Goal: Task Accomplishment & Management: Use online tool/utility

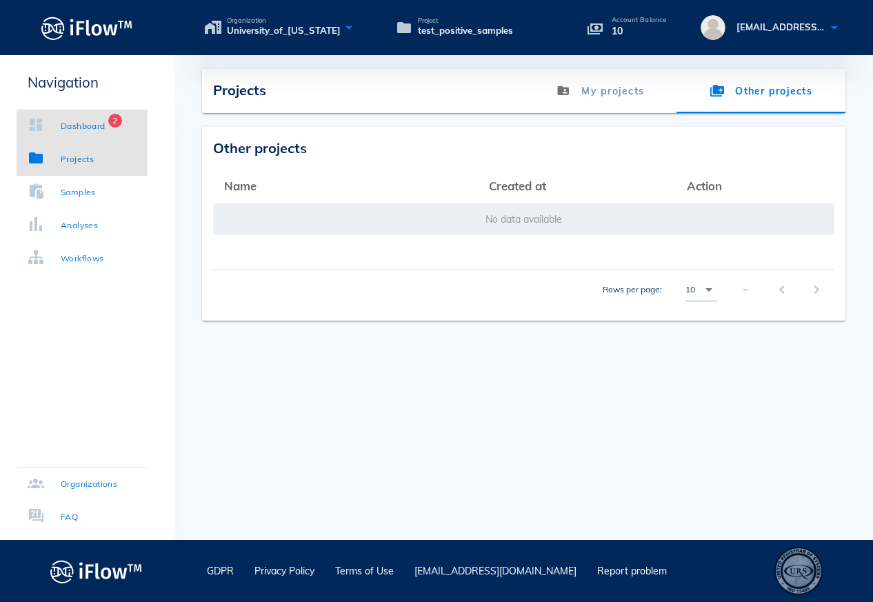
click at [106, 124] on div "Dashboard" at bounding box center [83, 126] width 45 height 14
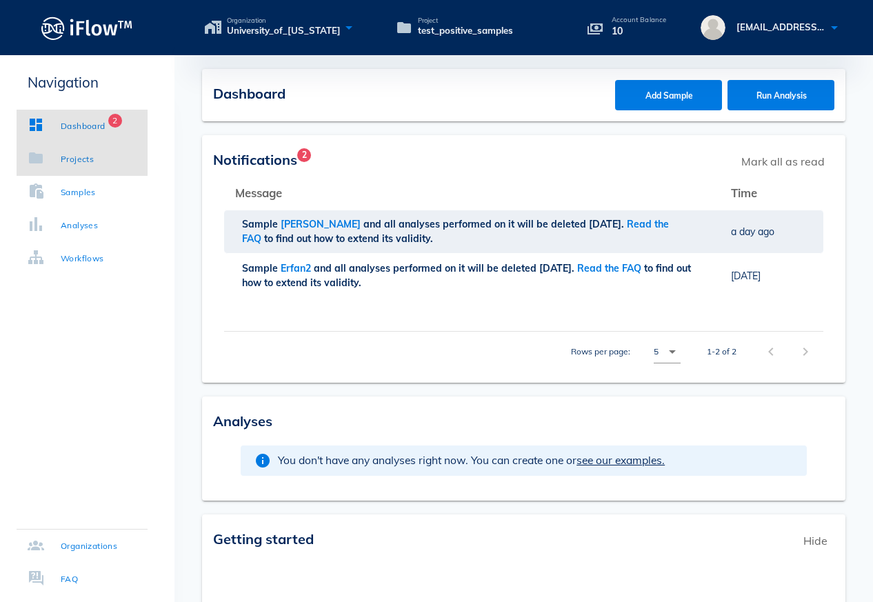
click at [72, 151] on link "Projects" at bounding box center [82, 159] width 131 height 33
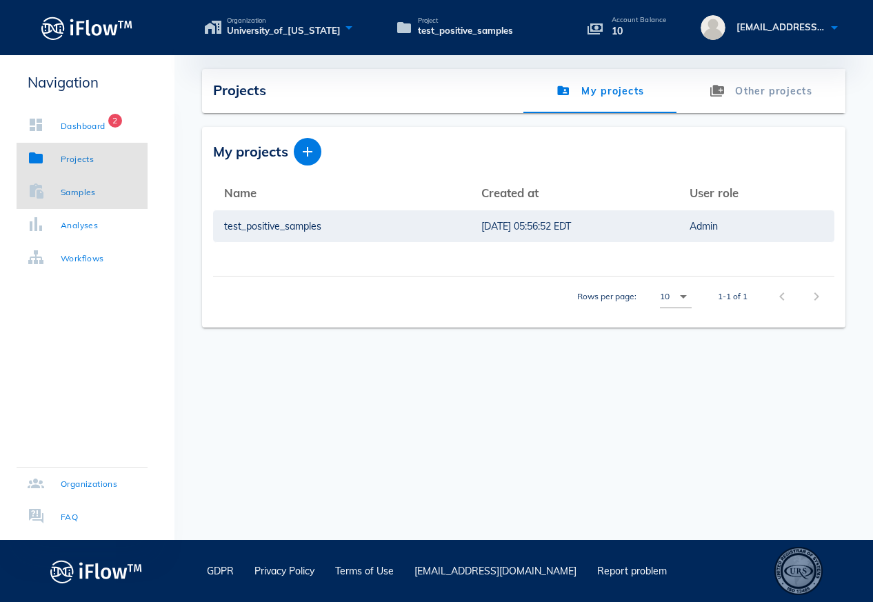
click at [57, 193] on div "Samples" at bounding box center [62, 193] width 68 height 14
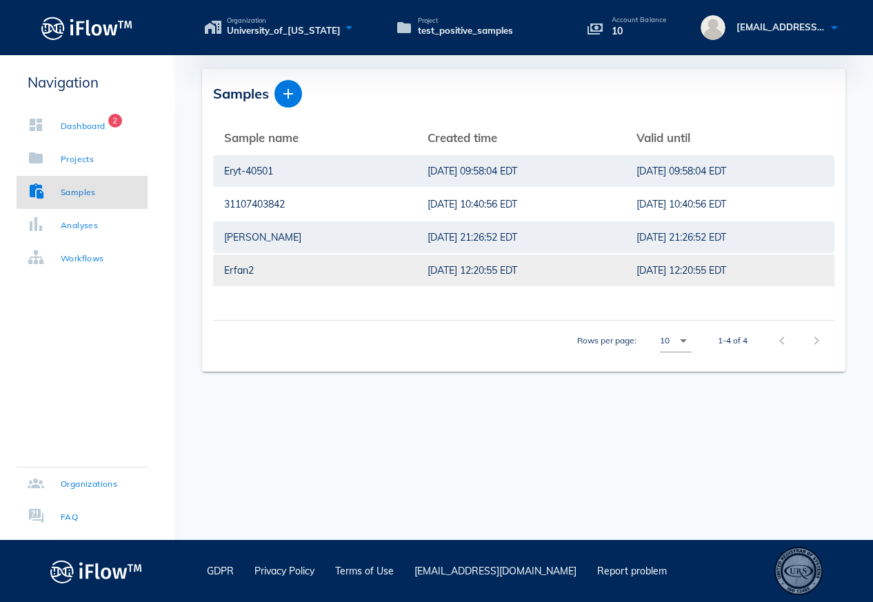
click at [275, 277] on div "Erfan2" at bounding box center [314, 271] width 181 height 32
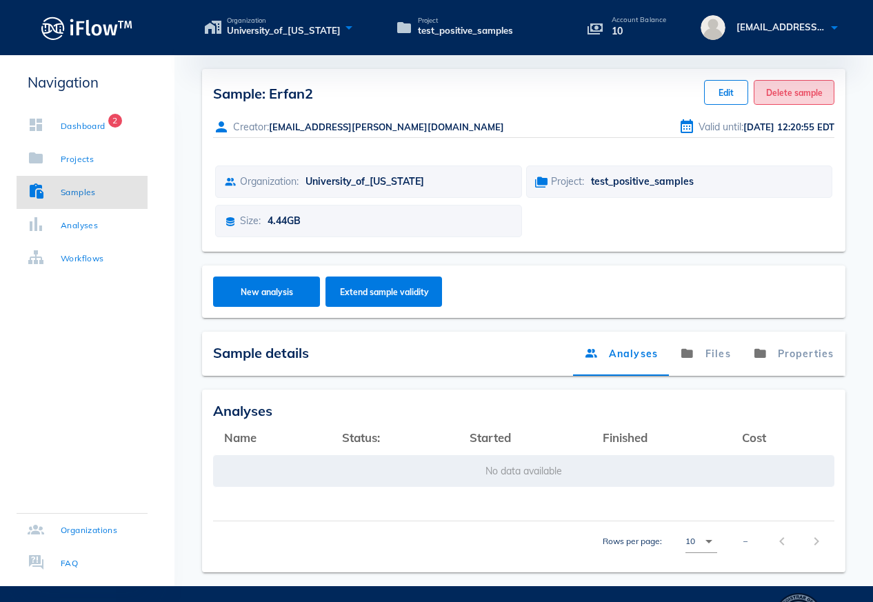
click at [804, 97] on span "Delete sample" at bounding box center [794, 93] width 57 height 10
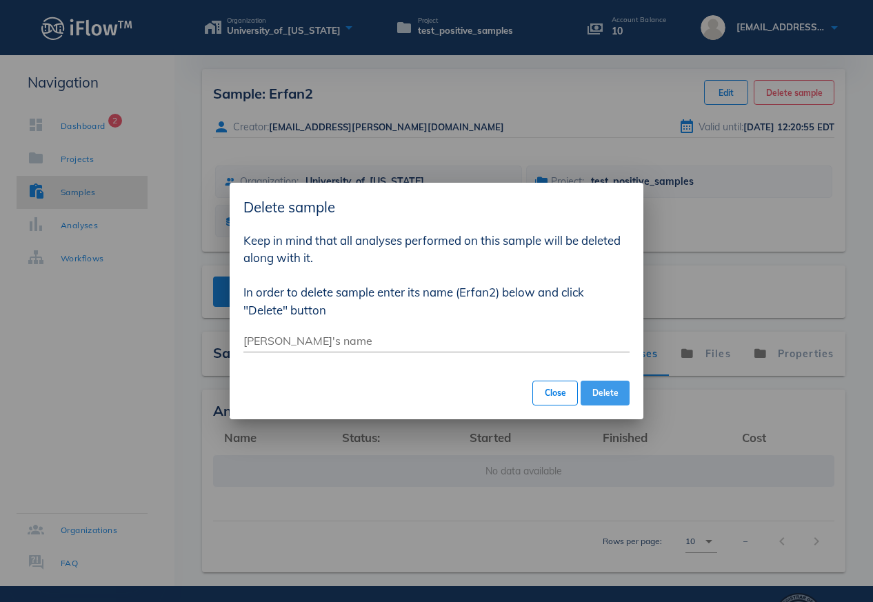
click at [609, 397] on span "Delete" at bounding box center [605, 393] width 27 height 10
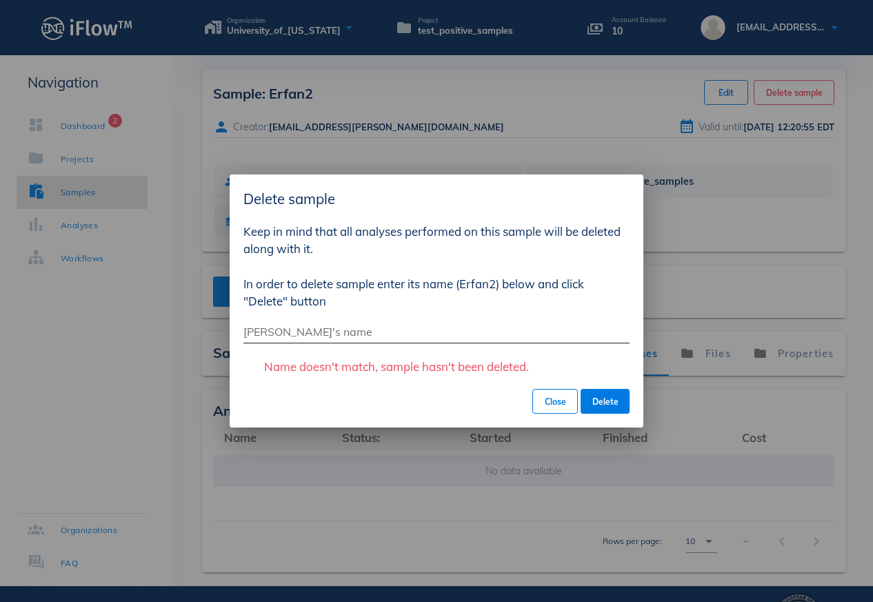
click at [273, 329] on input "[PERSON_NAME]'s name" at bounding box center [437, 332] width 386 height 22
type input "Erfan2"
click at [600, 399] on span "Delete" at bounding box center [605, 402] width 27 height 10
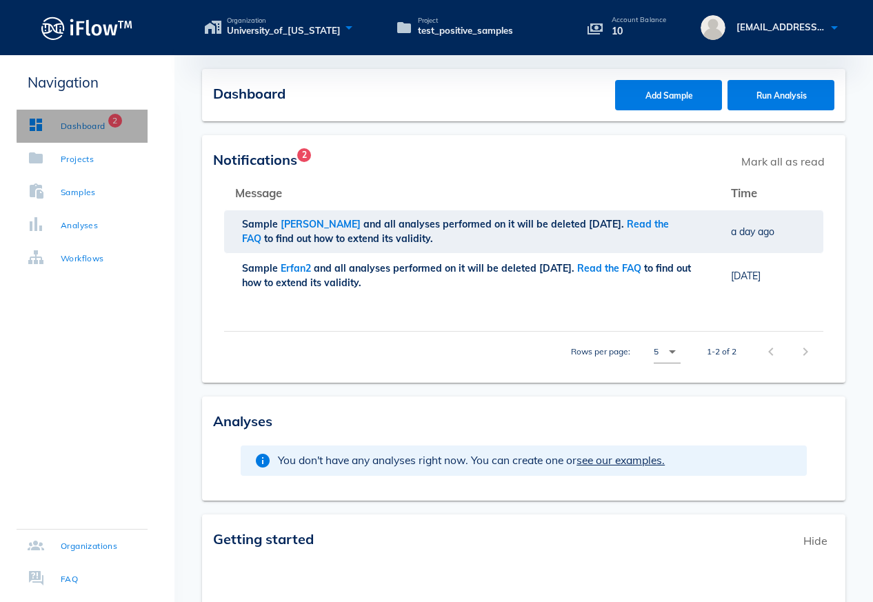
click at [65, 115] on link "Dashboard 2" at bounding box center [82, 126] width 131 height 33
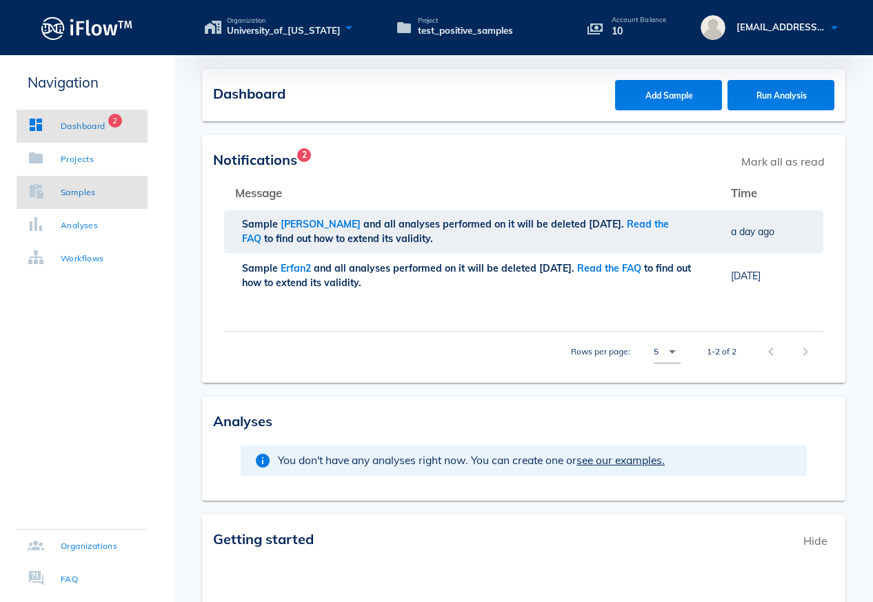
click at [79, 182] on link "Samples" at bounding box center [82, 192] width 131 height 33
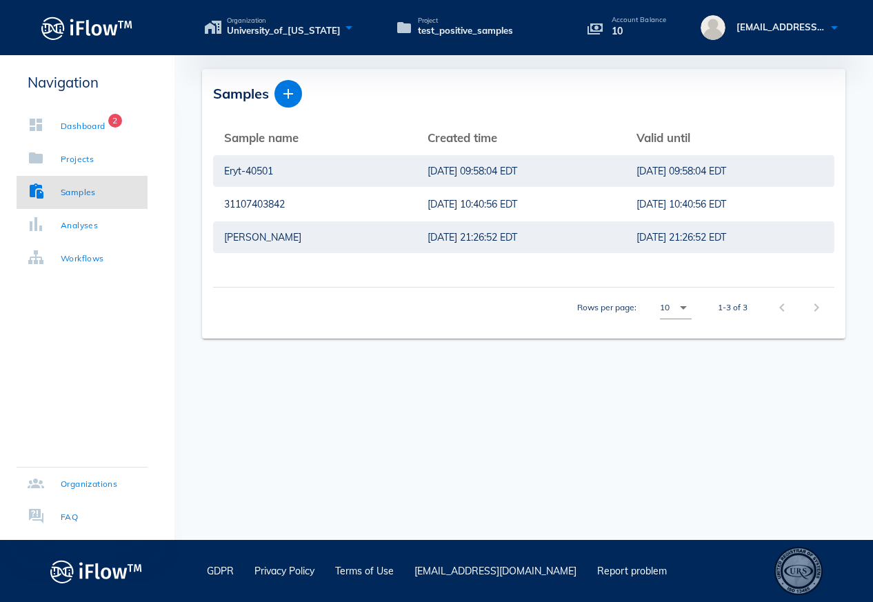
click at [359, 328] on div "Samples Sample name arrow_upward Created time arrow_upward Valid until arrow_up…" at bounding box center [524, 204] width 644 height 270
click at [487, 508] on div "Samples Sample name arrow_upward Created time arrow_upward Valid until arrow_up…" at bounding box center [524, 297] width 699 height 485
click at [520, 422] on div "Samples Sample name arrow_upward Created time arrow_upward Valid until arrow_up…" at bounding box center [524, 297] width 699 height 485
click at [484, 237] on div "[DATE] 21:26:52 EDT" at bounding box center [521, 237] width 187 height 32
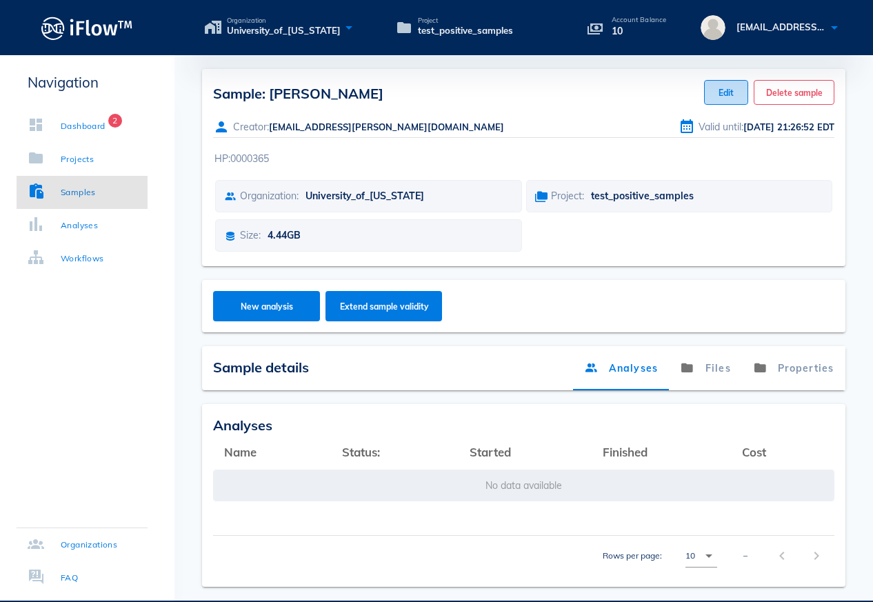
click at [726, 90] on span "Edit" at bounding box center [726, 93] width 21 height 10
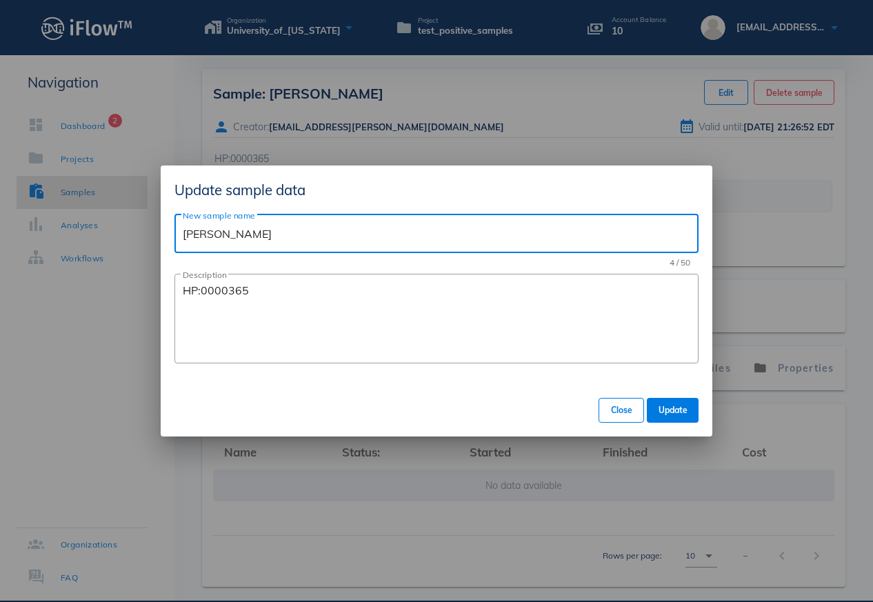
drag, startPoint x: 248, startPoint y: 238, endPoint x: 120, endPoint y: 231, distance: 128.5
click at [120, 232] on div "Organization University_of_[US_STATE] Project test_positive_samples Account Bal…" at bounding box center [436, 331] width 873 height 663
paste input "20807401247"
type input "20807401247"
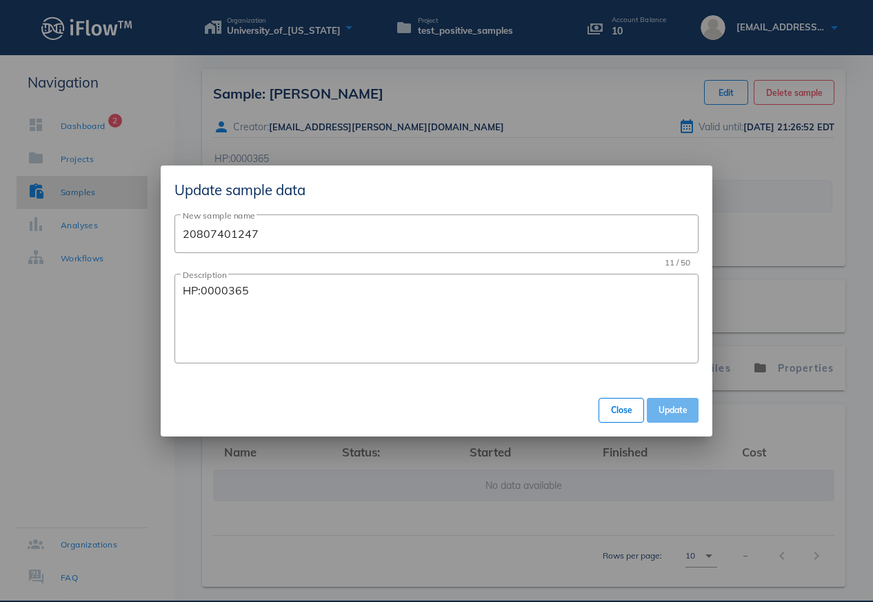
click at [674, 412] on span "Update" at bounding box center [673, 410] width 30 height 10
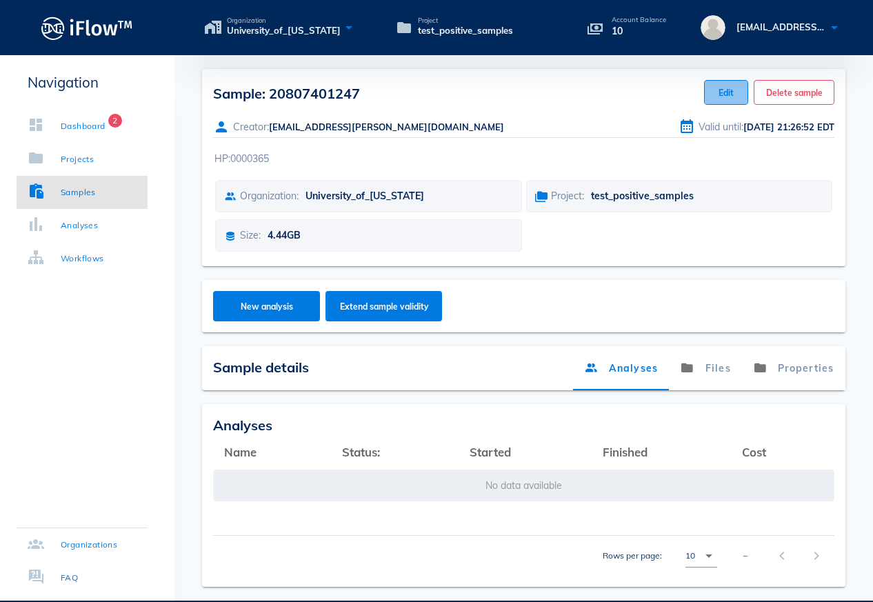
click at [726, 94] on span "Edit" at bounding box center [726, 93] width 21 height 10
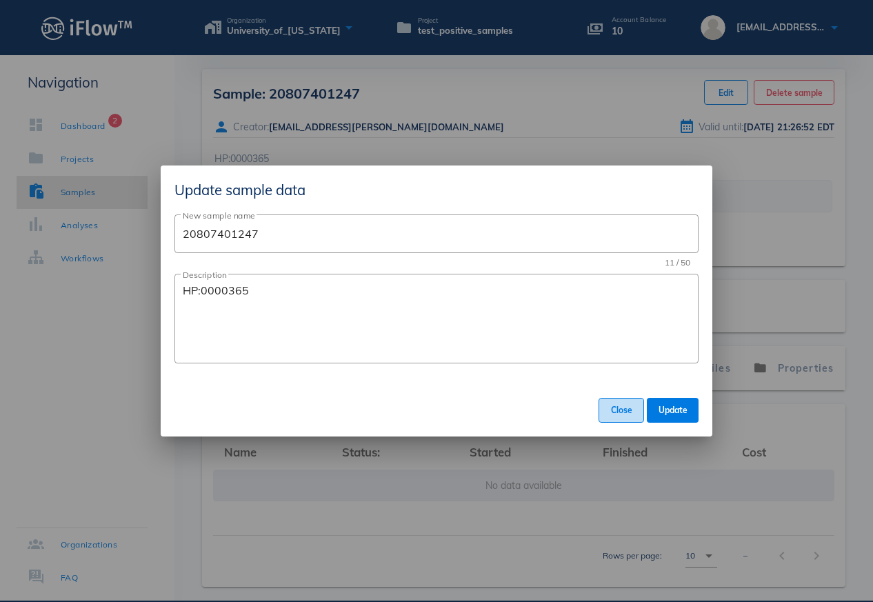
click at [613, 410] on span "Close" at bounding box center [622, 410] width 22 height 10
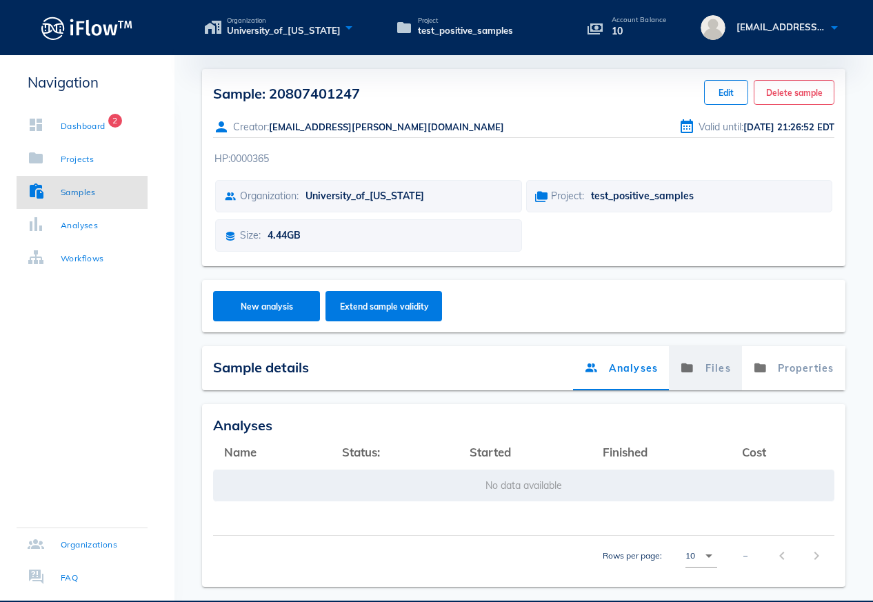
click at [713, 367] on link "Files" at bounding box center [706, 368] width 73 height 44
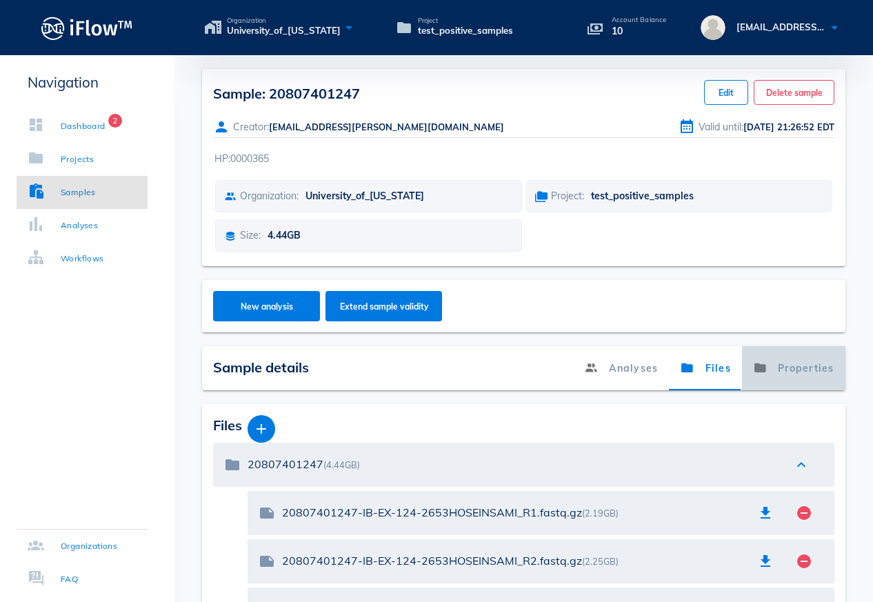
click at [776, 374] on link "Properties" at bounding box center [793, 368] width 103 height 44
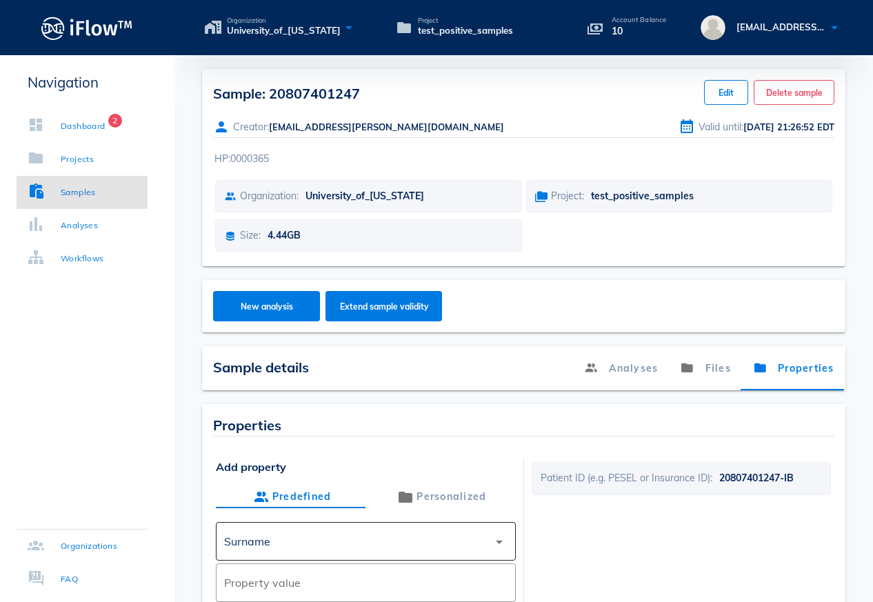
click at [289, 542] on div "Surname" at bounding box center [356, 541] width 264 height 33
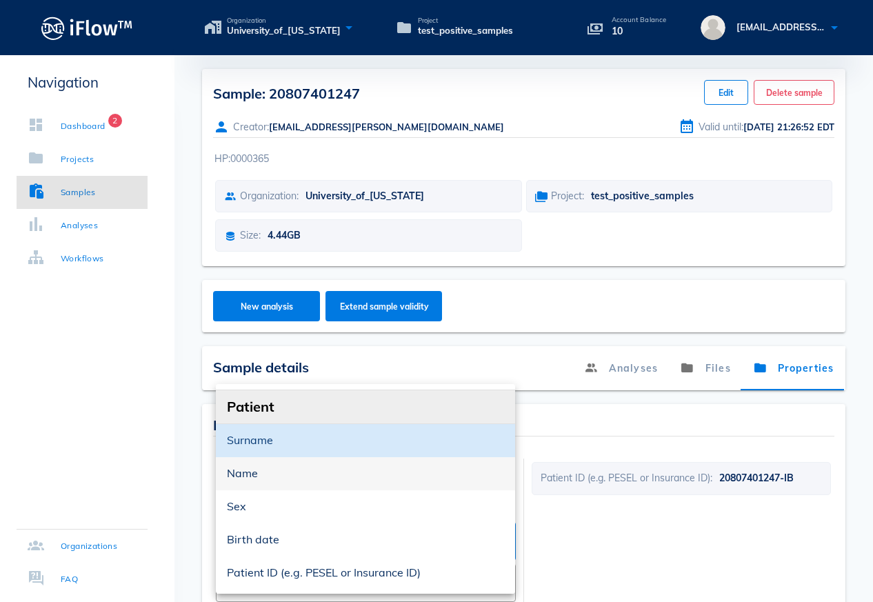
click at [250, 473] on div "Name" at bounding box center [365, 473] width 277 height 13
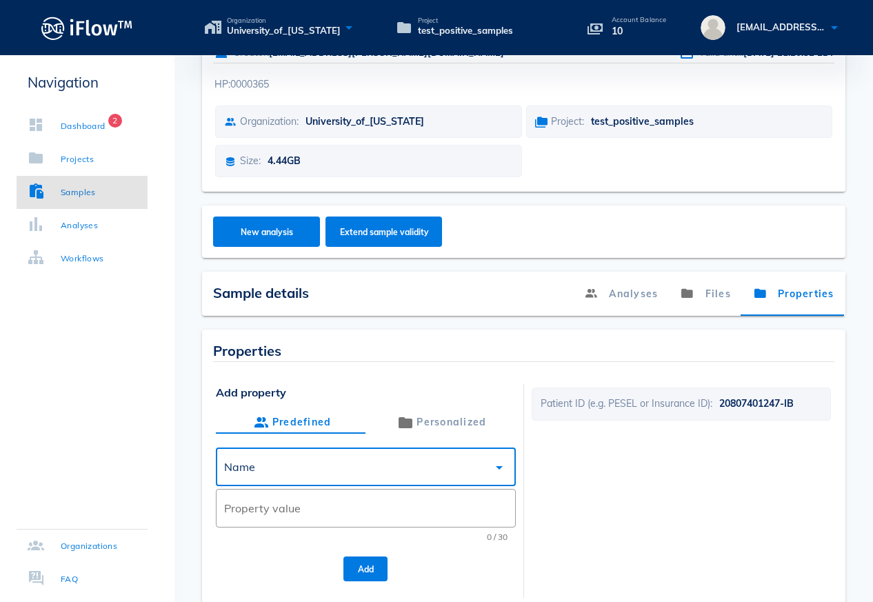
scroll to position [83, 0]
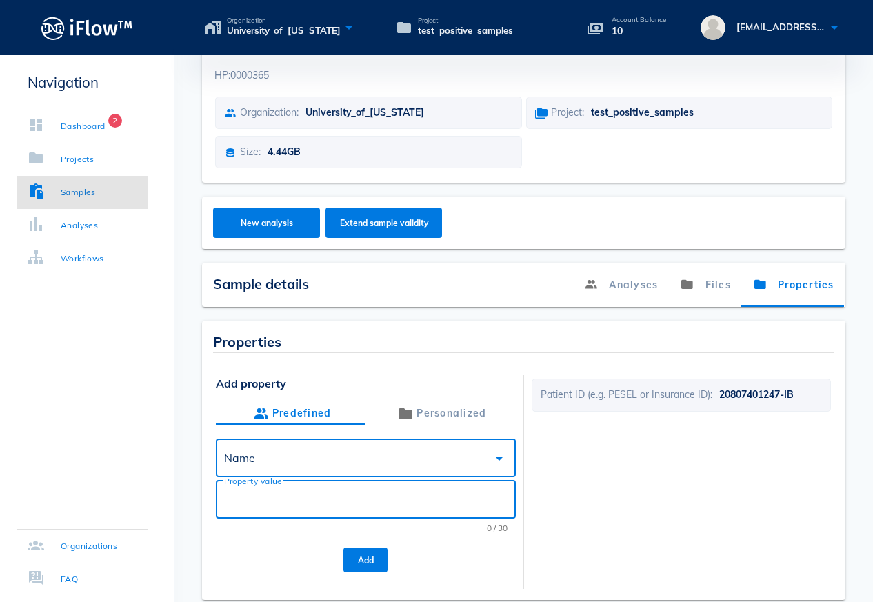
click at [233, 493] on input "Property value" at bounding box center [365, 499] width 283 height 22
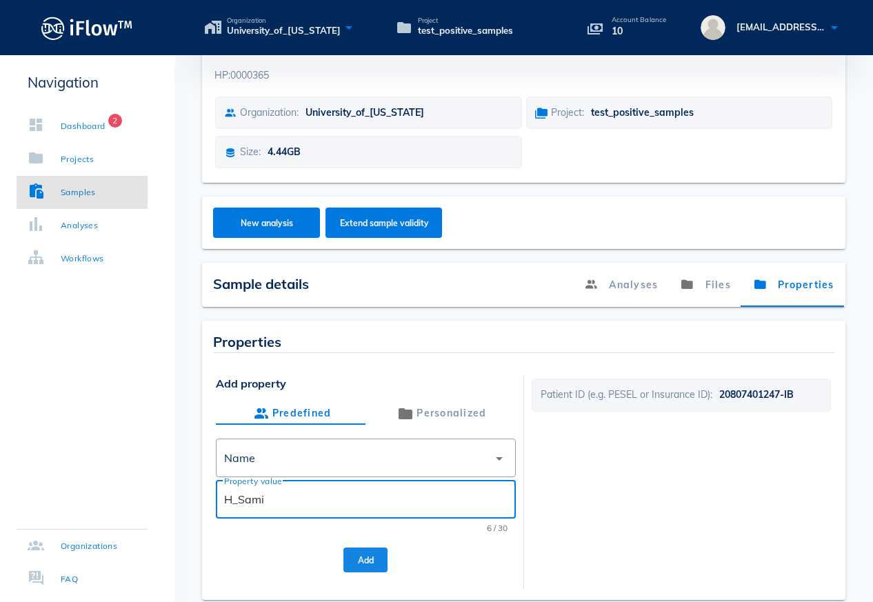
type input "H_Sami"
click at [362, 554] on button "Add" at bounding box center [366, 560] width 44 height 25
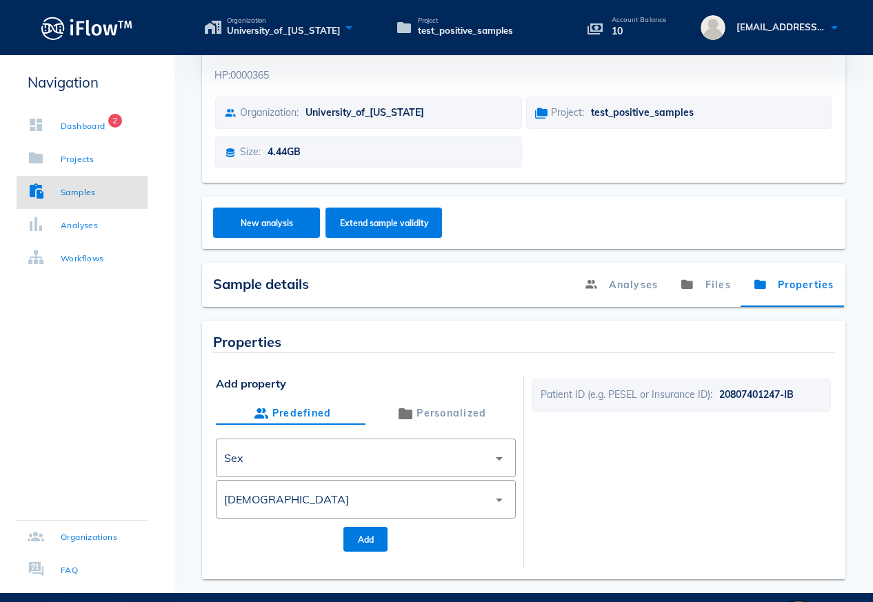
click at [670, 478] on div "Patient ID (e.g. PESEL or Insurance ID): 20807401247-IB" at bounding box center [681, 463] width 299 height 177
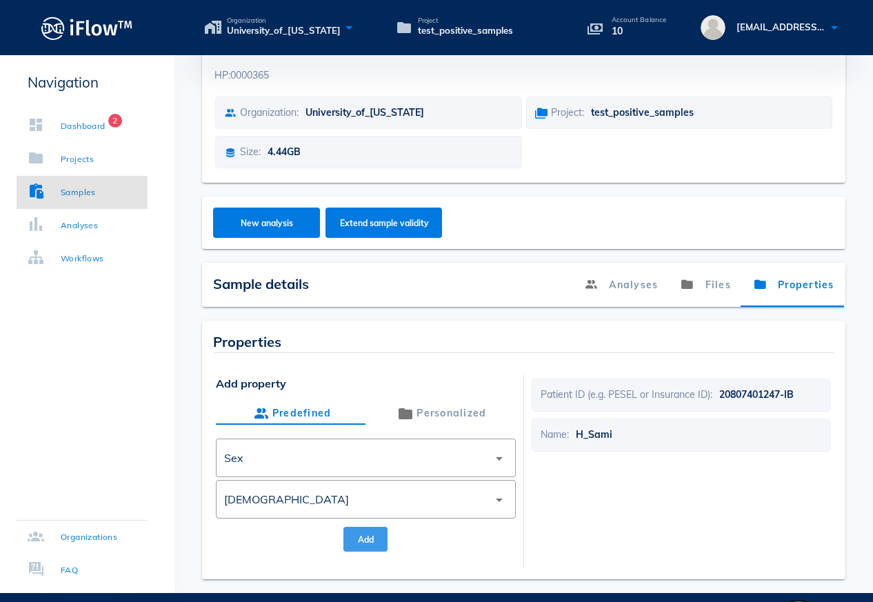
click at [361, 538] on span "Add" at bounding box center [366, 540] width 22 height 10
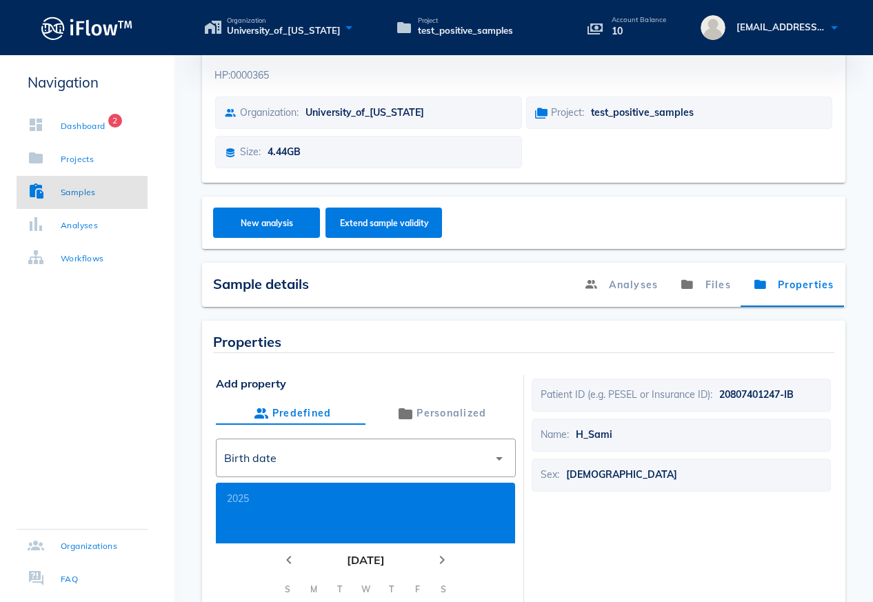
click at [620, 508] on div "Patient ID (e.g. PESEL or Insurance ID): 20807401247-IB Name: H_Sami Sex: [DEMO…" at bounding box center [681, 576] width 299 height 402
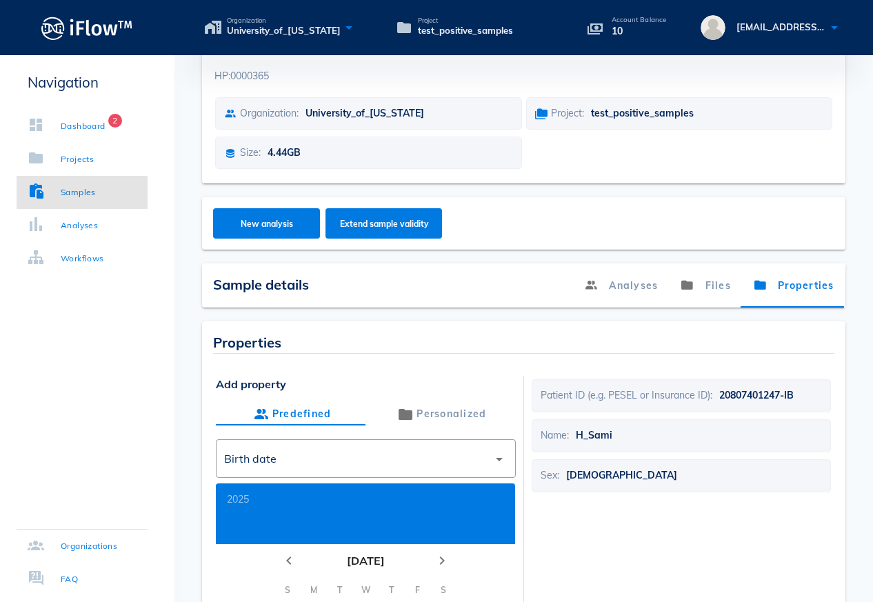
scroll to position [0, 0]
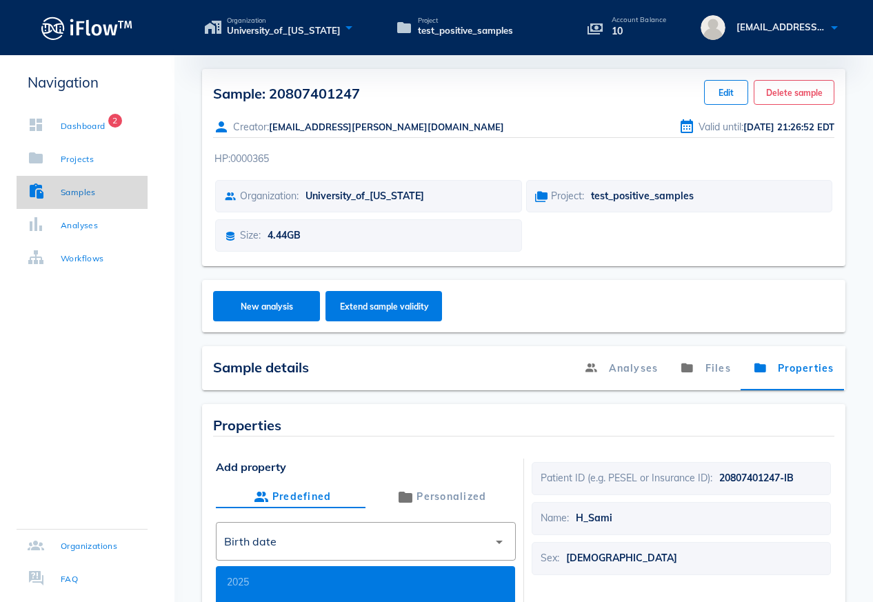
click at [86, 194] on div "Samples" at bounding box center [78, 193] width 35 height 14
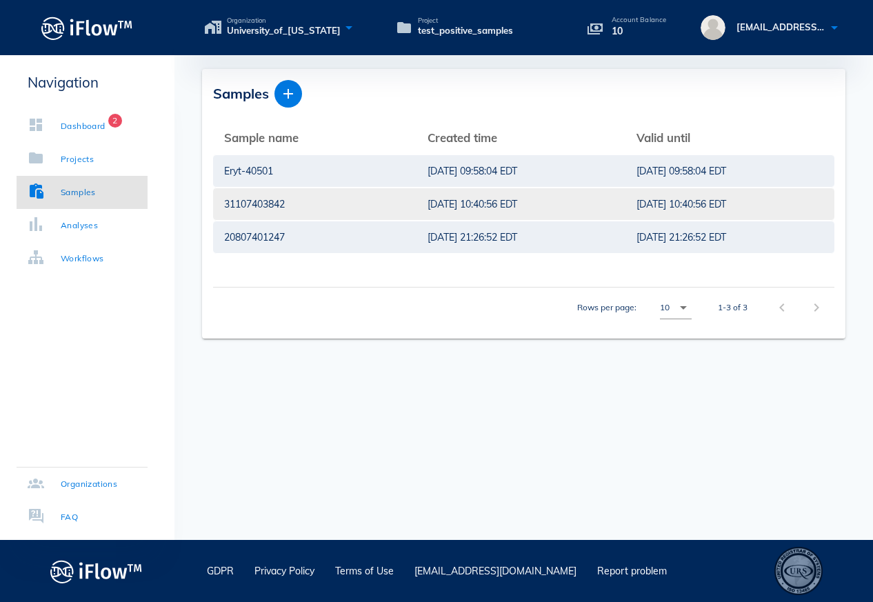
click at [526, 204] on div "[DATE] 10:40:56 EDT" at bounding box center [521, 204] width 187 height 32
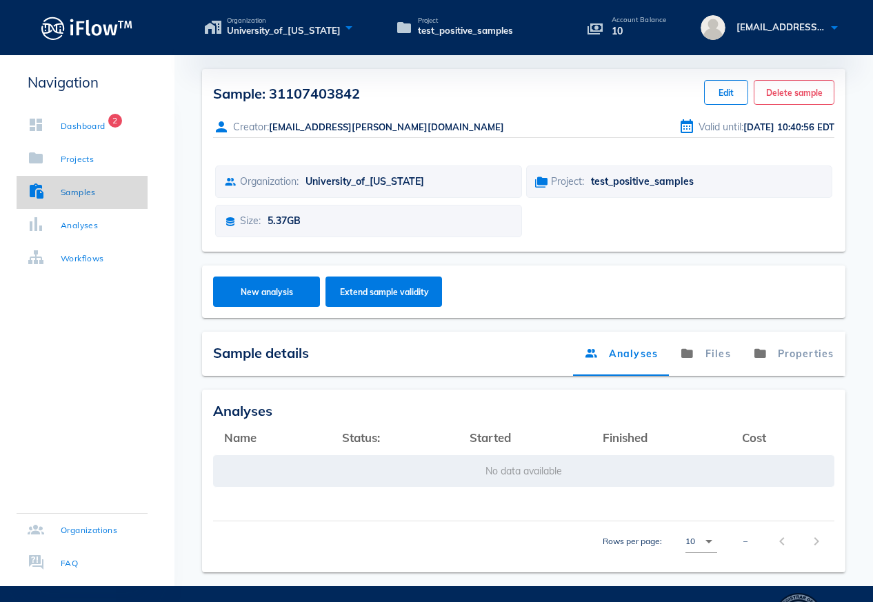
click at [85, 195] on div "Samples" at bounding box center [78, 193] width 35 height 14
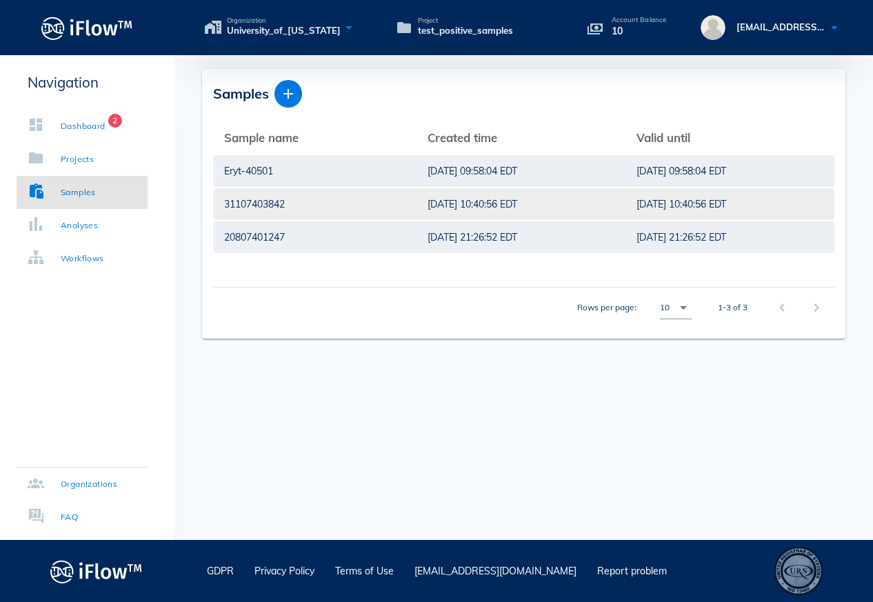
click at [364, 210] on div "31107403842" at bounding box center [314, 204] width 181 height 32
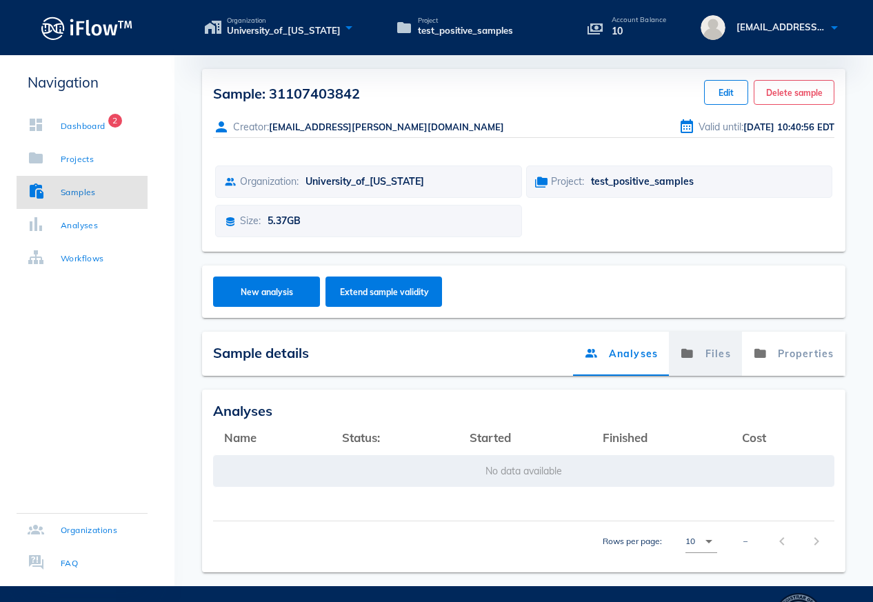
click at [721, 356] on link "Files" at bounding box center [706, 354] width 73 height 44
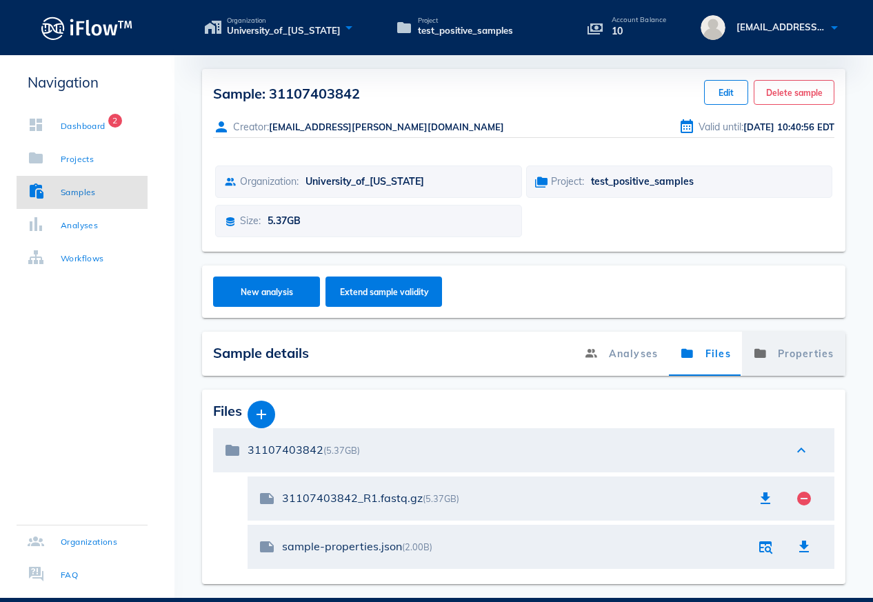
click at [785, 351] on link "Properties" at bounding box center [793, 354] width 103 height 44
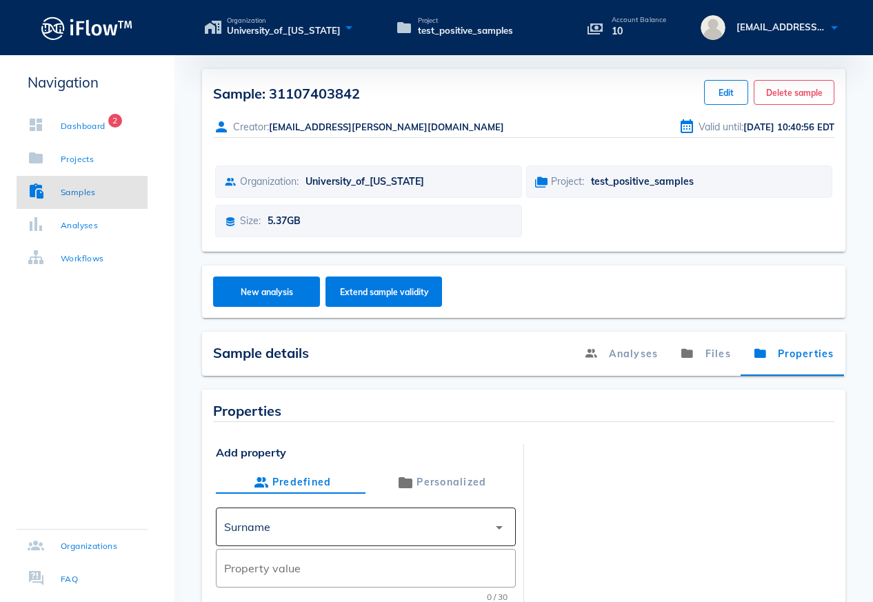
click at [340, 531] on div "Surname" at bounding box center [356, 527] width 264 height 33
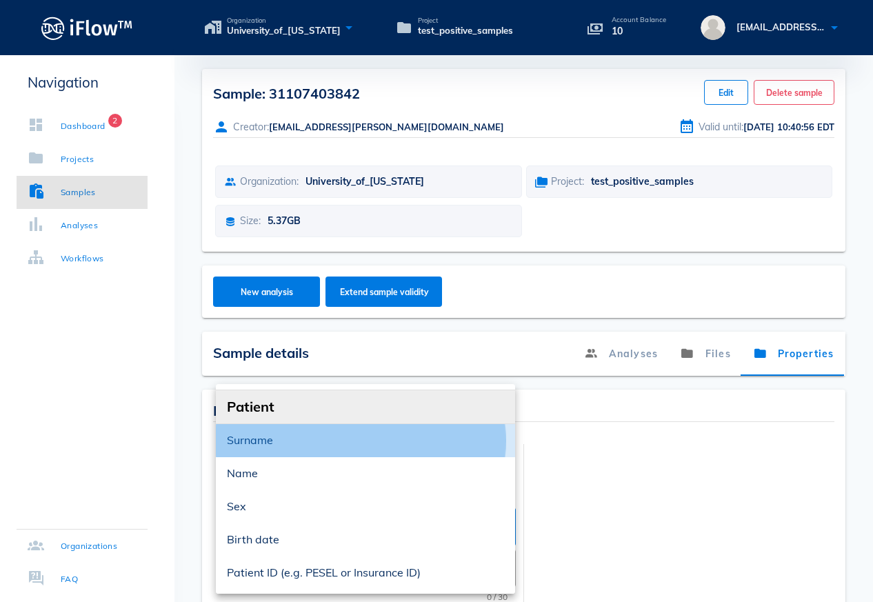
click at [334, 446] on div "Surname" at bounding box center [365, 440] width 277 height 13
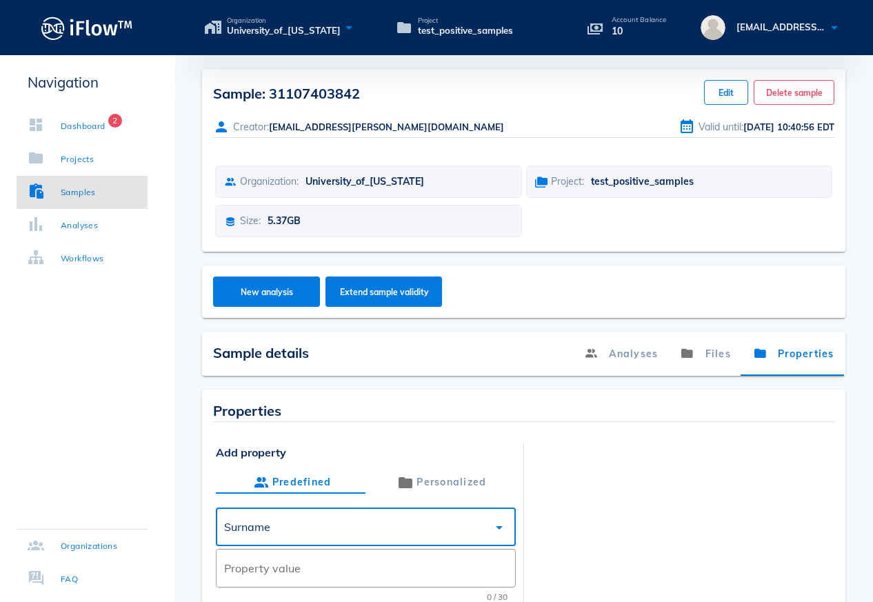
click at [332, 521] on div "Surname" at bounding box center [356, 527] width 264 height 33
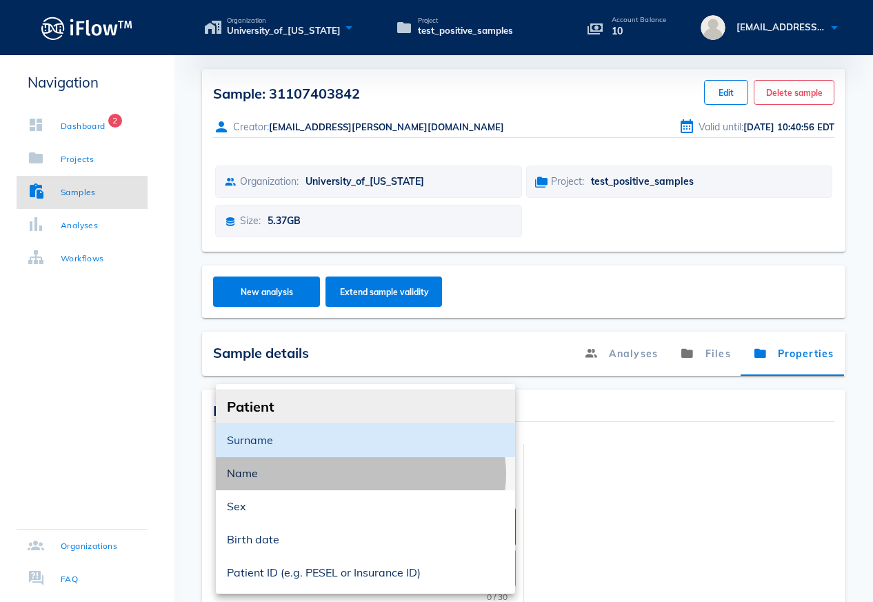
click at [281, 482] on div "Name" at bounding box center [365, 474] width 277 height 30
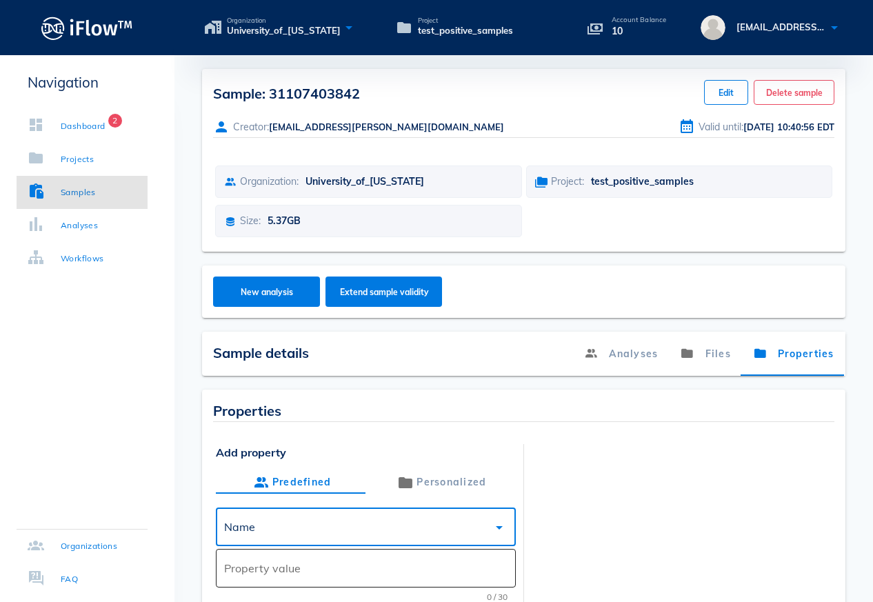
click at [258, 568] on input "Property value" at bounding box center [365, 568] width 283 height 22
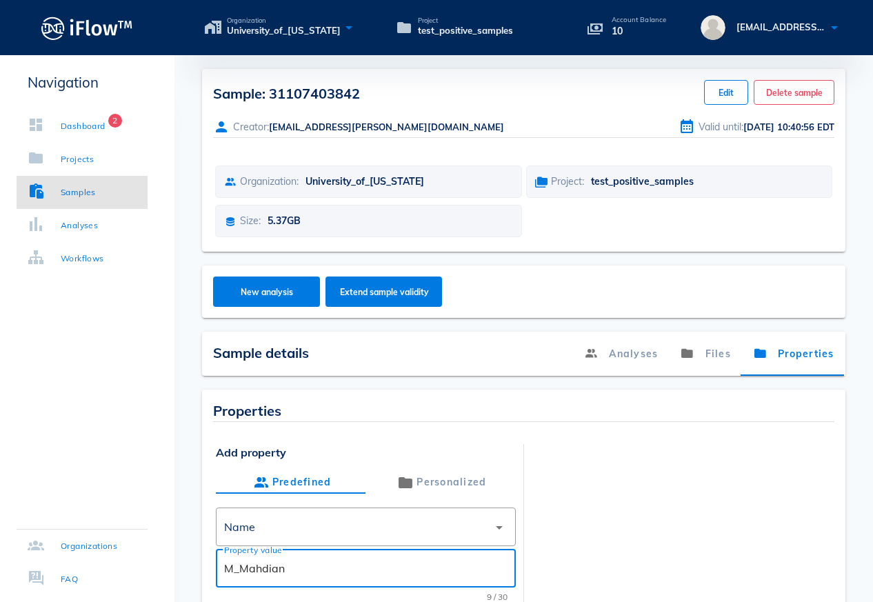
type input "M_Mahdian"
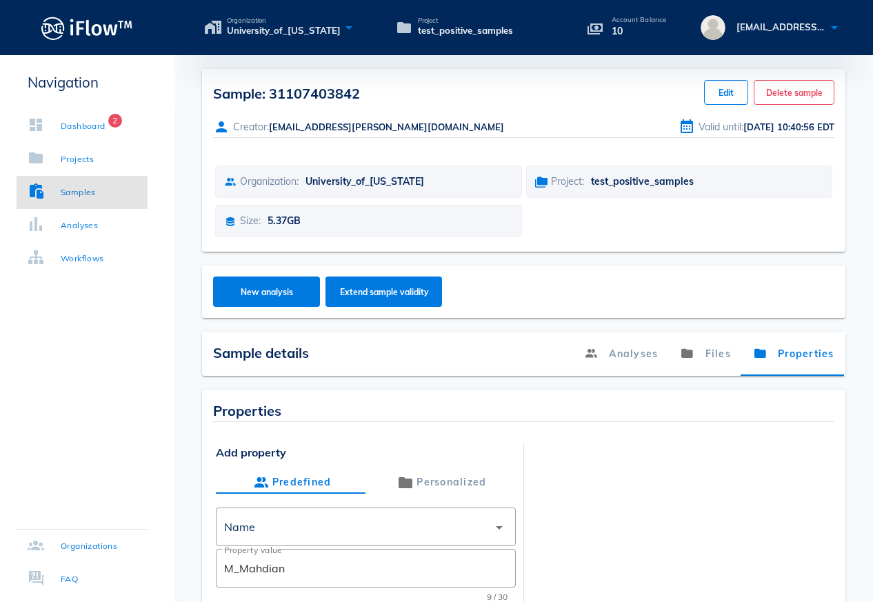
click at [729, 506] on div at bounding box center [681, 542] width 299 height 197
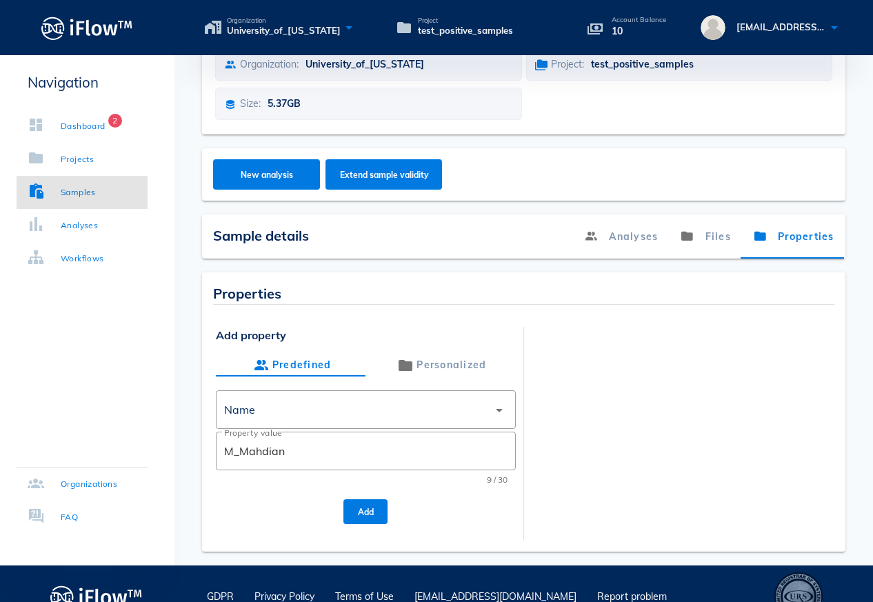
scroll to position [143, 0]
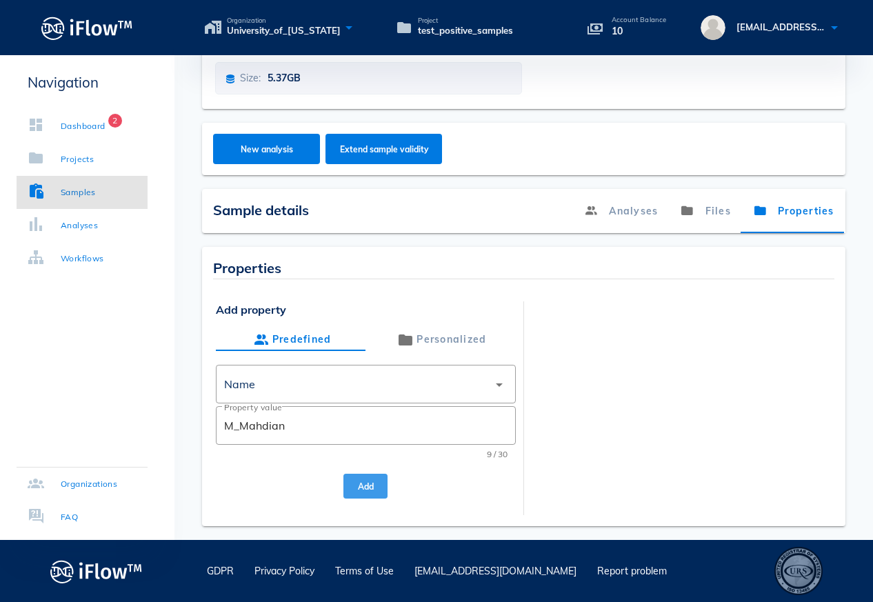
click at [362, 484] on span "Add" at bounding box center [366, 487] width 22 height 10
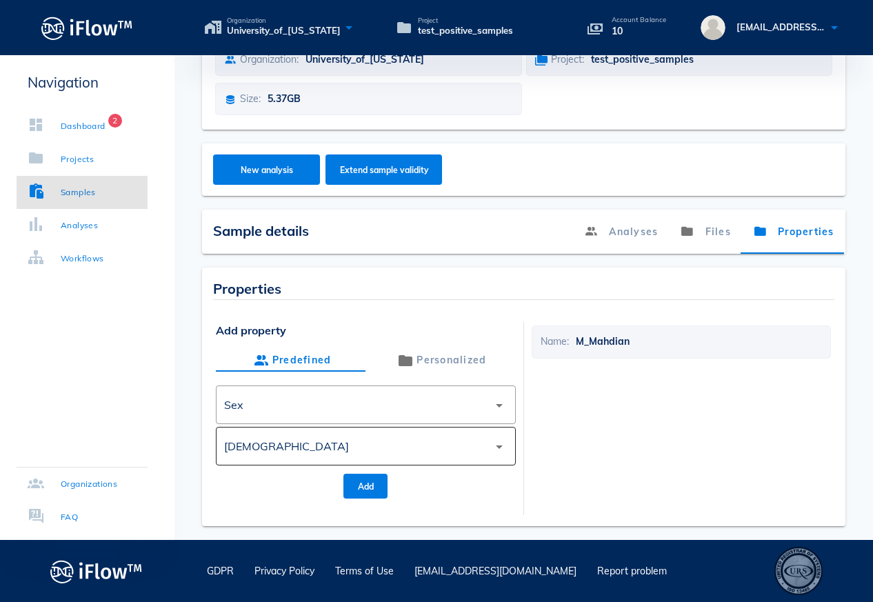
click at [491, 453] on icon "arrow_drop_down" at bounding box center [499, 447] width 17 height 17
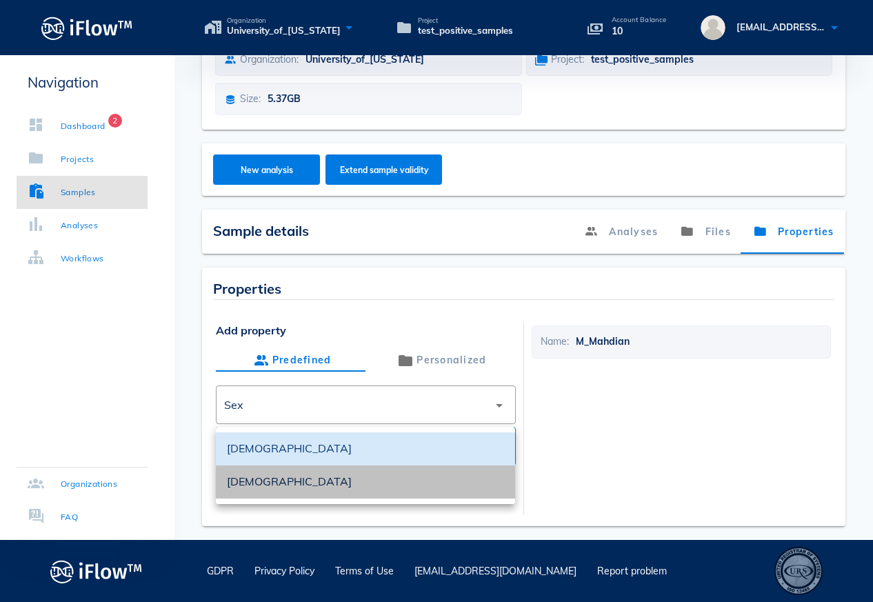
click at [278, 484] on div "[DEMOGRAPHIC_DATA]" at bounding box center [365, 481] width 277 height 13
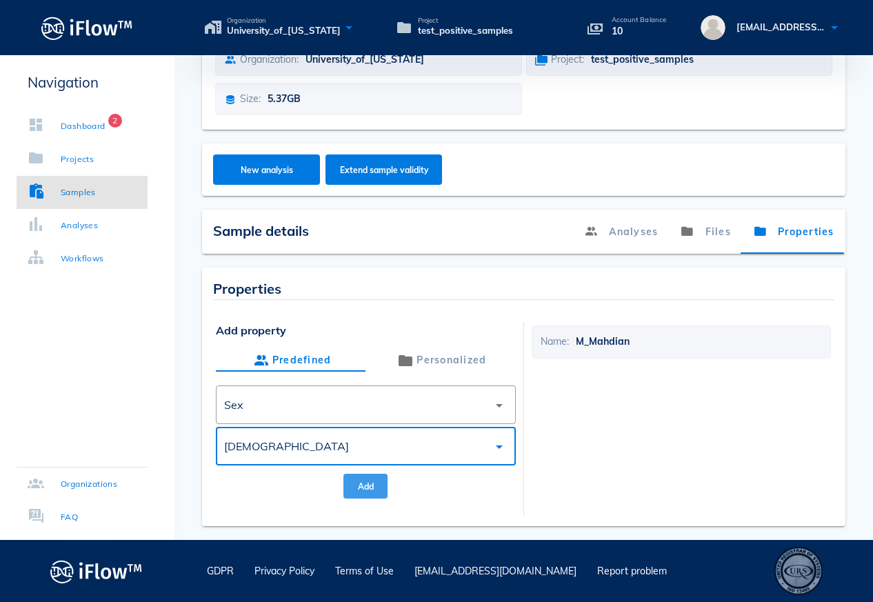
click at [369, 482] on span "Add" at bounding box center [366, 487] width 22 height 10
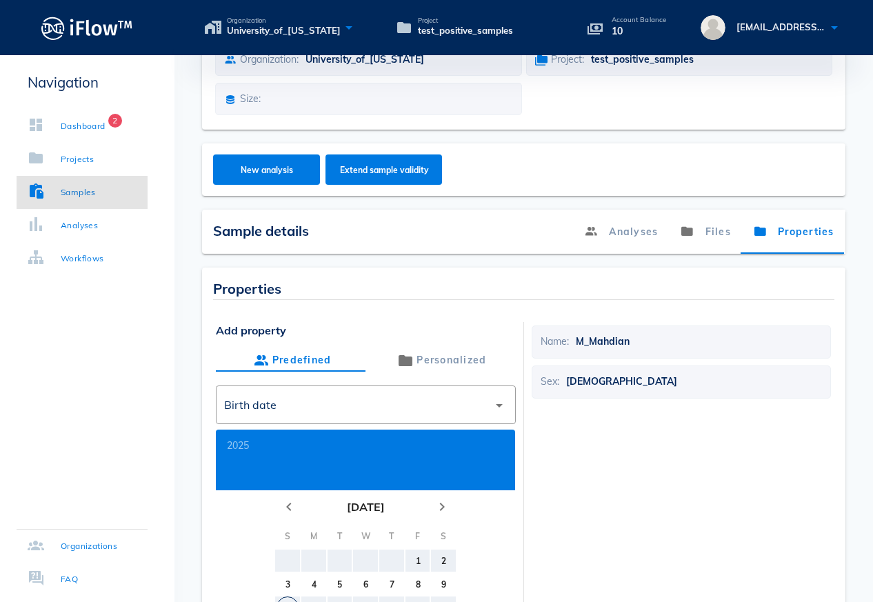
click at [706, 448] on div "Name: M_Mahdian Sex: [DEMOGRAPHIC_DATA]" at bounding box center [681, 523] width 299 height 402
click at [68, 191] on div "Samples" at bounding box center [78, 193] width 35 height 14
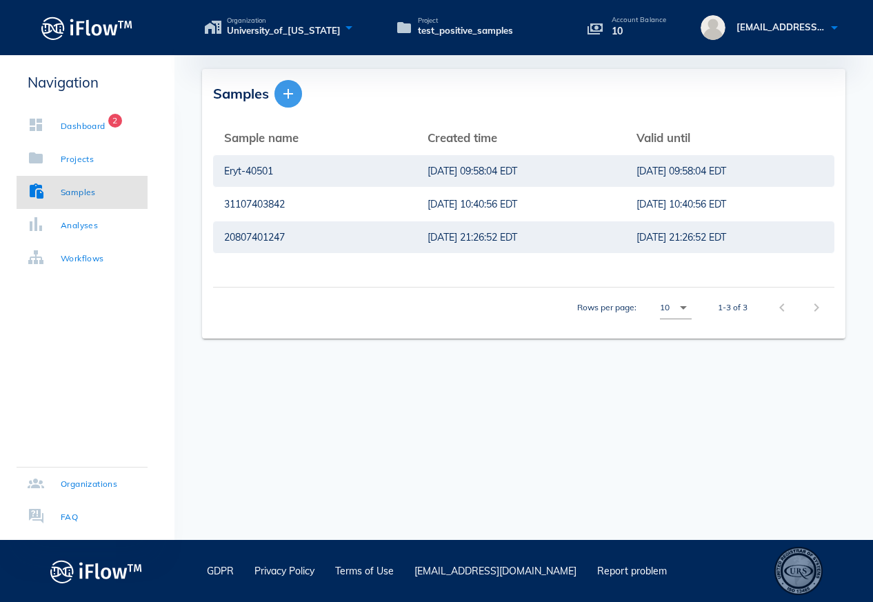
click at [289, 99] on icon "button" at bounding box center [288, 94] width 17 height 17
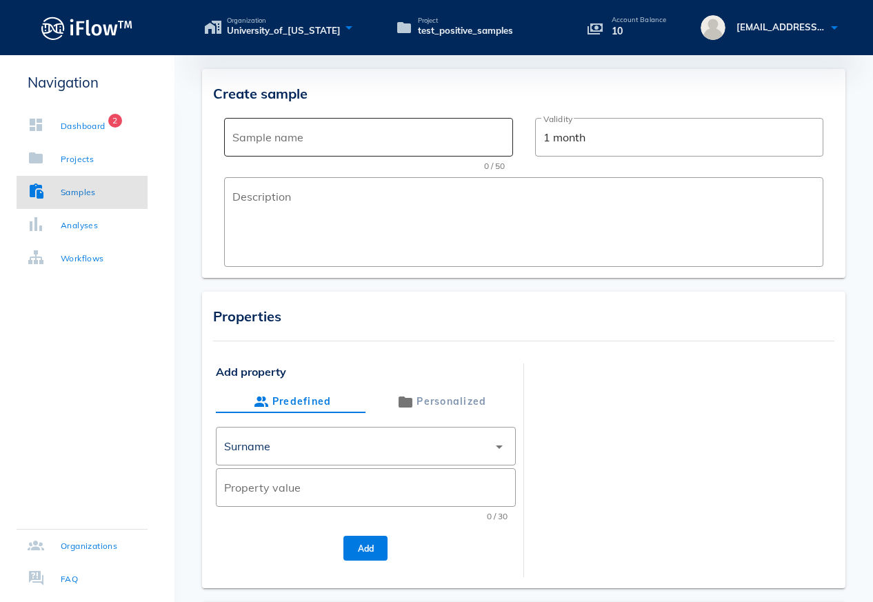
click at [301, 139] on input "Sample name" at bounding box center [369, 137] width 272 height 22
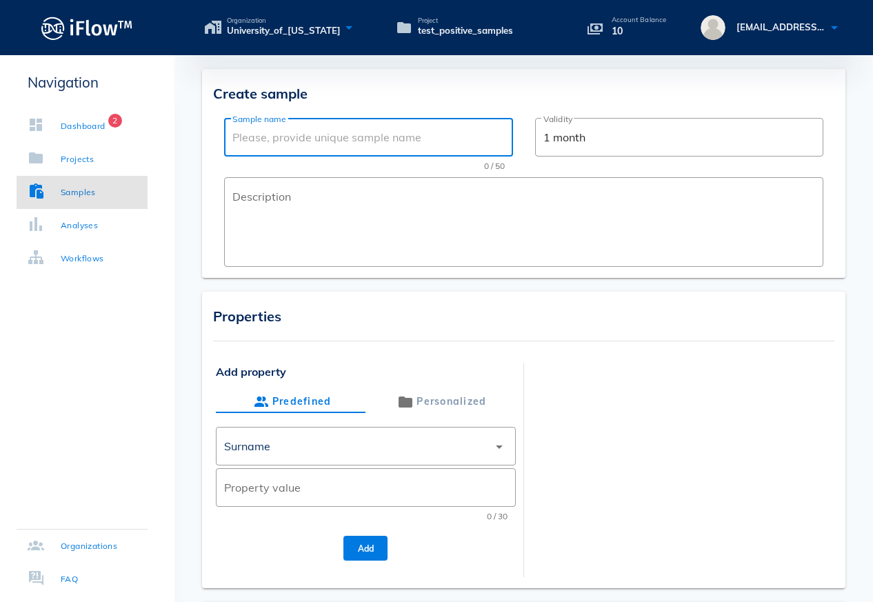
paste input "50107404913"
type input "50107404913"
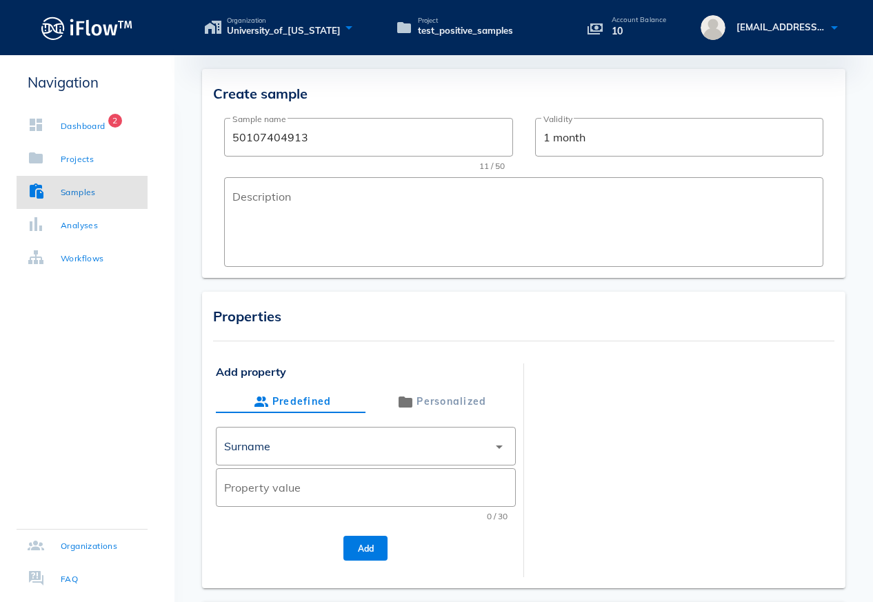
click at [624, 391] on div at bounding box center [681, 462] width 299 height 197
click at [322, 486] on input "Property value" at bounding box center [365, 488] width 283 height 22
type input "E_Ghorbani"
click at [328, 439] on div "Surname" at bounding box center [356, 446] width 264 height 33
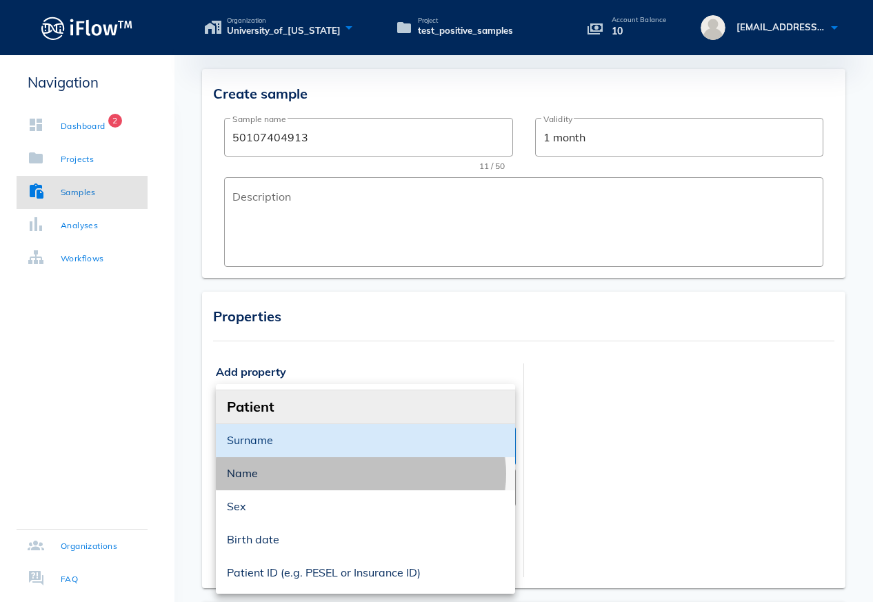
click at [277, 483] on div "Name" at bounding box center [365, 474] width 277 height 30
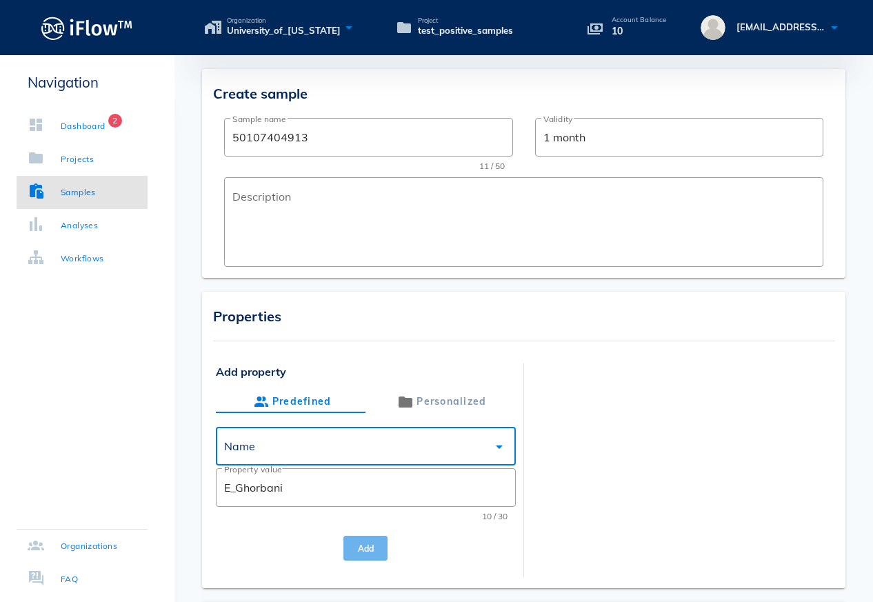
click at [366, 551] on span "Add" at bounding box center [366, 549] width 22 height 10
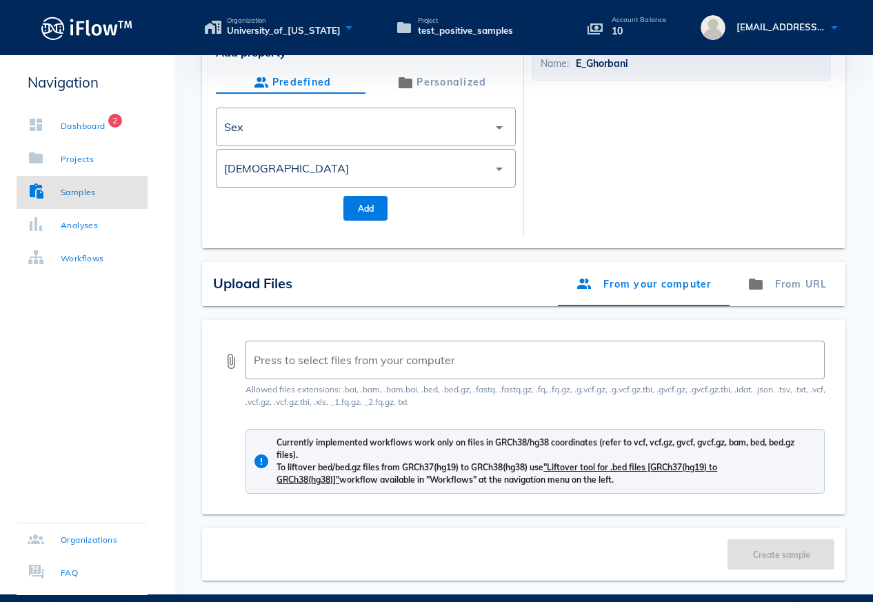
scroll to position [318, 0]
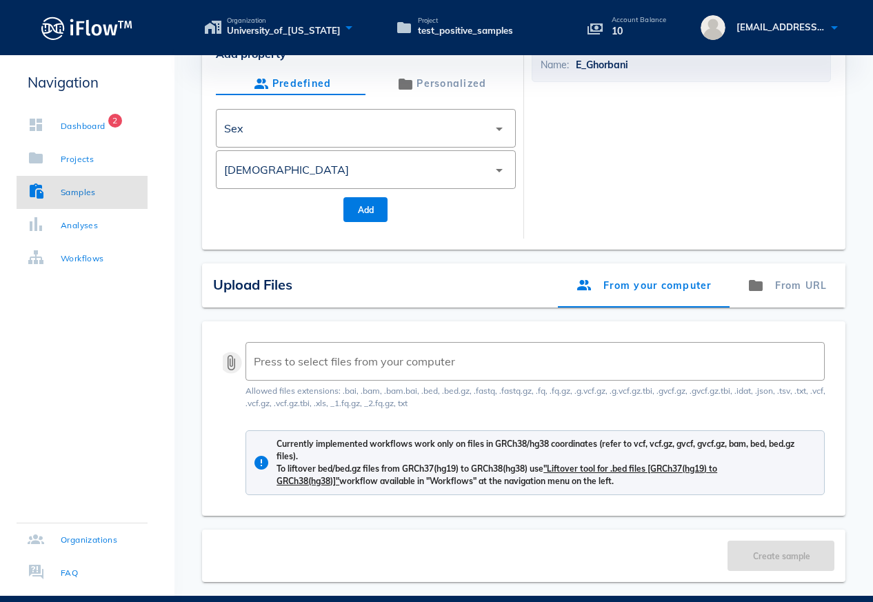
click at [230, 366] on button "attach_file" at bounding box center [231, 363] width 17 height 17
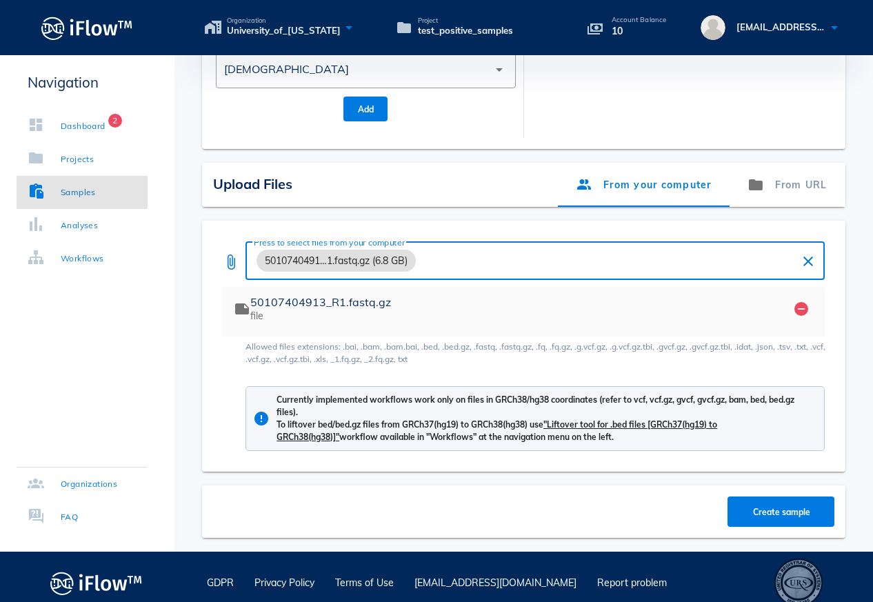
scroll to position [431, 0]
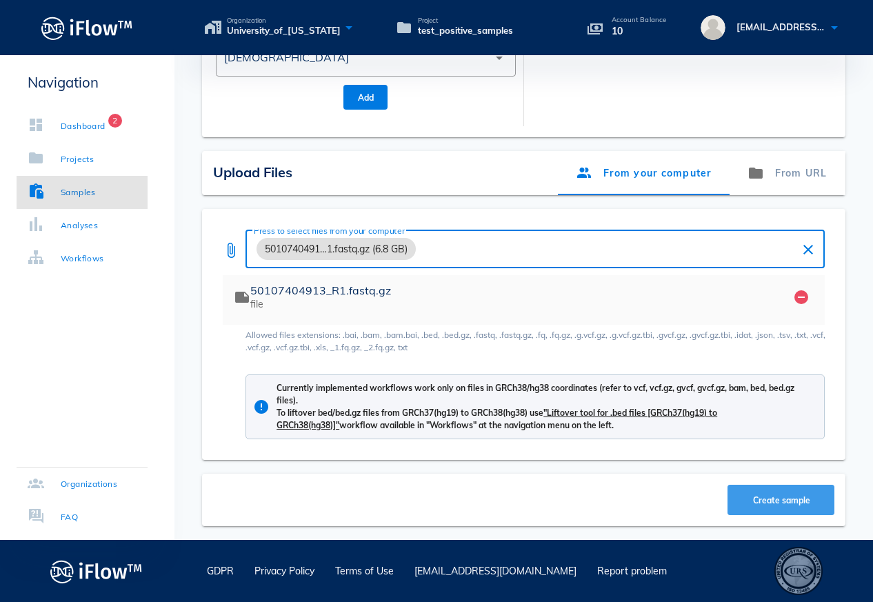
click at [744, 499] on span "Create sample" at bounding box center [782, 500] width 80 height 10
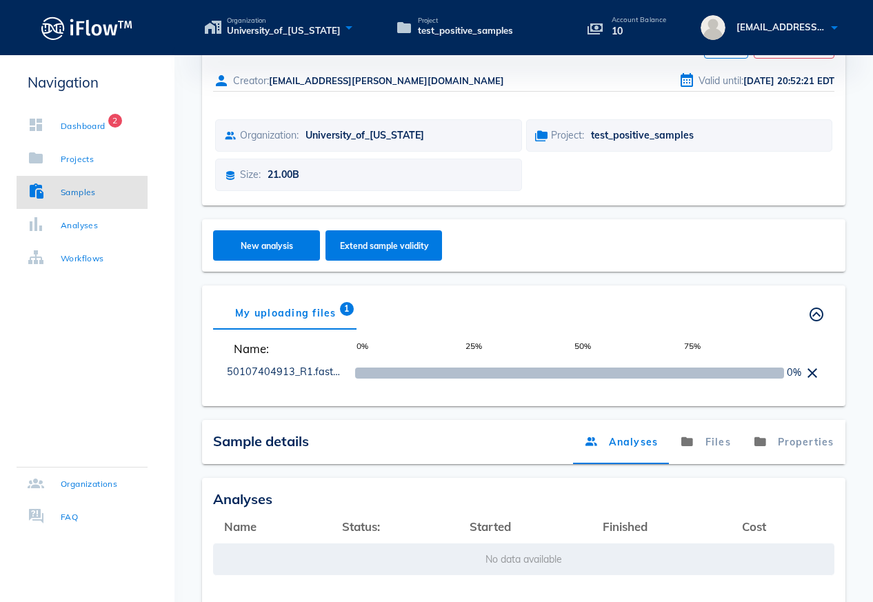
scroll to position [181, 0]
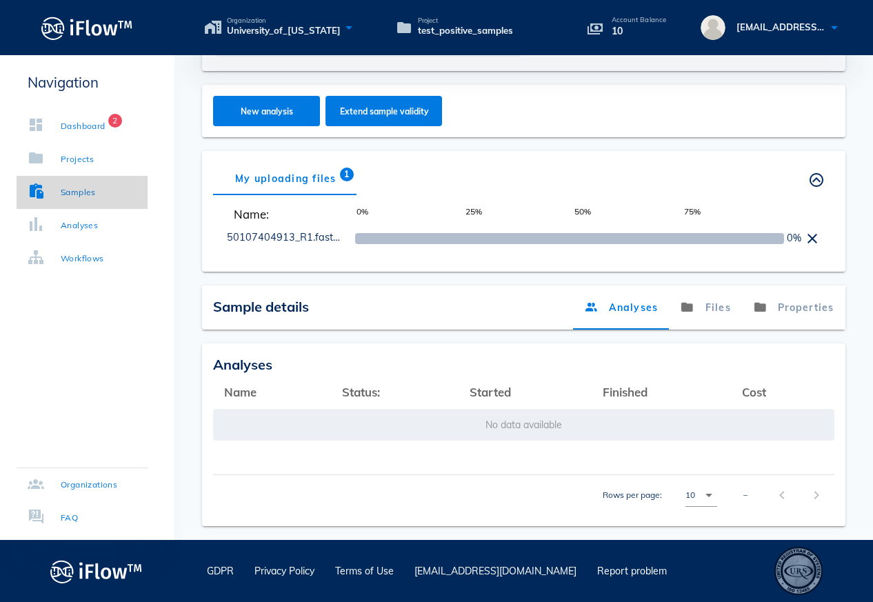
click at [109, 195] on link "Samples" at bounding box center [82, 192] width 131 height 33
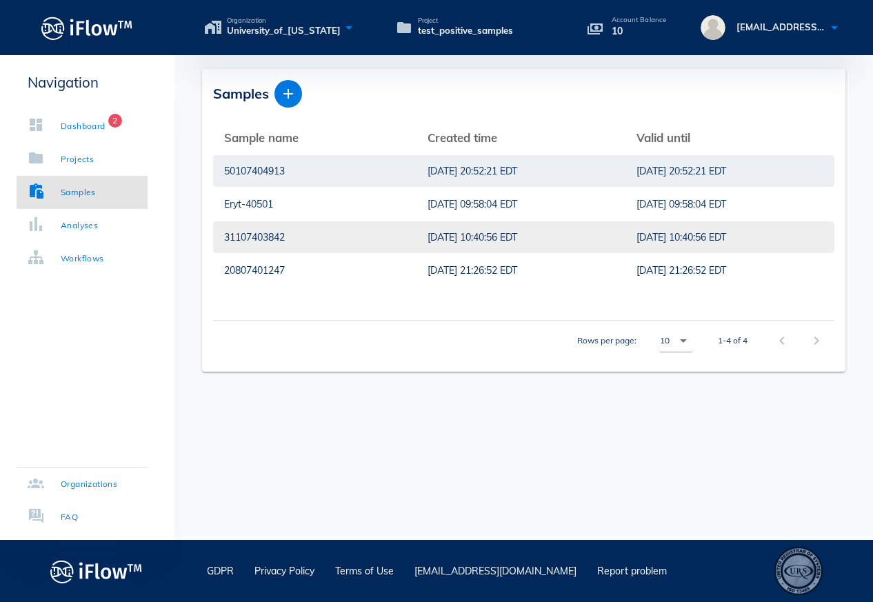
click at [256, 235] on div "31107403842" at bounding box center [314, 237] width 181 height 32
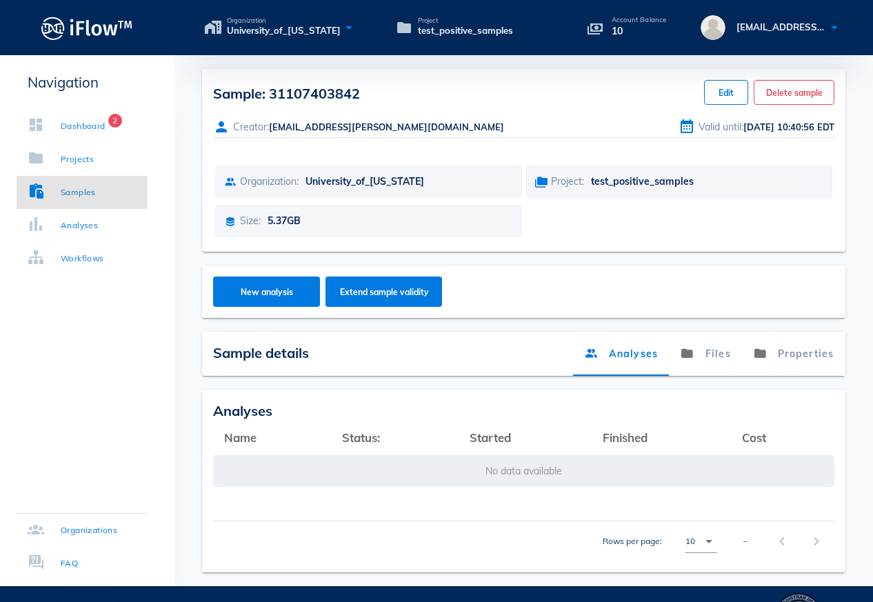
scroll to position [46, 0]
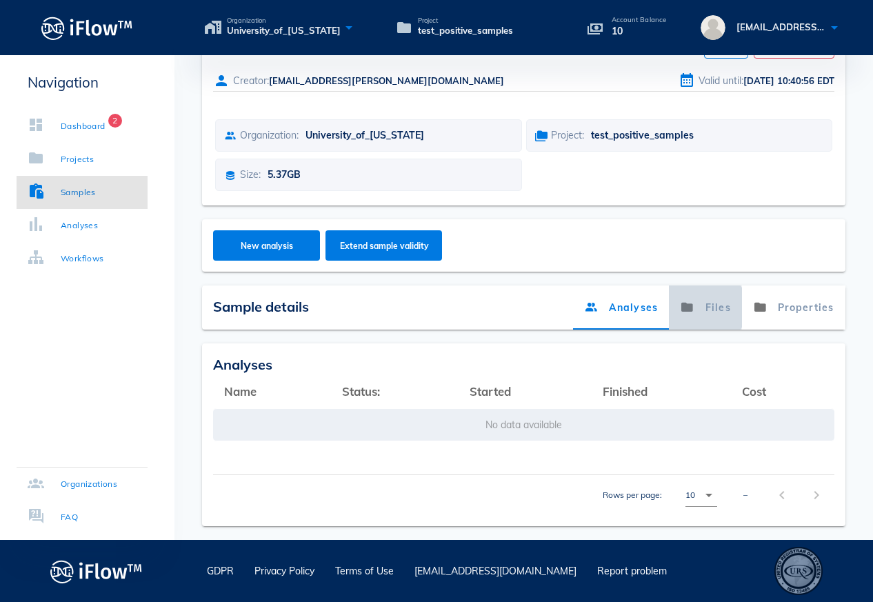
click at [702, 308] on link "Files" at bounding box center [706, 308] width 73 height 44
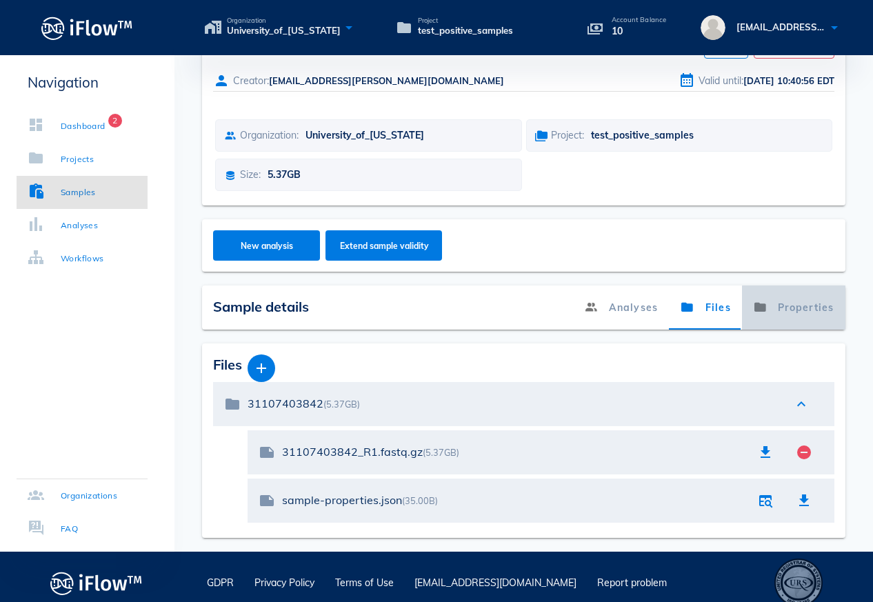
click at [795, 302] on link "Properties" at bounding box center [793, 308] width 103 height 44
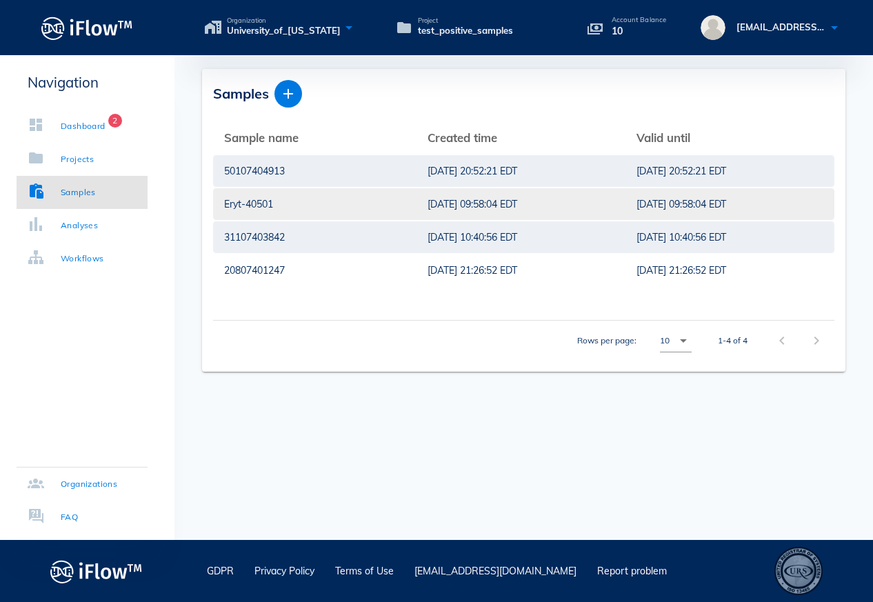
click at [328, 201] on div "Eryt-40501" at bounding box center [314, 204] width 181 height 32
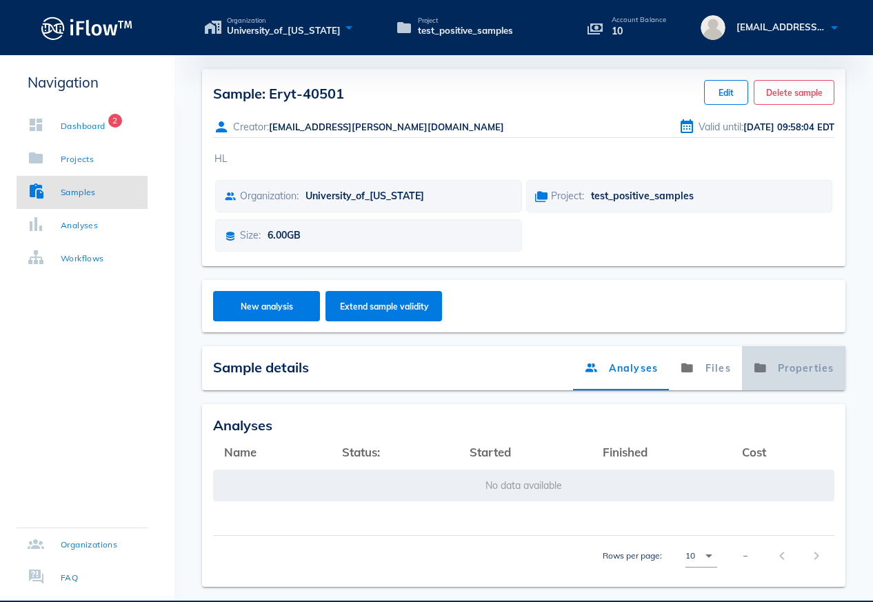
click at [783, 373] on link "Properties" at bounding box center [793, 368] width 103 height 44
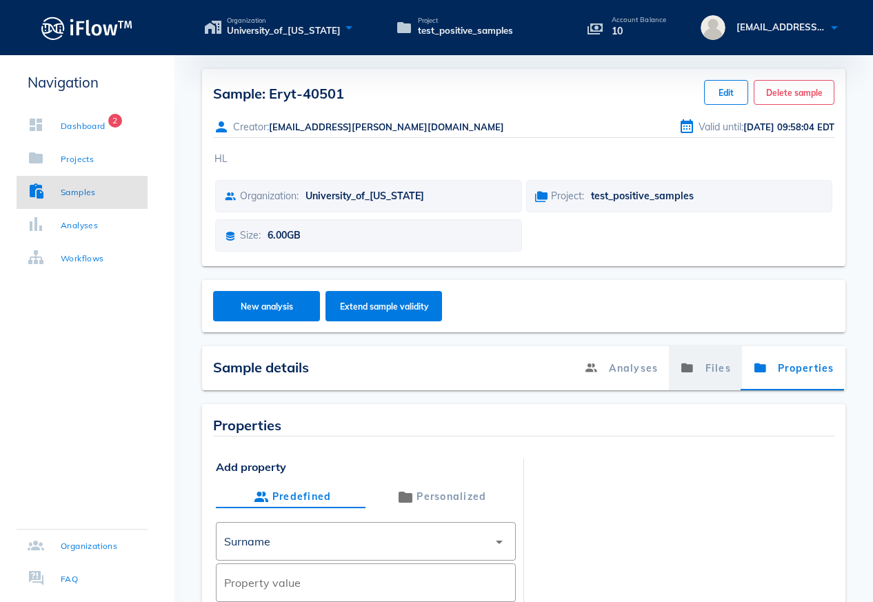
click at [723, 377] on link "Files" at bounding box center [706, 368] width 73 height 44
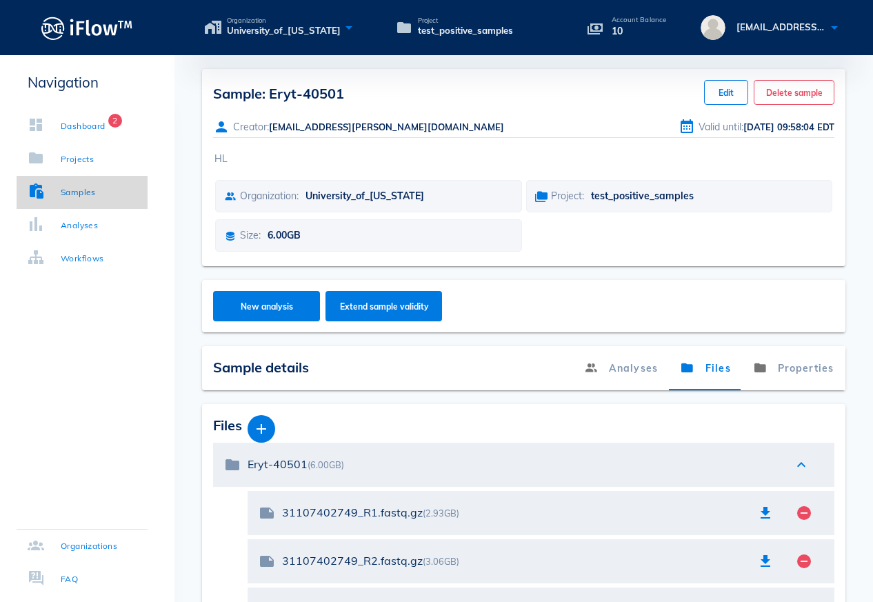
click at [56, 190] on div "Samples" at bounding box center [62, 193] width 68 height 14
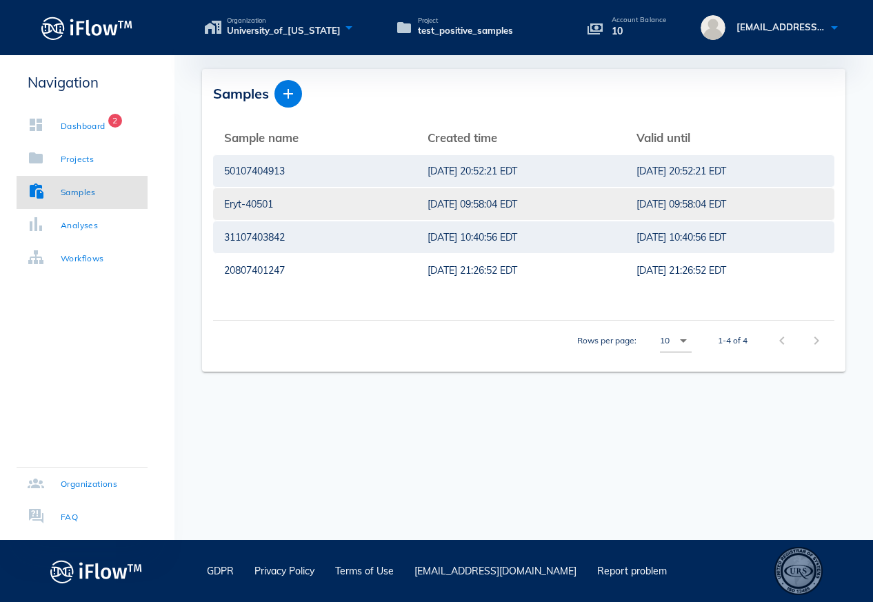
click at [506, 208] on div "[DATE] 09:58:04 EDT" at bounding box center [521, 204] width 187 height 32
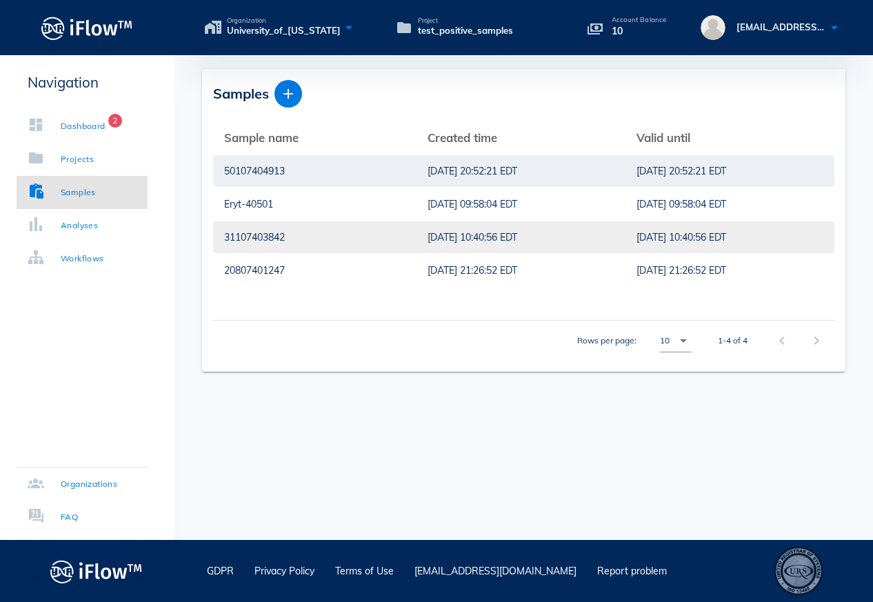
click at [379, 242] on div "31107403842" at bounding box center [314, 237] width 181 height 32
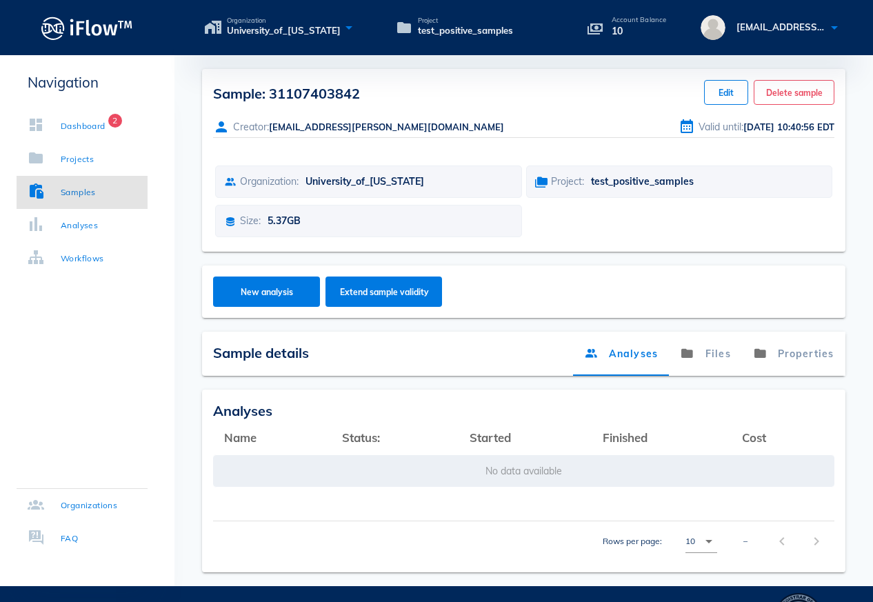
scroll to position [46, 0]
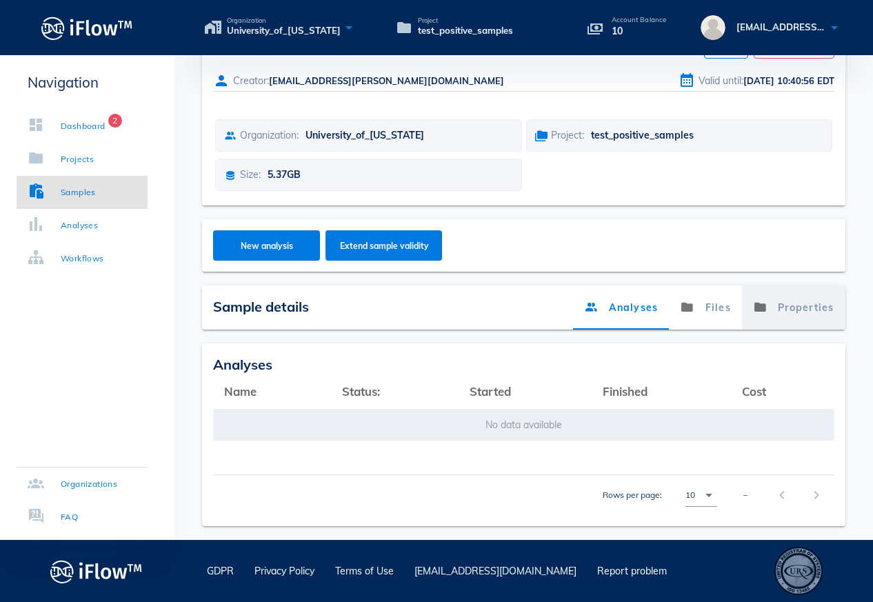
click at [804, 312] on link "Properties" at bounding box center [793, 308] width 103 height 44
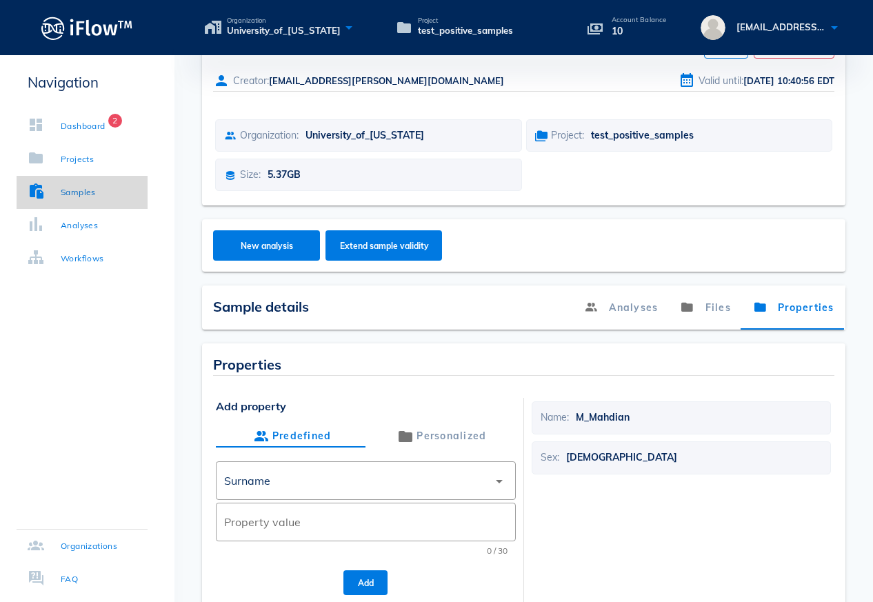
click at [75, 195] on div "Samples" at bounding box center [78, 193] width 35 height 14
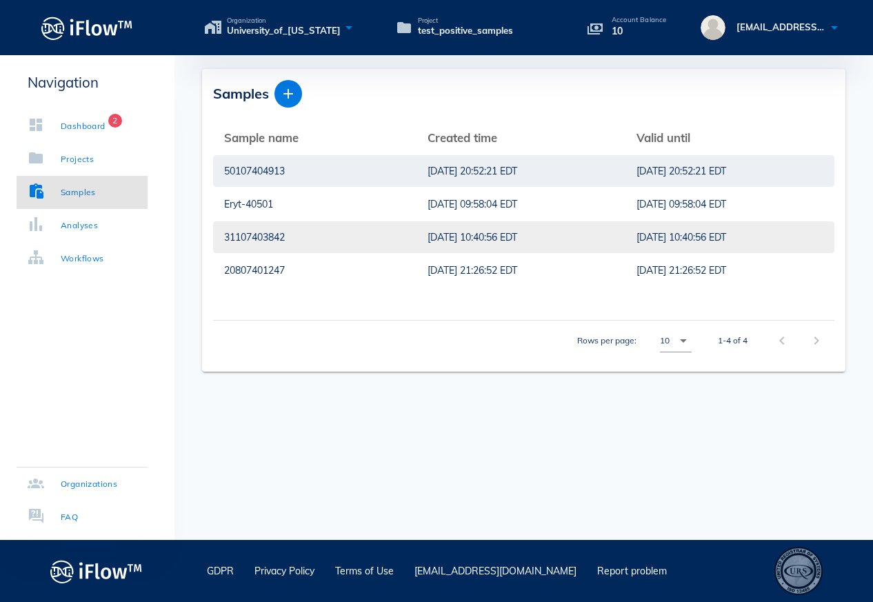
click at [282, 244] on div "31107403842" at bounding box center [314, 237] width 181 height 32
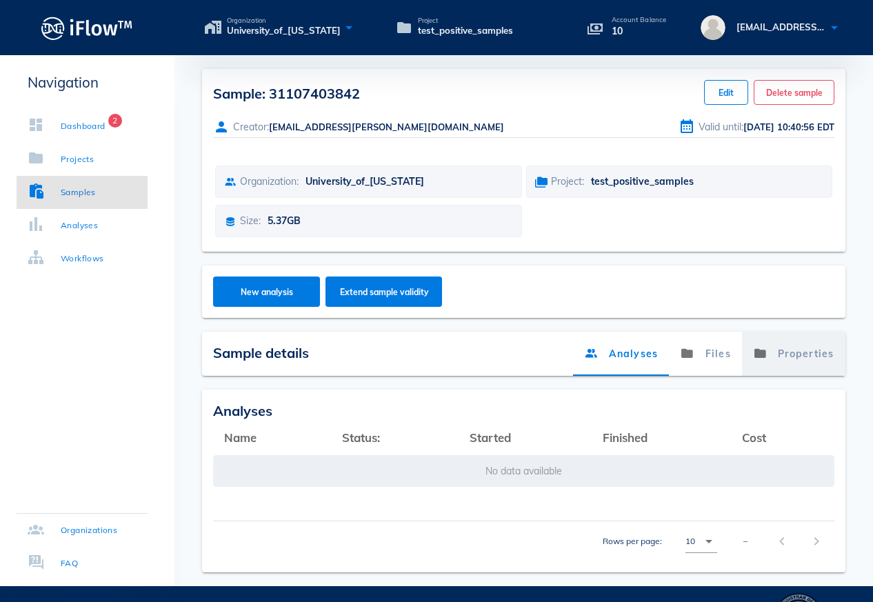
click at [829, 357] on link "Properties" at bounding box center [793, 354] width 103 height 44
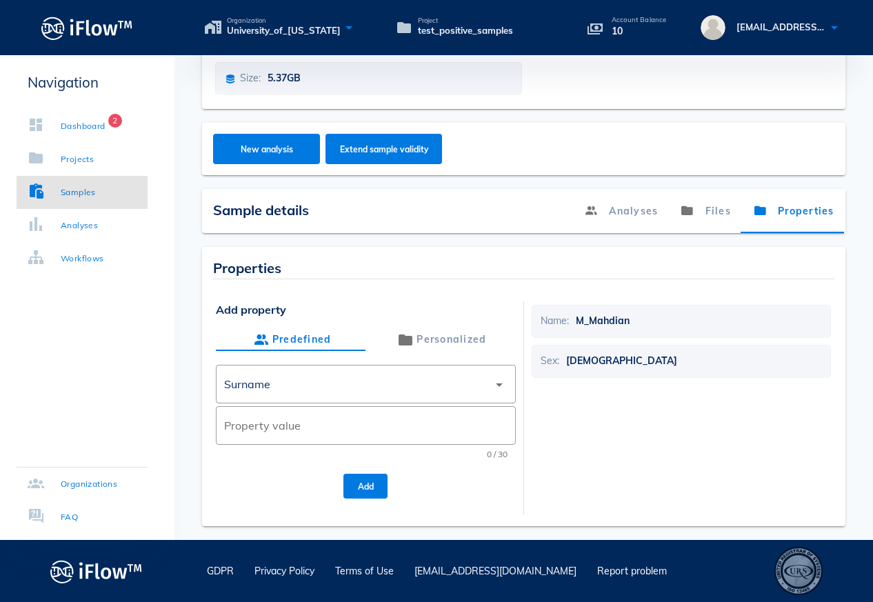
scroll to position [112, 0]
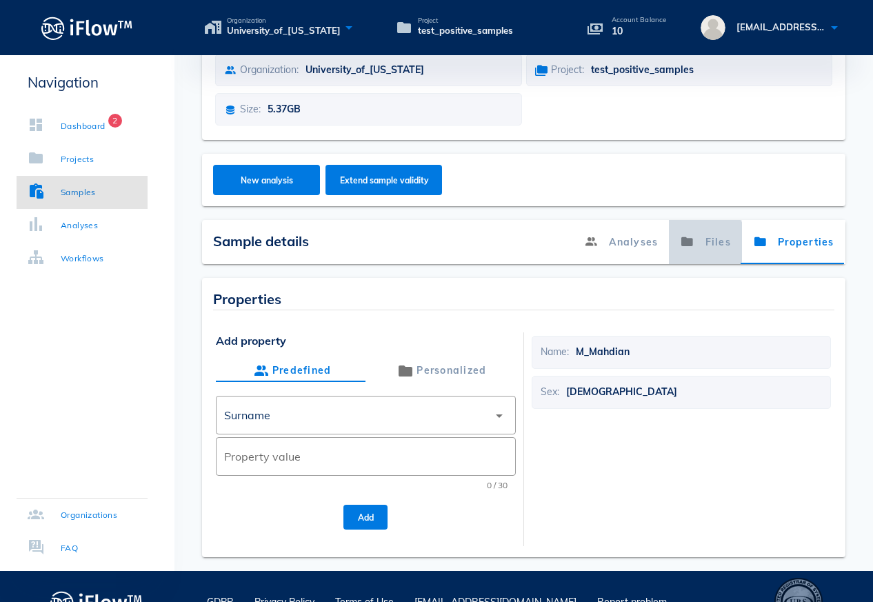
click at [712, 251] on link "Files" at bounding box center [706, 242] width 73 height 44
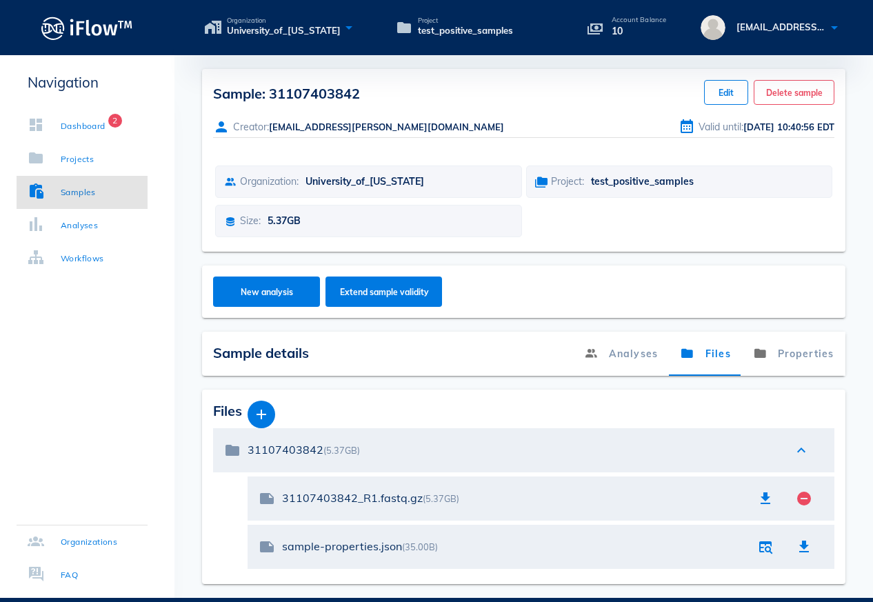
scroll to position [58, 0]
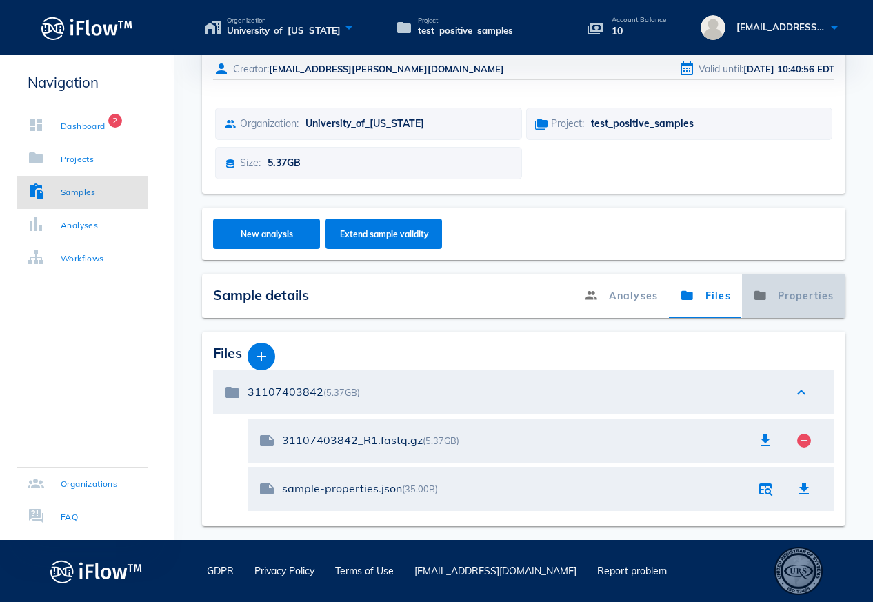
click at [812, 302] on link "Properties" at bounding box center [793, 296] width 103 height 44
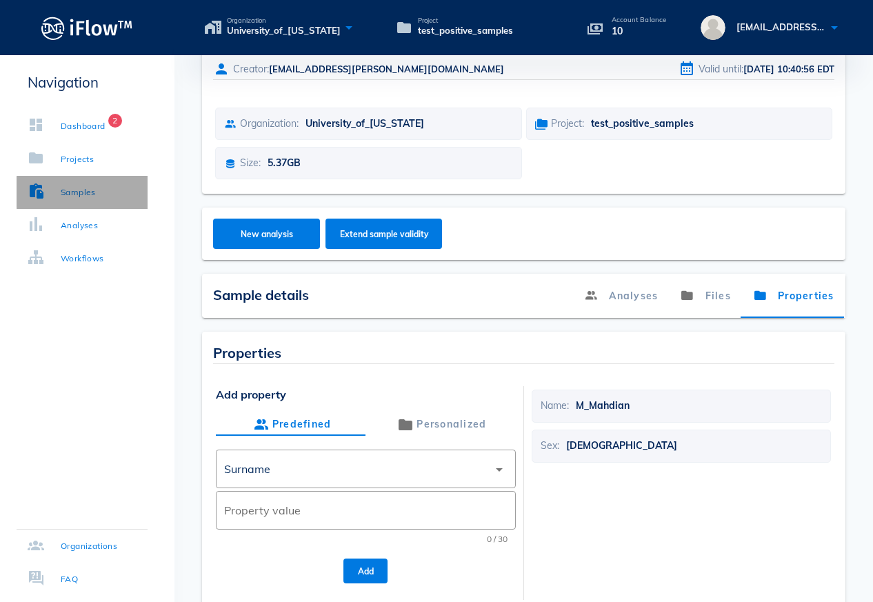
click at [82, 191] on div "Samples" at bounding box center [78, 193] width 35 height 14
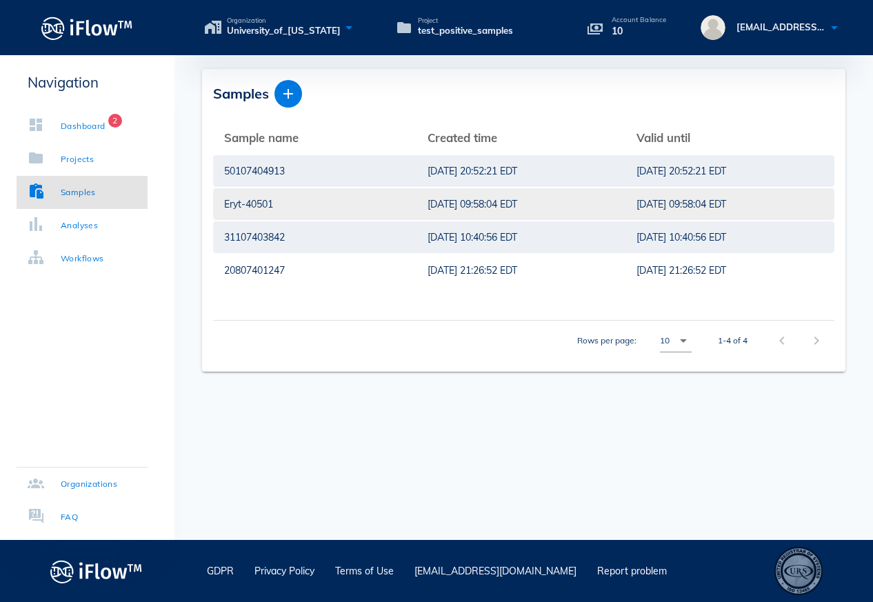
click at [282, 209] on div "Eryt-40501" at bounding box center [314, 204] width 181 height 32
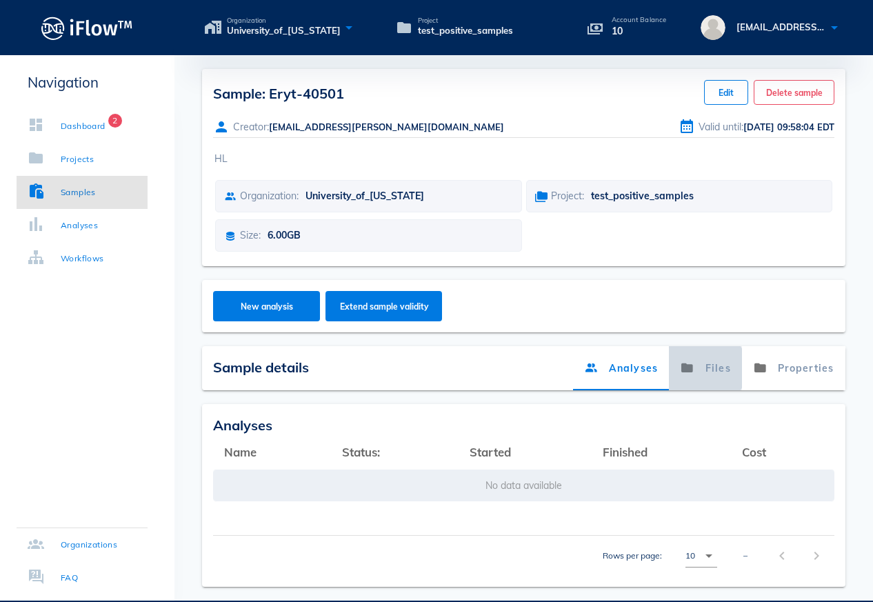
click at [715, 366] on link "Files" at bounding box center [706, 368] width 73 height 44
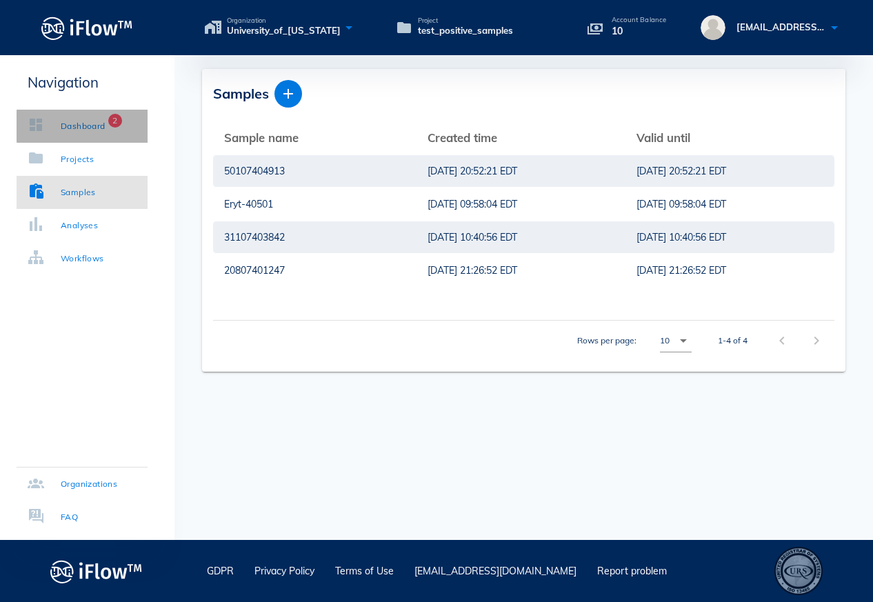
click at [99, 127] on div "Dashboard" at bounding box center [83, 126] width 45 height 14
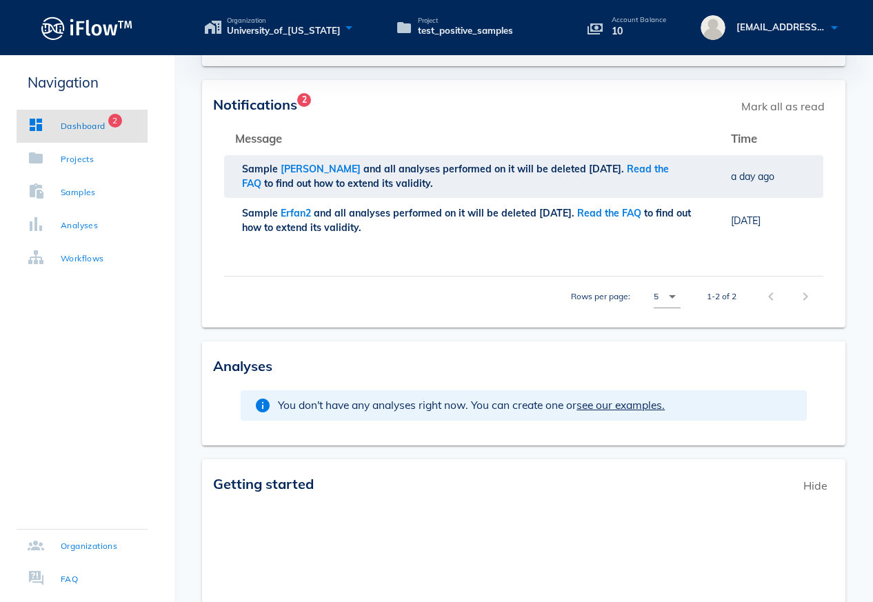
scroll to position [190, 0]
click at [805, 300] on div "chevron_right" at bounding box center [804, 296] width 30 height 25
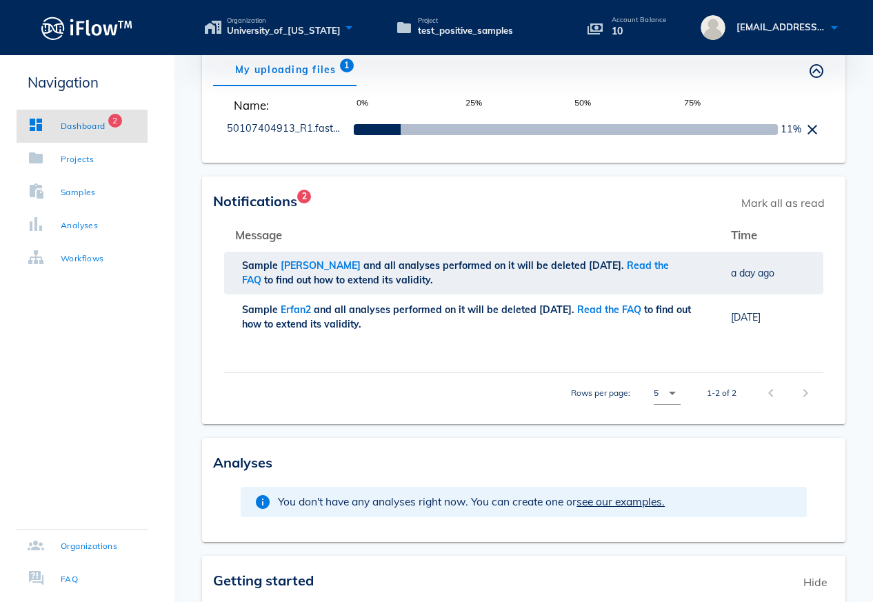
scroll to position [0, 0]
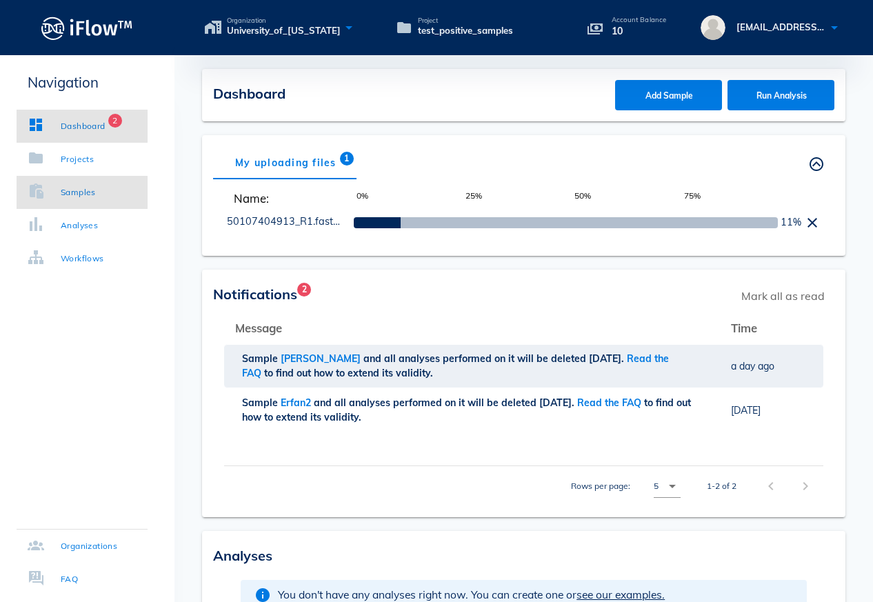
click at [83, 189] on div "Samples" at bounding box center [78, 193] width 35 height 14
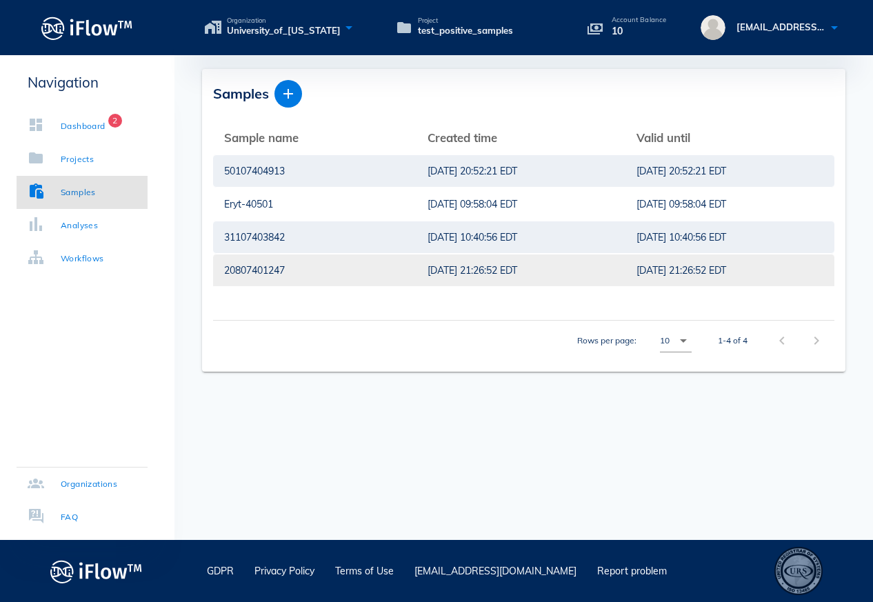
click at [314, 278] on div "20807401247" at bounding box center [314, 271] width 181 height 32
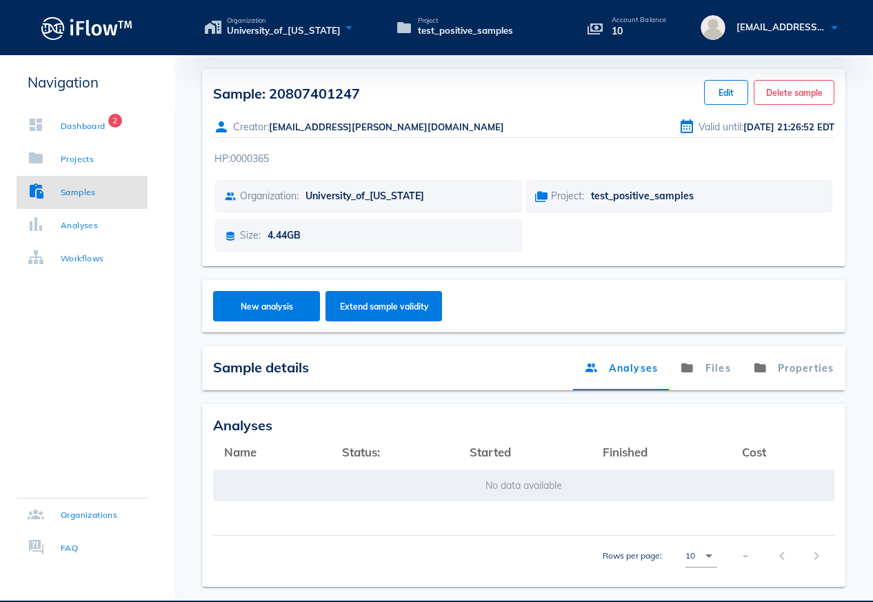
scroll to position [61, 0]
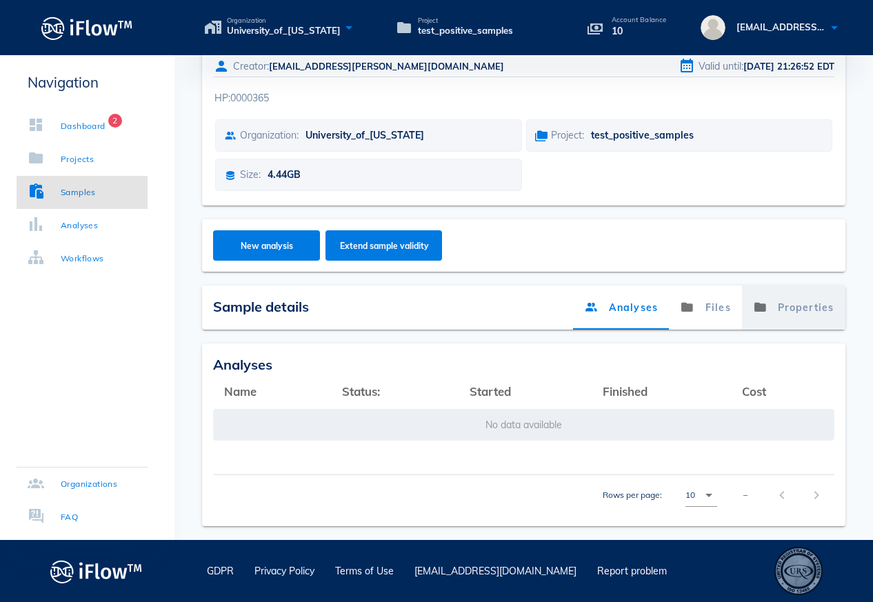
click at [814, 310] on link "Properties" at bounding box center [793, 308] width 103 height 44
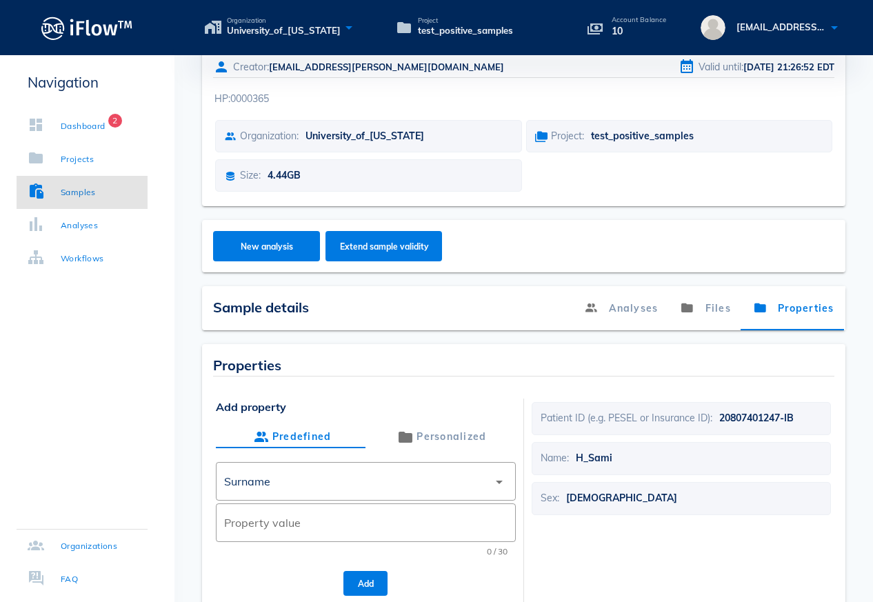
scroll to position [0, 0]
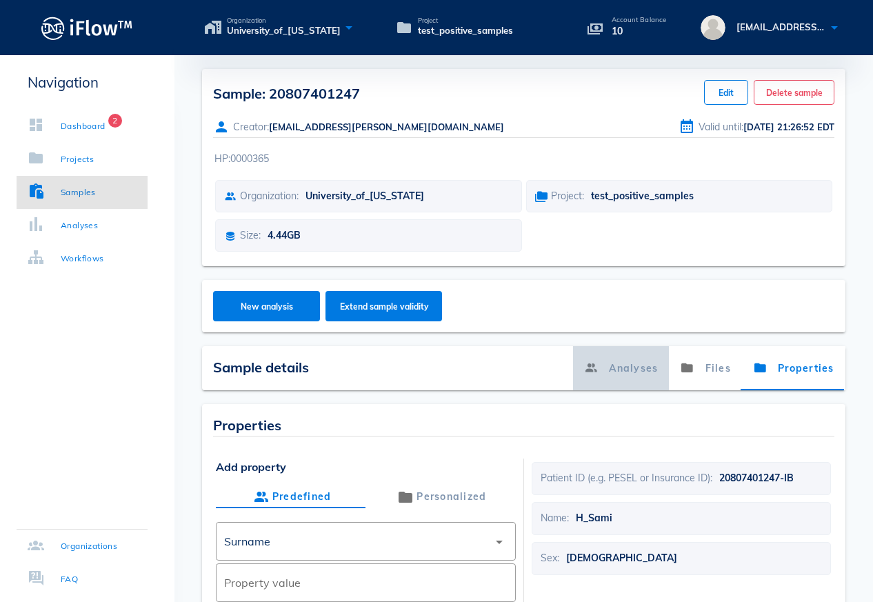
click at [642, 372] on link "Analyses" at bounding box center [621, 368] width 96 height 44
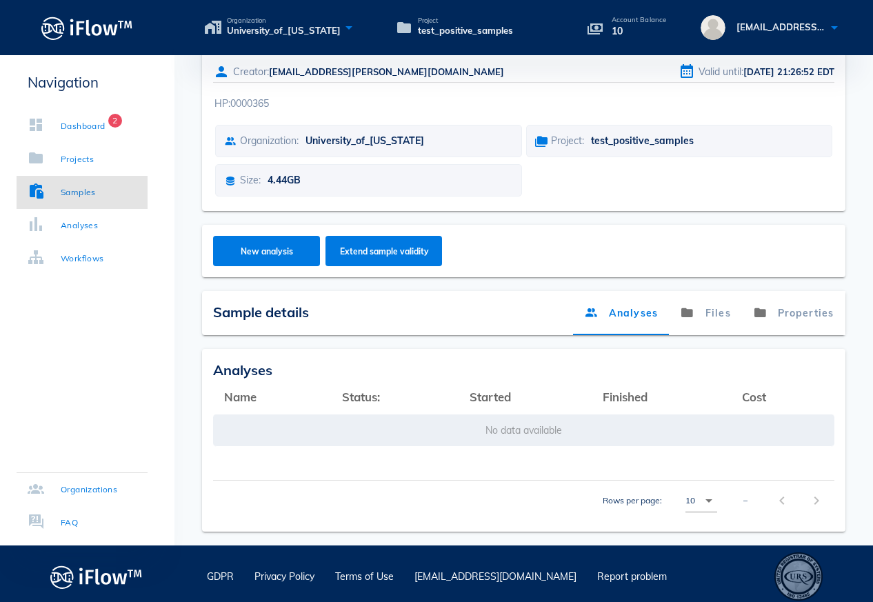
scroll to position [61, 0]
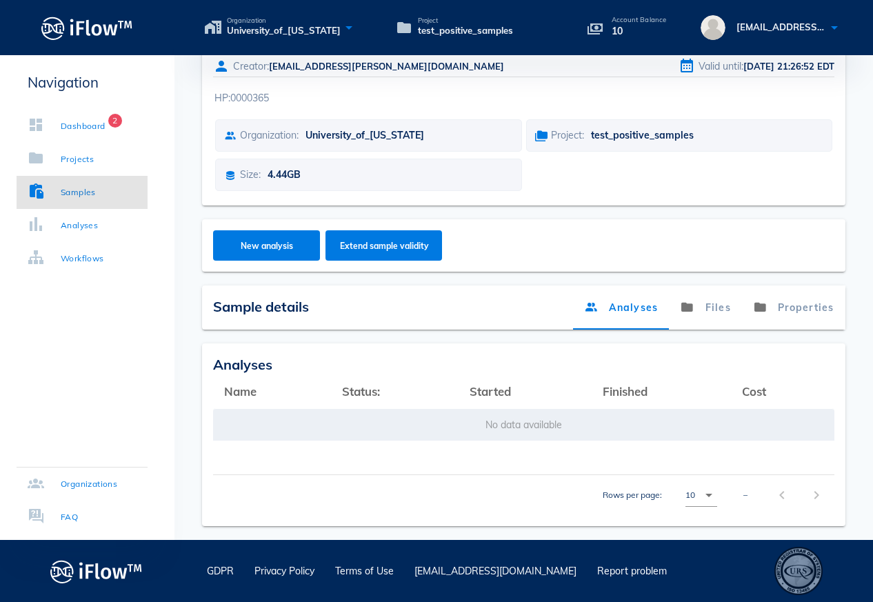
click at [535, 430] on td "No data available" at bounding box center [524, 424] width 622 height 33
click at [246, 248] on span "New analysis" at bounding box center [267, 246] width 80 height 10
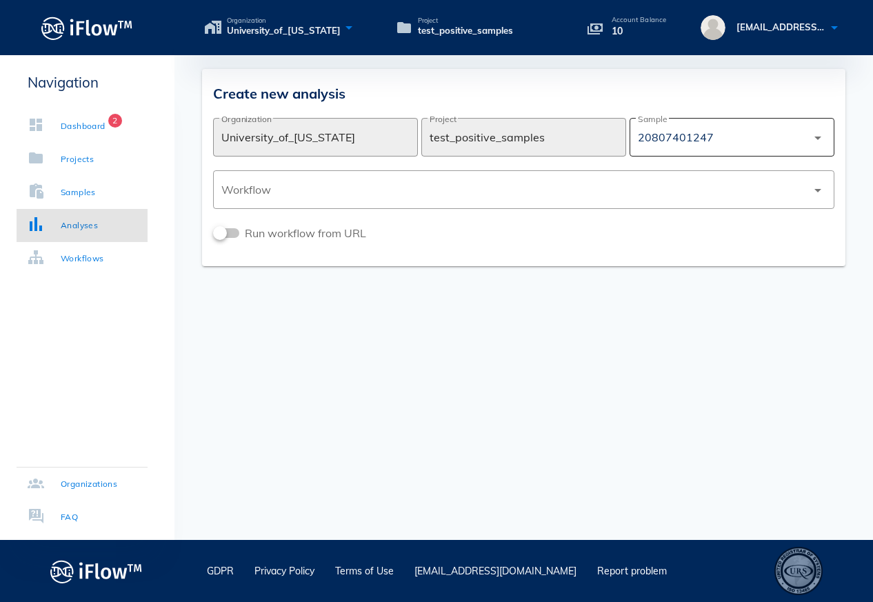
click at [804, 141] on div "20807401247" at bounding box center [722, 137] width 169 height 33
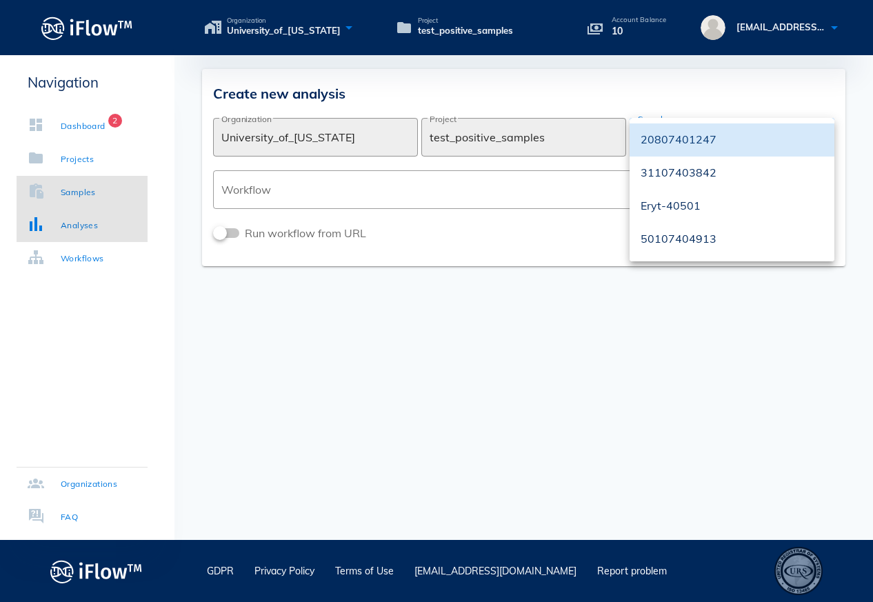
click at [86, 198] on div "Samples" at bounding box center [78, 193] width 35 height 14
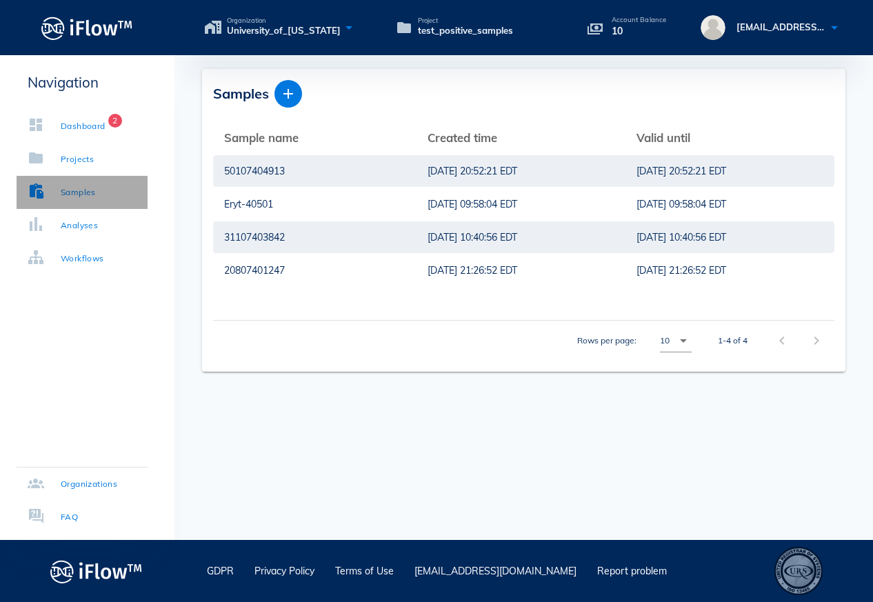
click at [108, 193] on link "Samples" at bounding box center [82, 192] width 131 height 33
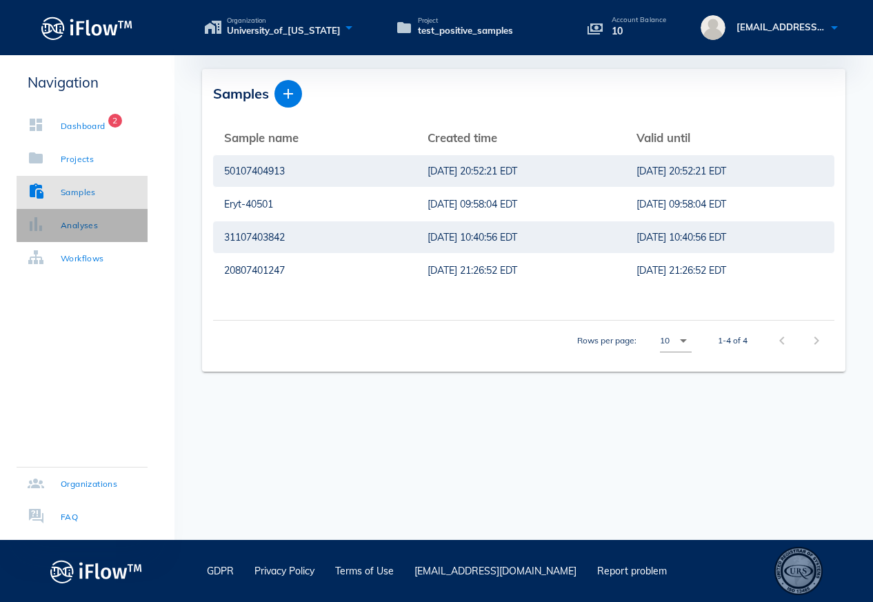
click at [86, 222] on div "Analyses" at bounding box center [79, 226] width 37 height 14
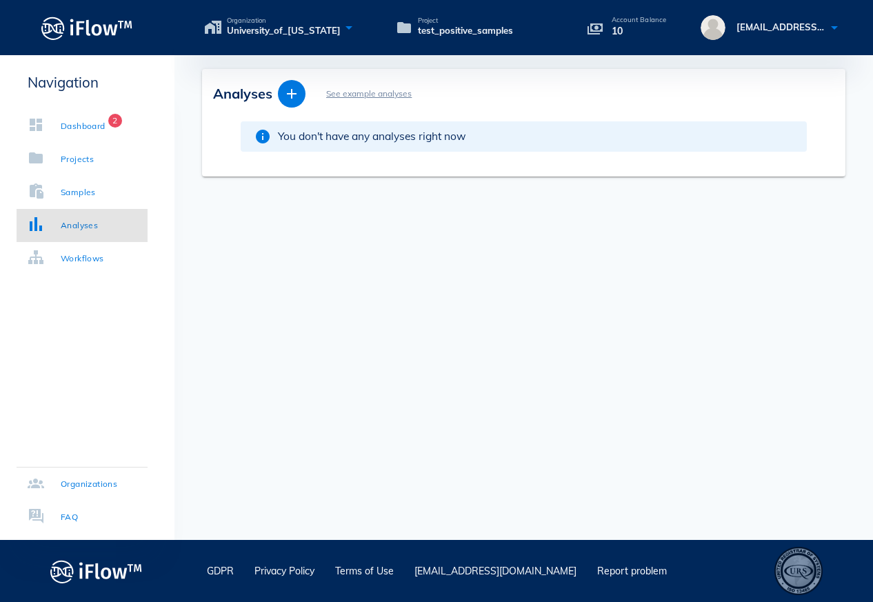
click at [342, 139] on span "You don't have any analyses right now" at bounding box center [372, 136] width 188 height 17
click at [290, 94] on icon "button" at bounding box center [292, 94] width 17 height 17
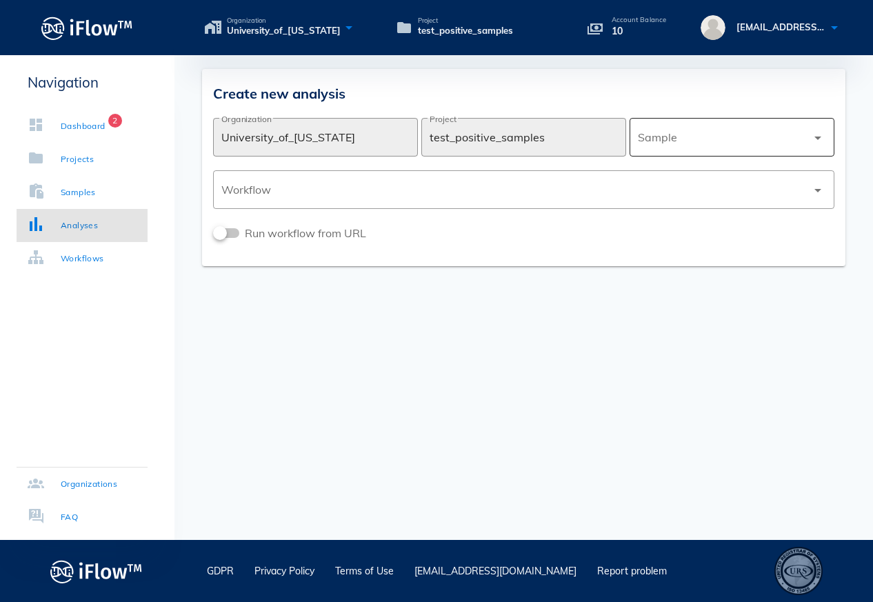
click at [776, 145] on div at bounding box center [722, 137] width 169 height 33
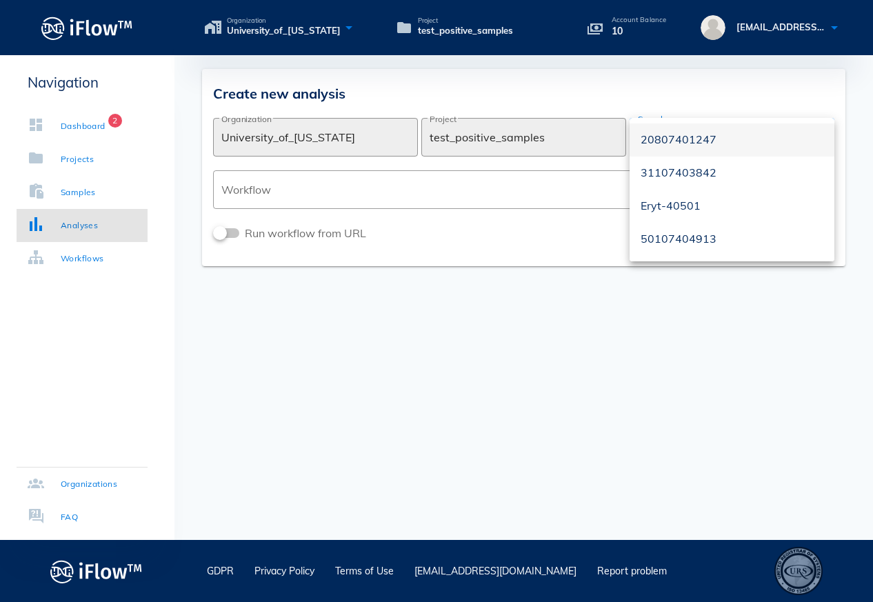
click at [686, 141] on div "20807401247" at bounding box center [732, 139] width 183 height 13
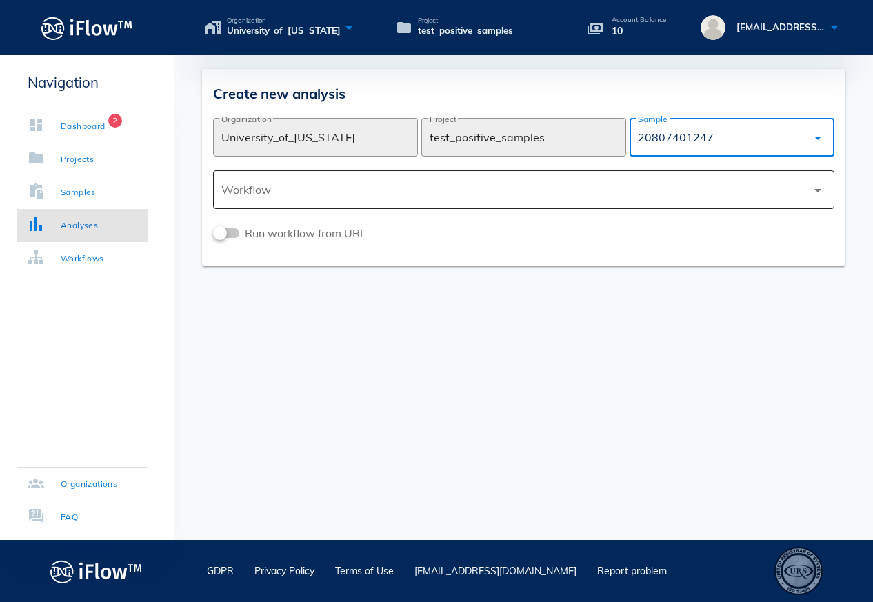
click at [668, 189] on div at bounding box center [514, 189] width 586 height 33
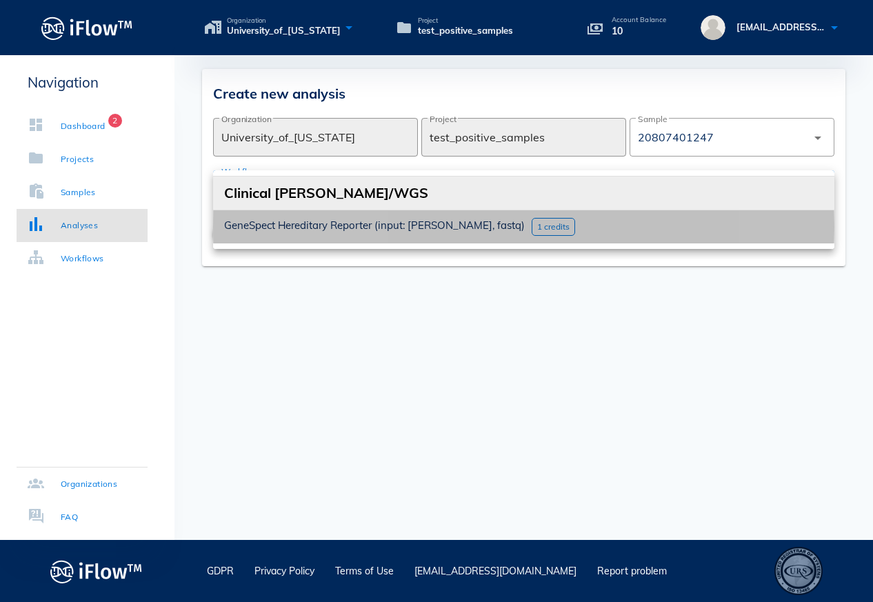
click at [537, 226] on span "1 credits" at bounding box center [553, 226] width 32 height 10
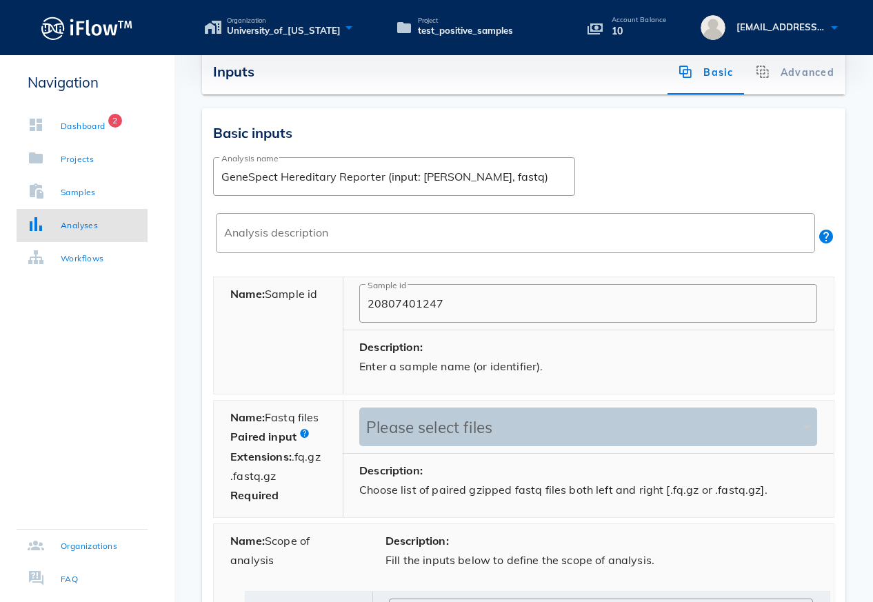
scroll to position [319, 0]
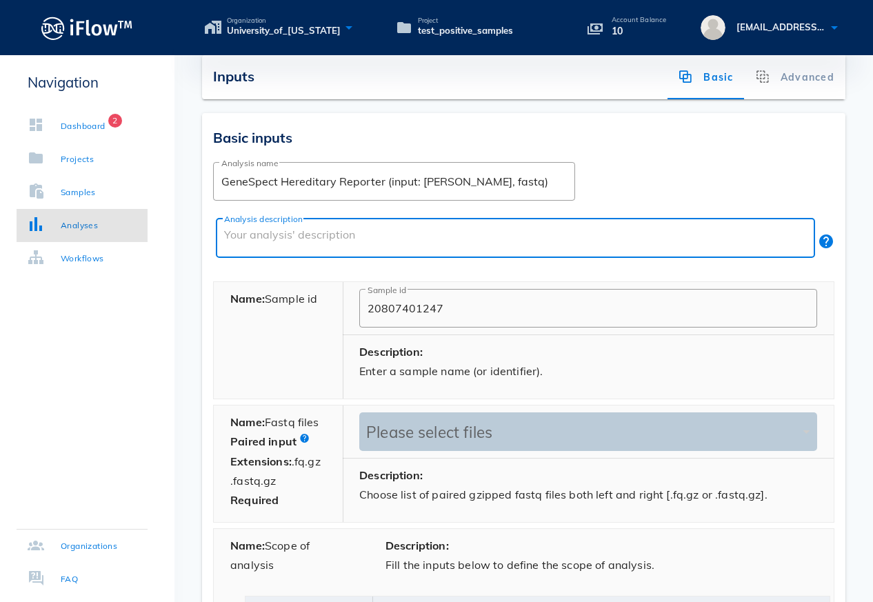
click at [645, 231] on textarea "Analysis description" at bounding box center [519, 241] width 591 height 33
click at [270, 385] on div "Name: Sample id" at bounding box center [279, 340] width 130 height 117
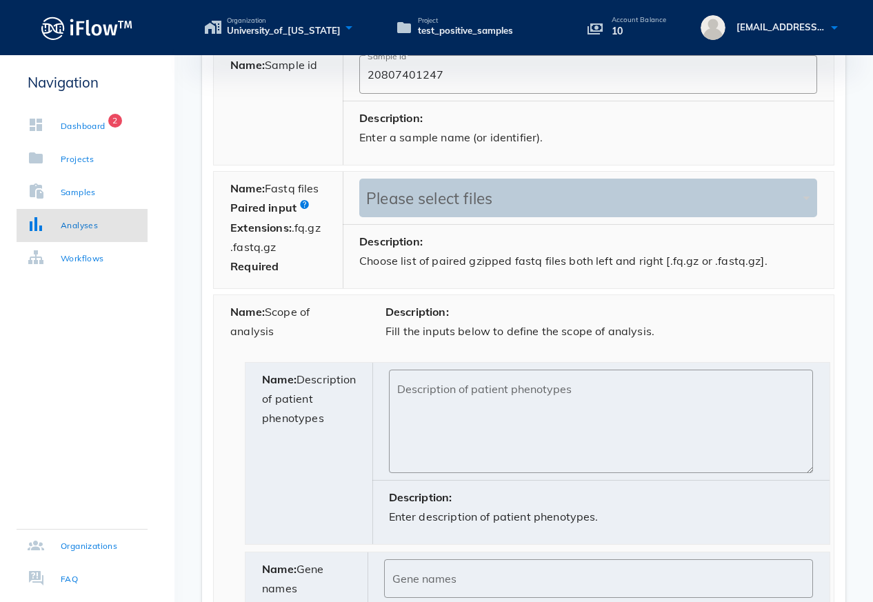
scroll to position [554, 0]
click at [456, 244] on div "Description: Choose list of paired gzipped fastq files both left and right [.fq…" at bounding box center [588, 255] width 491 height 63
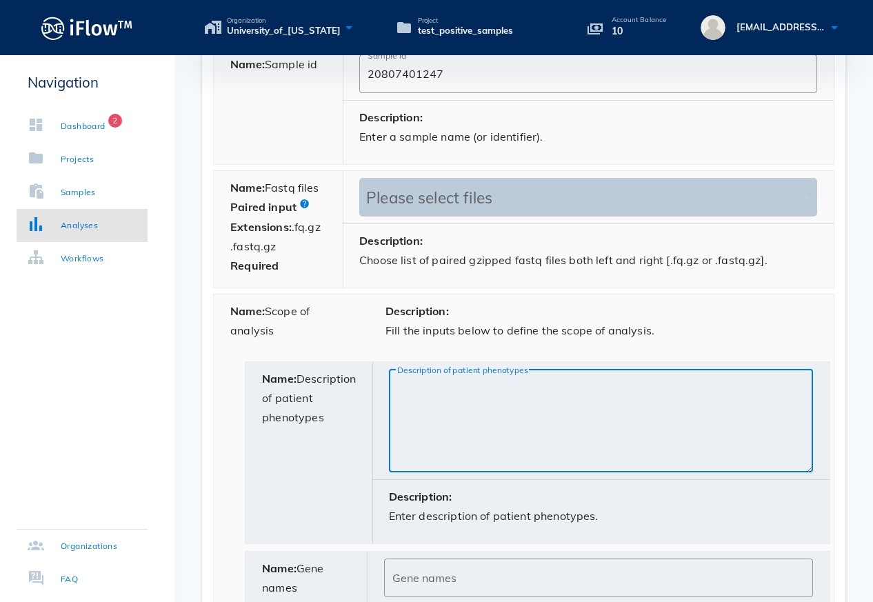
click at [458, 384] on textarea "Description of patient phenotypes" at bounding box center [605, 424] width 416 height 97
paste textarea "HP:0000365"
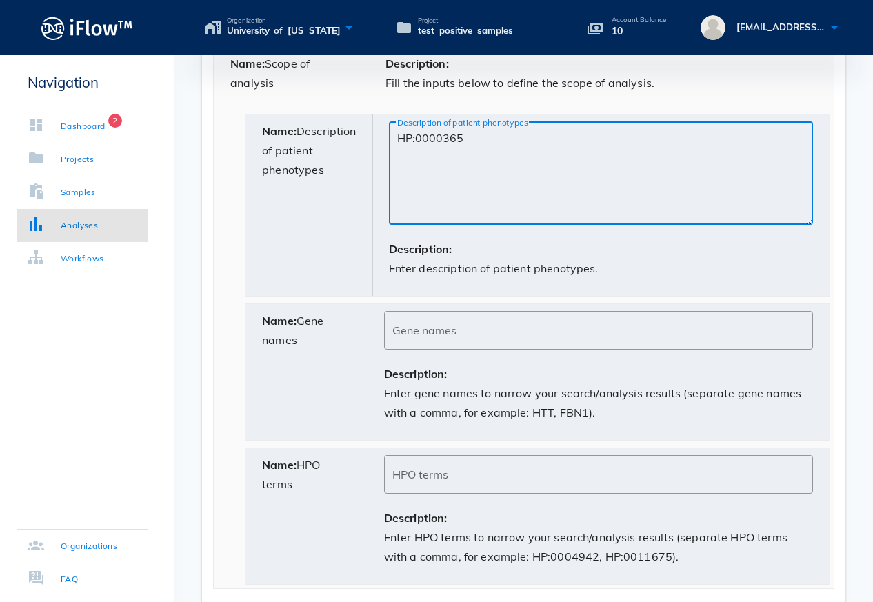
scroll to position [802, 0]
type textarea "HP:0000365"
click at [478, 469] on input "HPO terms" at bounding box center [599, 474] width 413 height 22
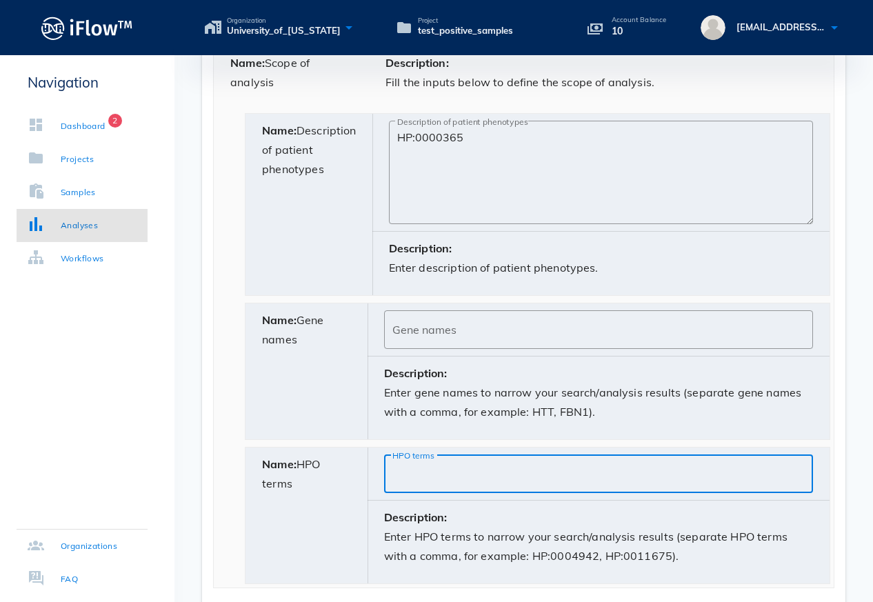
paste input "HP:0000365"
type input "HP:0000365"
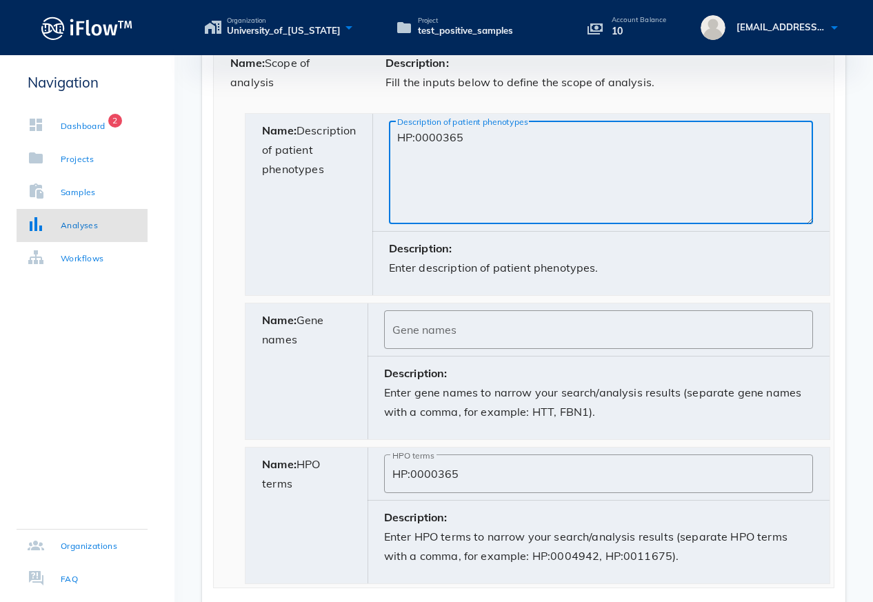
drag, startPoint x: 472, startPoint y: 140, endPoint x: 315, endPoint y: 139, distance: 156.6
click at [315, 139] on div "Name: Description of patient phenotypes ​ Description of patient phenotypes HP:…" at bounding box center [538, 204] width 584 height 181
drag, startPoint x: 473, startPoint y: 146, endPoint x: 273, endPoint y: 142, distance: 200.8
click at [271, 143] on div "Name: Description of patient phenotypes ​ Description of patient phenotypes [ME…" at bounding box center [538, 204] width 584 height 181
paste textarea "l"
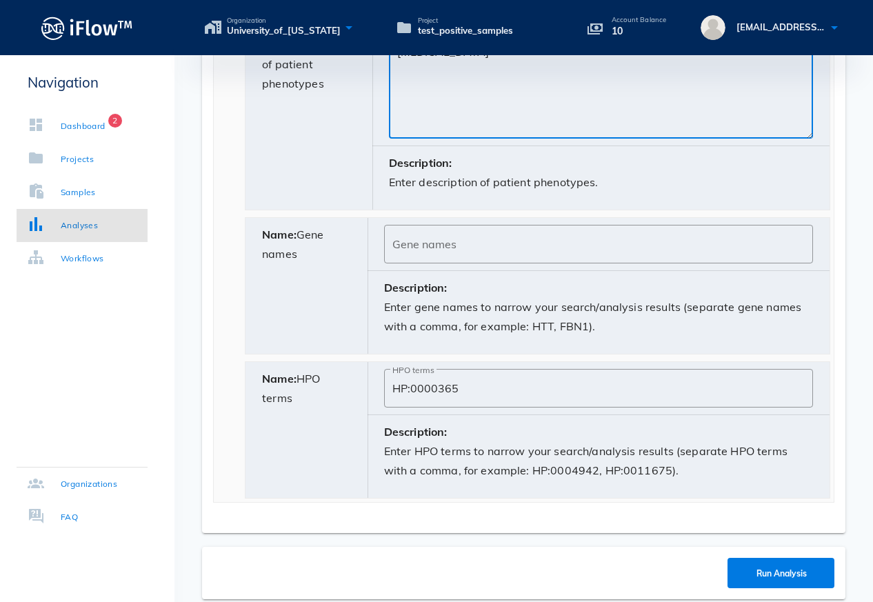
scroll to position [961, 0]
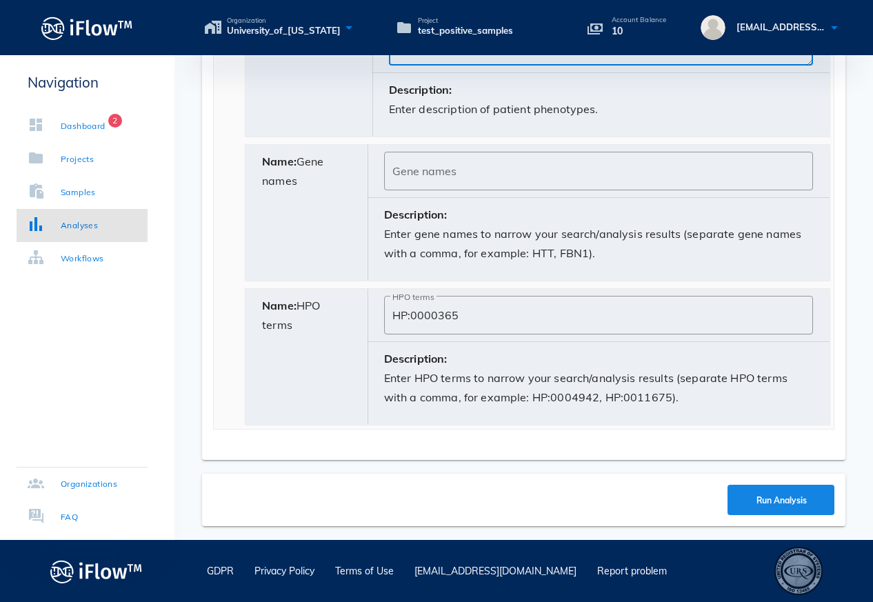
type textarea "[MEDICAL_DATA]"
click at [755, 496] on span "Run Analysis" at bounding box center [780, 500] width 51 height 10
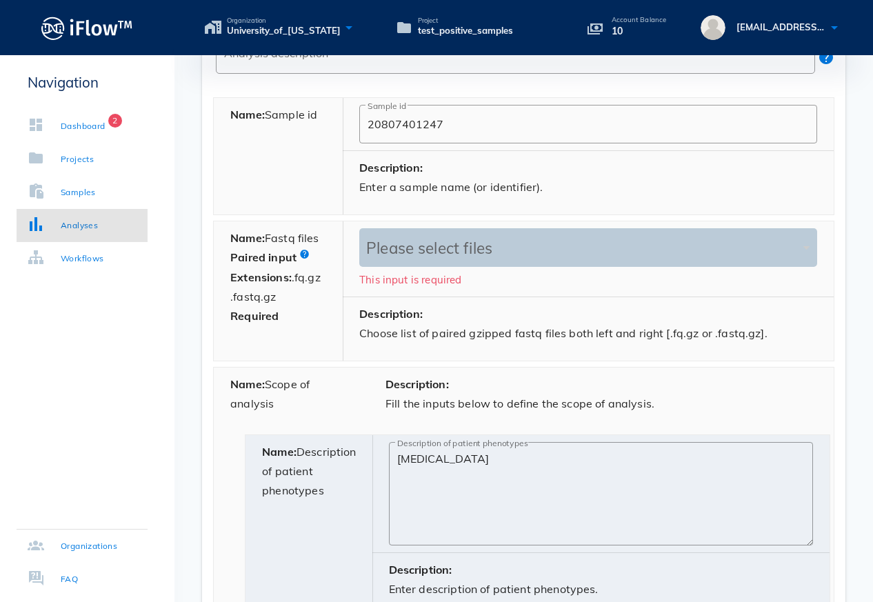
scroll to position [493, 0]
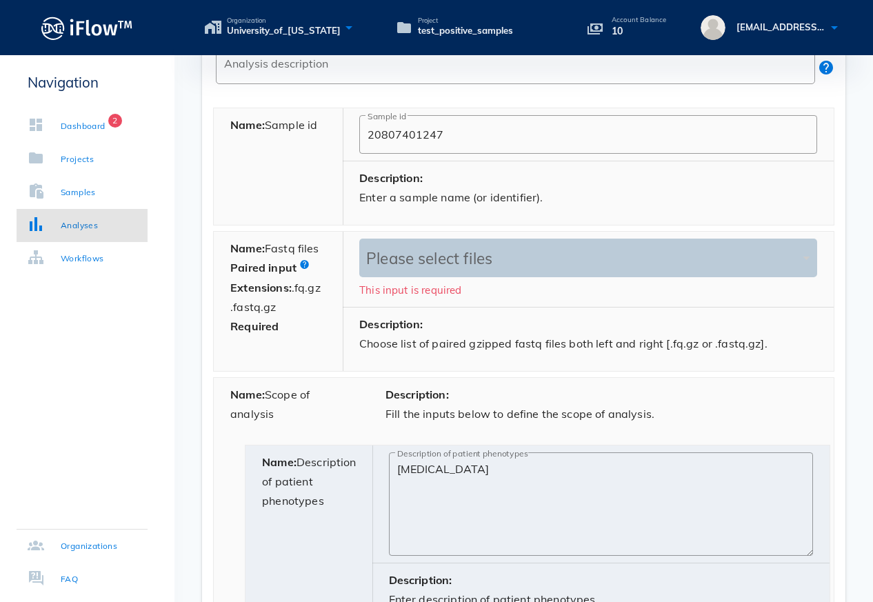
click at [476, 260] on div "Please select files" at bounding box center [581, 258] width 437 height 19
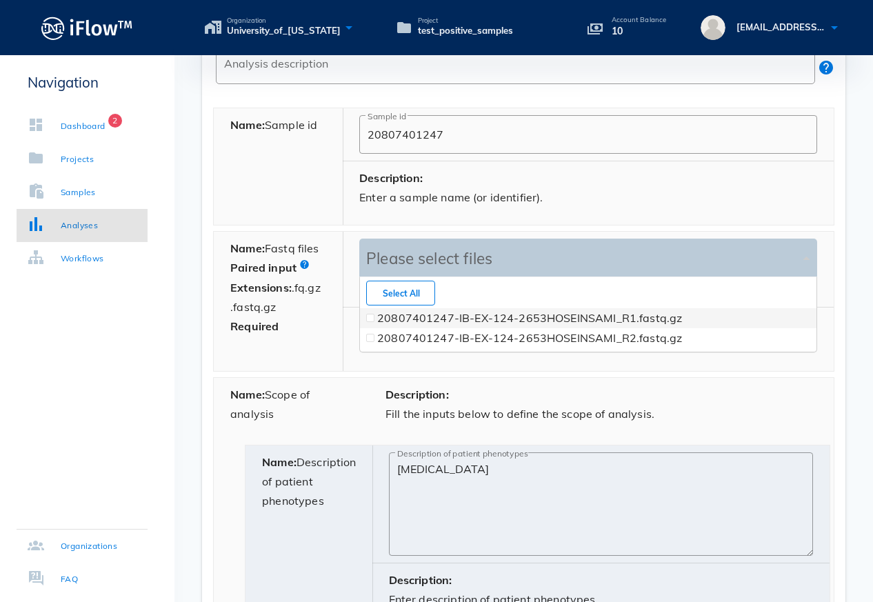
scroll to position [74, 456]
click at [393, 323] on label "20807401247-IB-EX-124-2653HOSEINSAMI_R1.fastq.gz" at bounding box center [529, 318] width 305 height 14
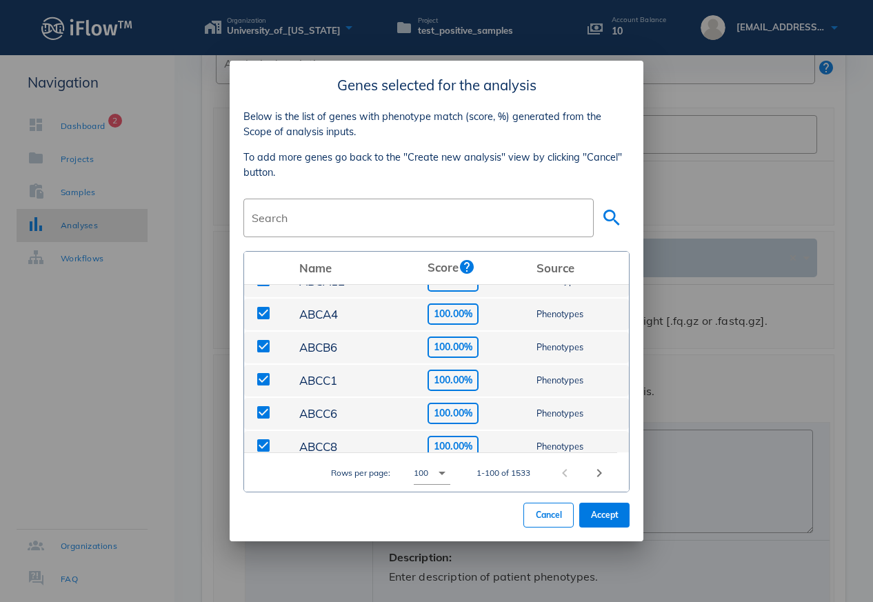
scroll to position [0, 0]
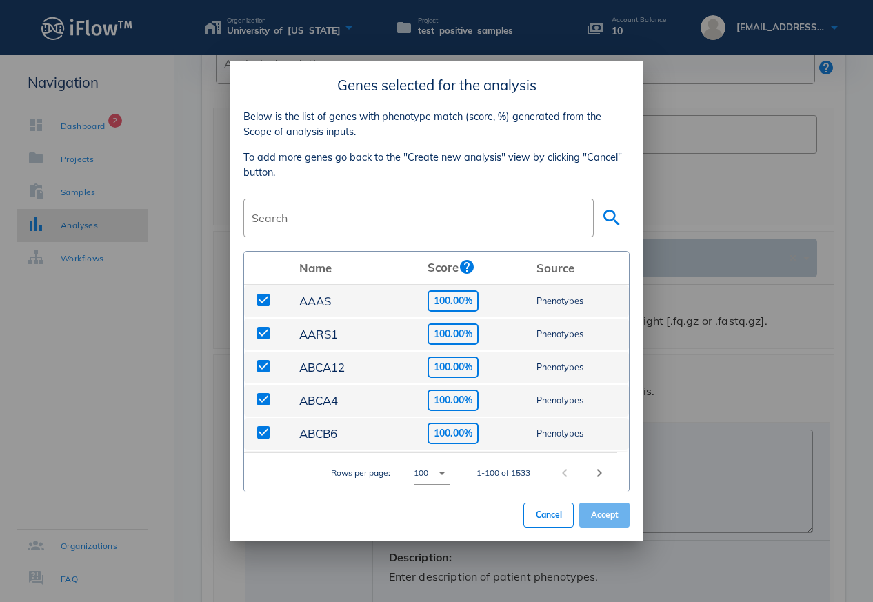
click at [618, 516] on span "Accept" at bounding box center [605, 515] width 28 height 10
click at [751, 247] on div at bounding box center [436, 301] width 873 height 602
click at [614, 517] on span "Accept" at bounding box center [605, 515] width 28 height 10
click at [548, 508] on button "Cancel" at bounding box center [549, 515] width 50 height 25
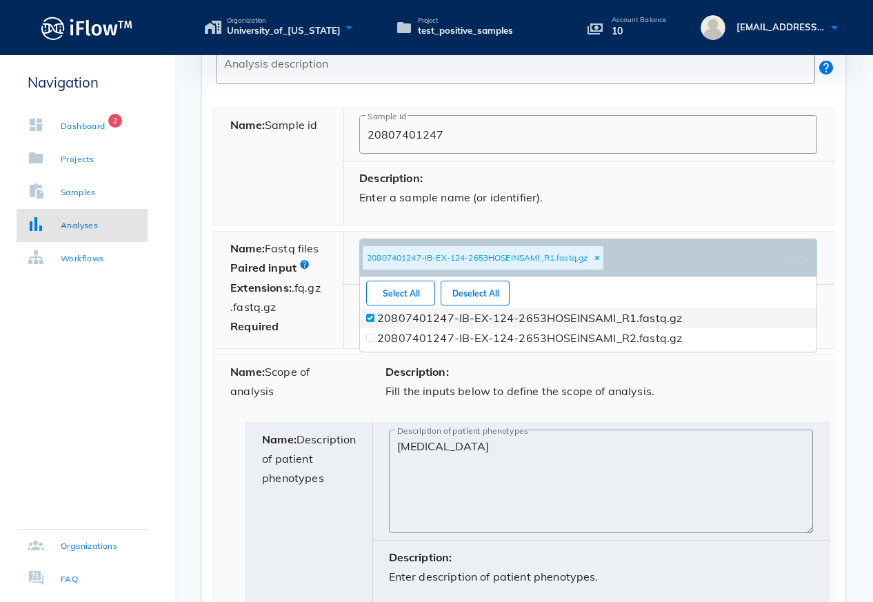
click at [649, 258] on div "20807401247-IB-EX-124-2653HOSEINSAMI_R1.fastq.gz Please select files" at bounding box center [575, 256] width 424 height 27
click at [370, 338] on div "20807401247-IB-EX-124-2653HOSEINSAMI_R1.fastq.gz 20807401247-IB-EX-124-2653HOSE…" at bounding box center [588, 328] width 457 height 40
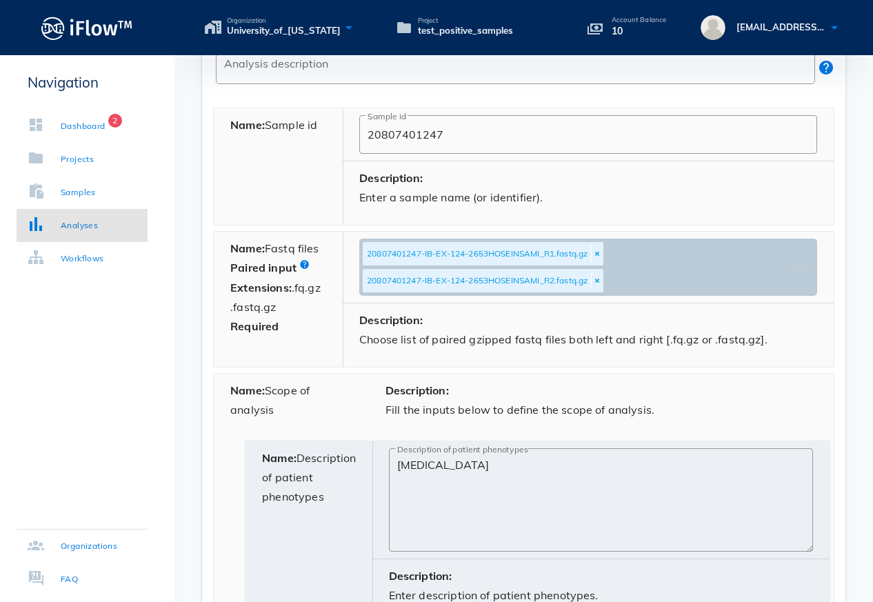
click at [727, 425] on div "Description: Fill the inputs below to define the scope of analysis." at bounding box center [601, 405] width 465 height 63
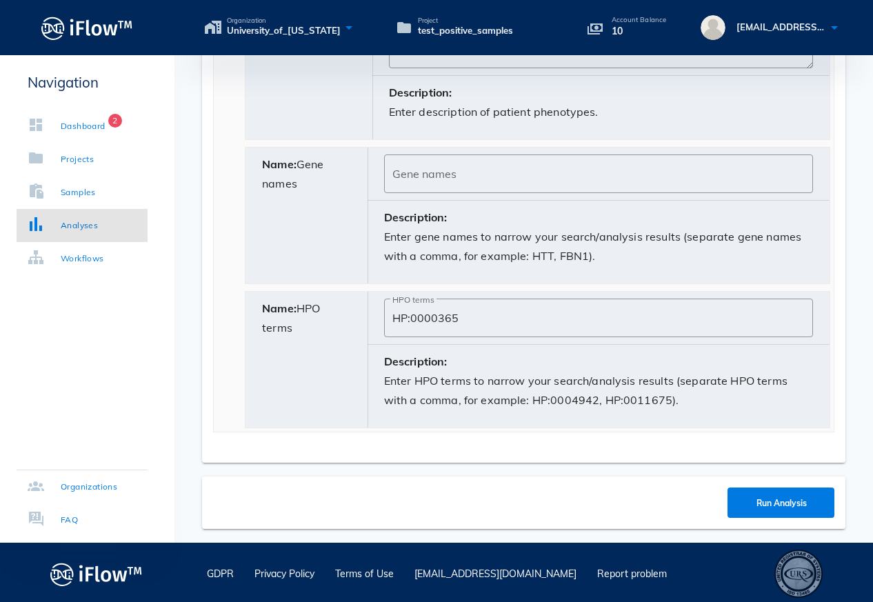
scroll to position [980, 0]
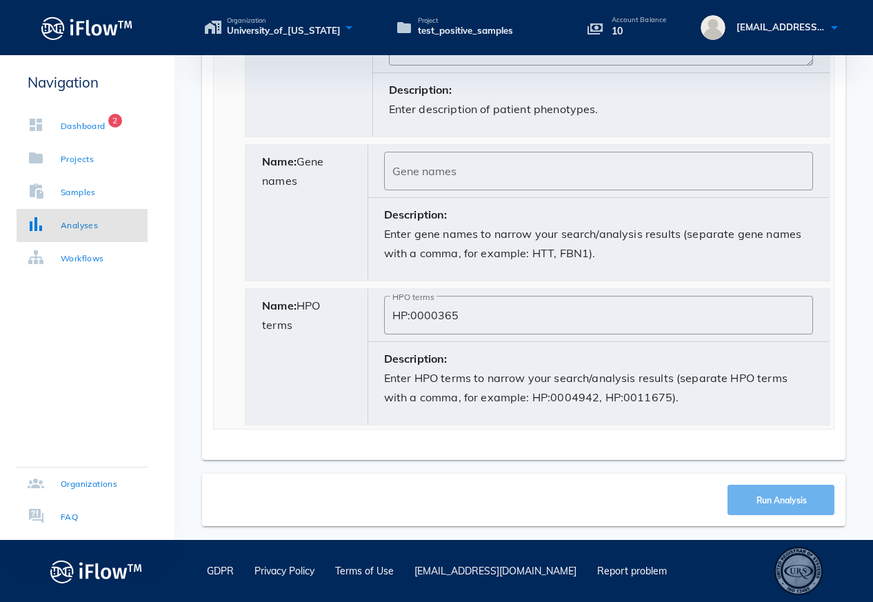
click at [750, 499] on span "Run Analysis" at bounding box center [782, 500] width 80 height 10
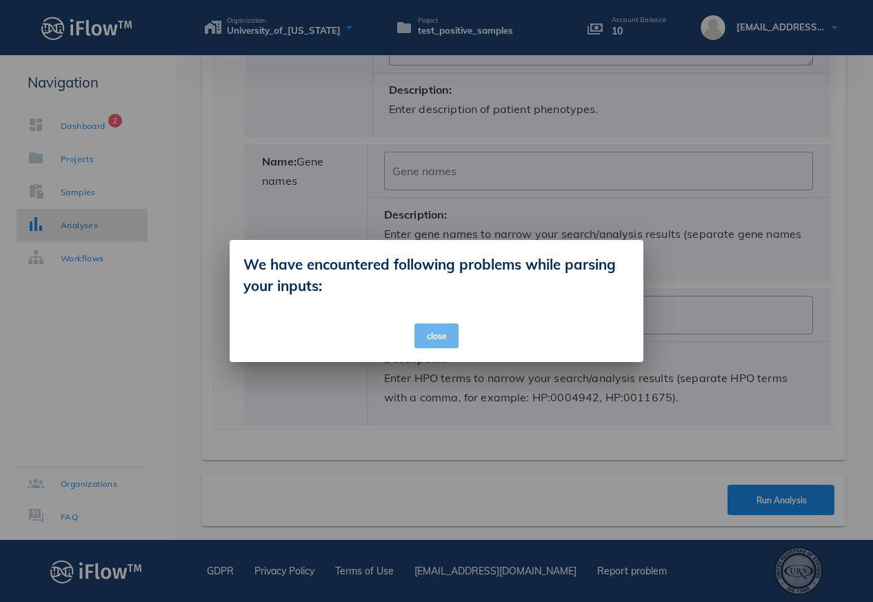
click at [433, 334] on span "close" at bounding box center [437, 336] width 22 height 10
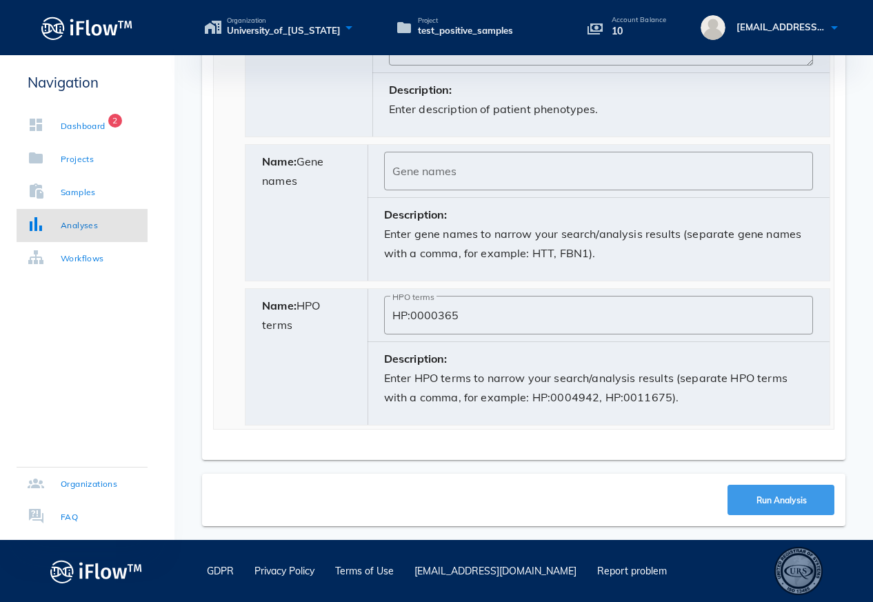
click at [770, 500] on span "Run Analysis" at bounding box center [780, 500] width 51 height 10
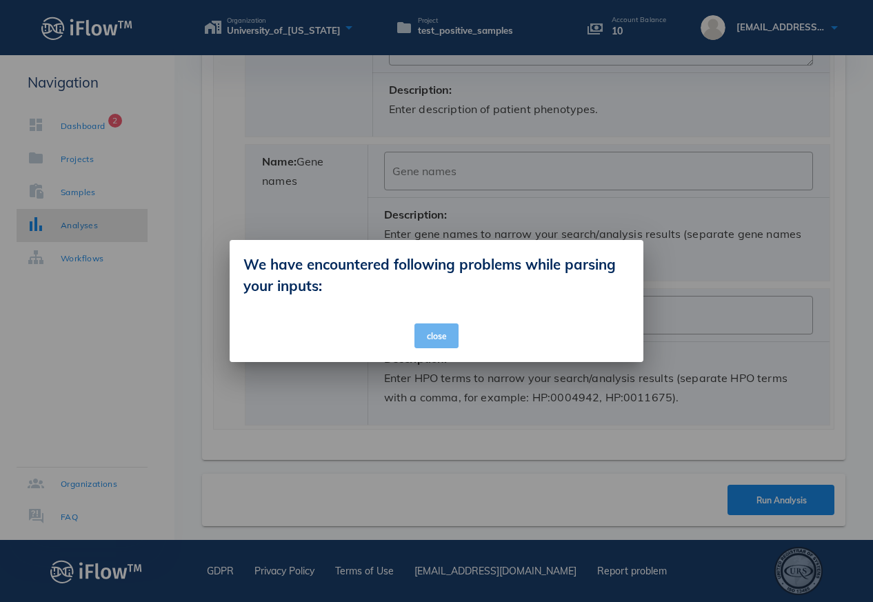
click at [429, 337] on span "close" at bounding box center [437, 336] width 22 height 10
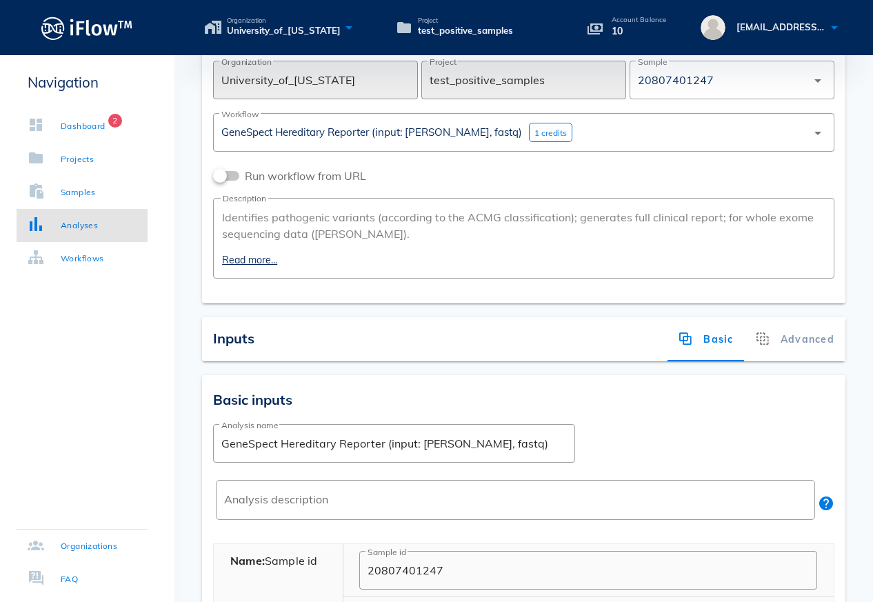
scroll to position [0, 0]
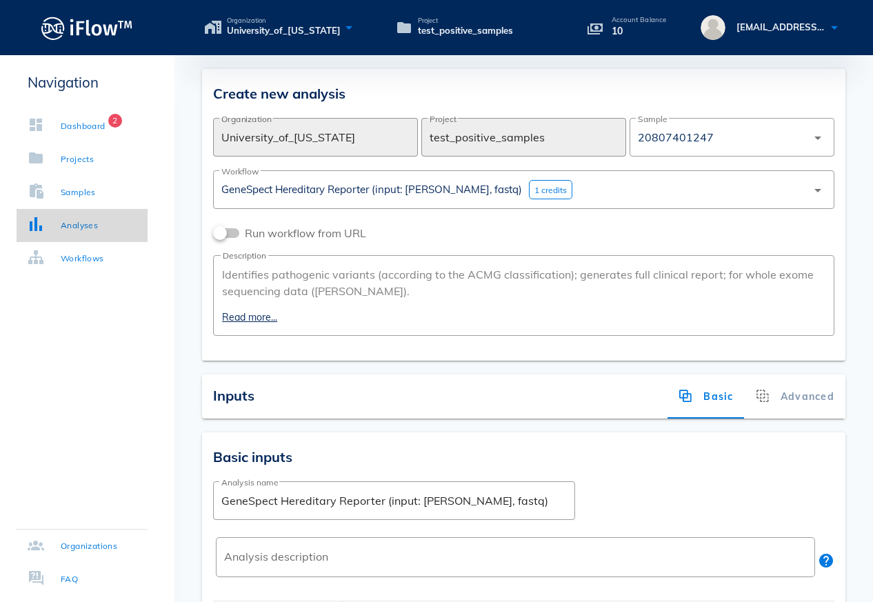
click at [98, 229] on div "Analyses" at bounding box center [79, 226] width 37 height 14
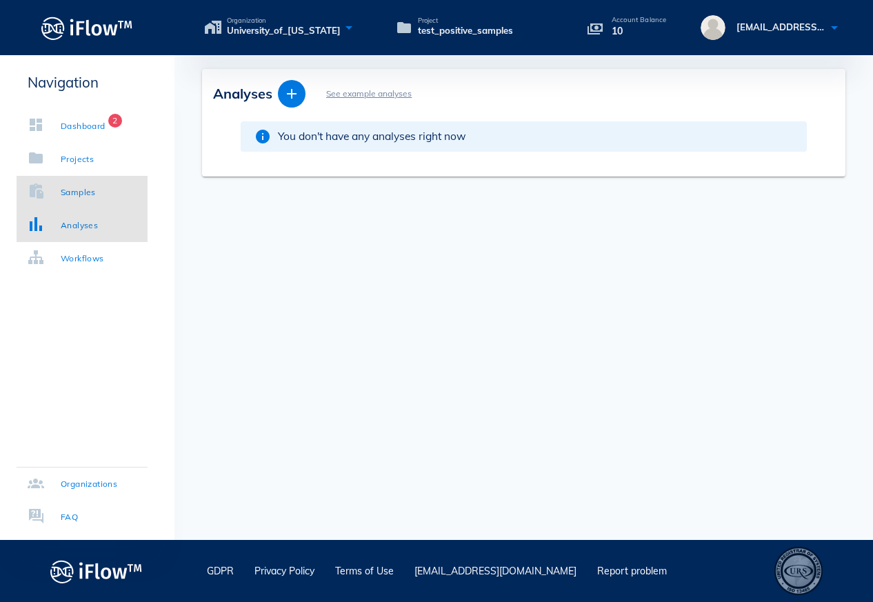
click at [77, 195] on div "Samples" at bounding box center [78, 193] width 35 height 14
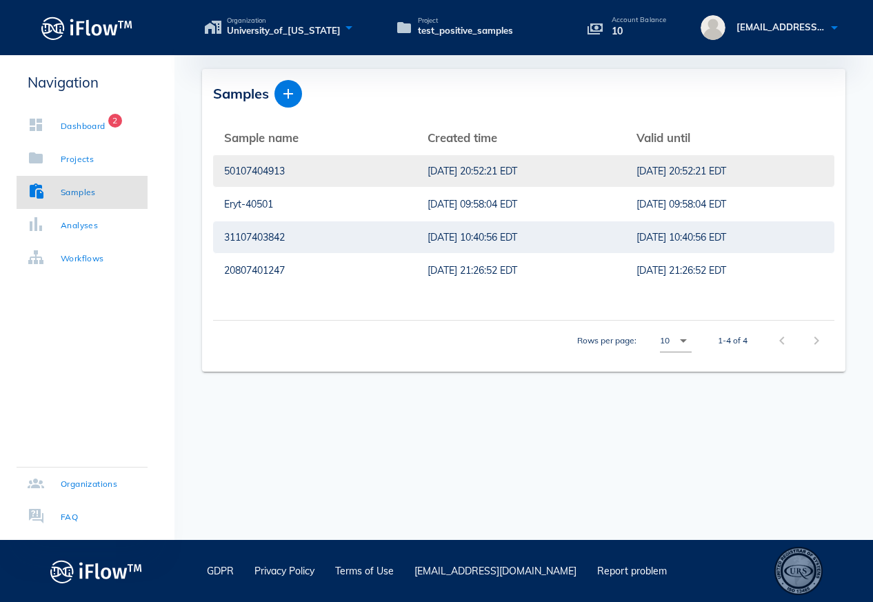
click at [290, 168] on div "50107404913" at bounding box center [314, 171] width 181 height 32
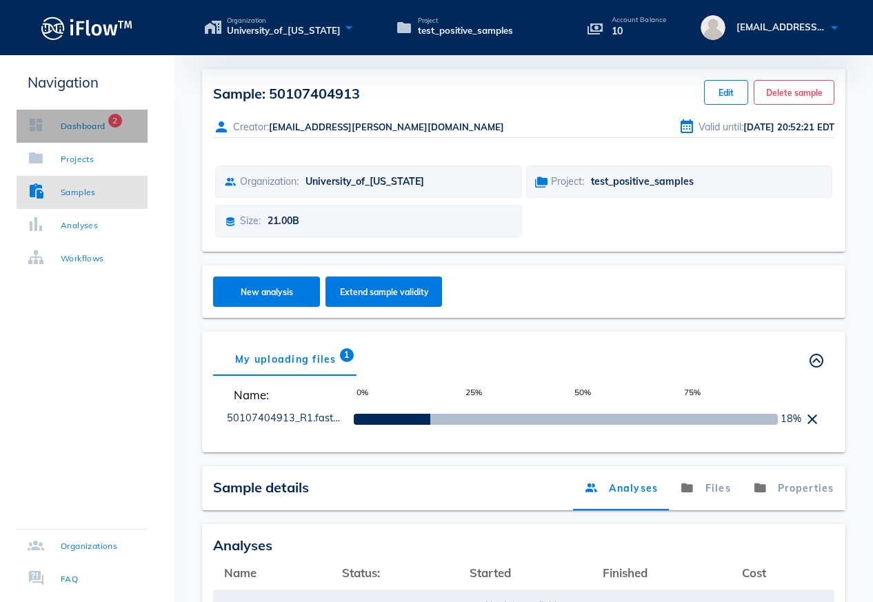
click at [79, 127] on div "Dashboard" at bounding box center [83, 126] width 45 height 14
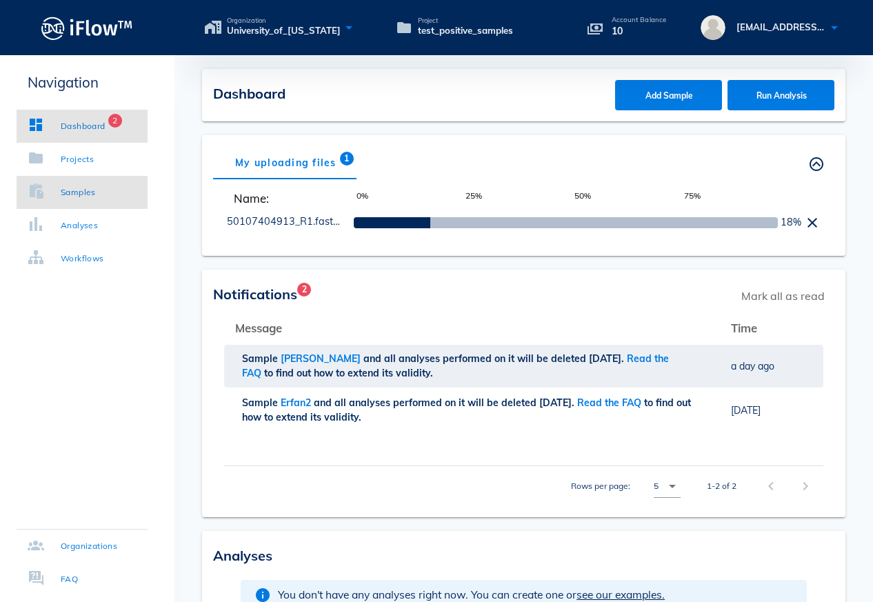
click at [74, 199] on link "Samples" at bounding box center [82, 192] width 131 height 33
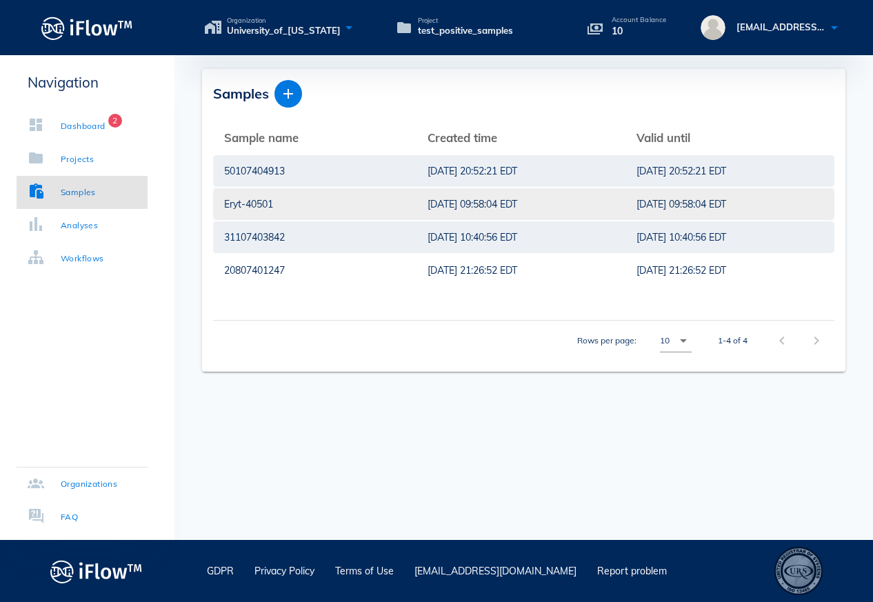
click at [276, 214] on div "Eryt-40501" at bounding box center [314, 204] width 181 height 32
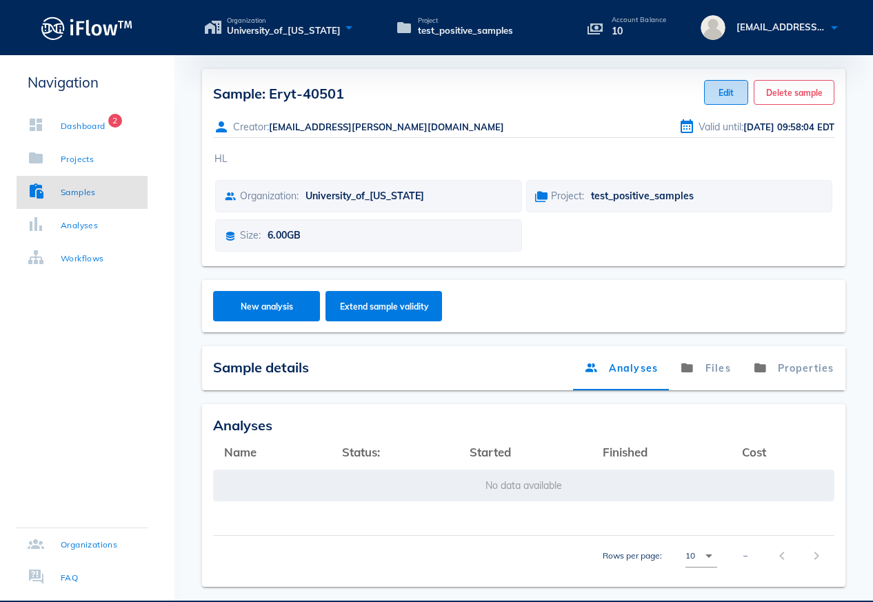
click at [711, 91] on button "Edit" at bounding box center [726, 92] width 44 height 25
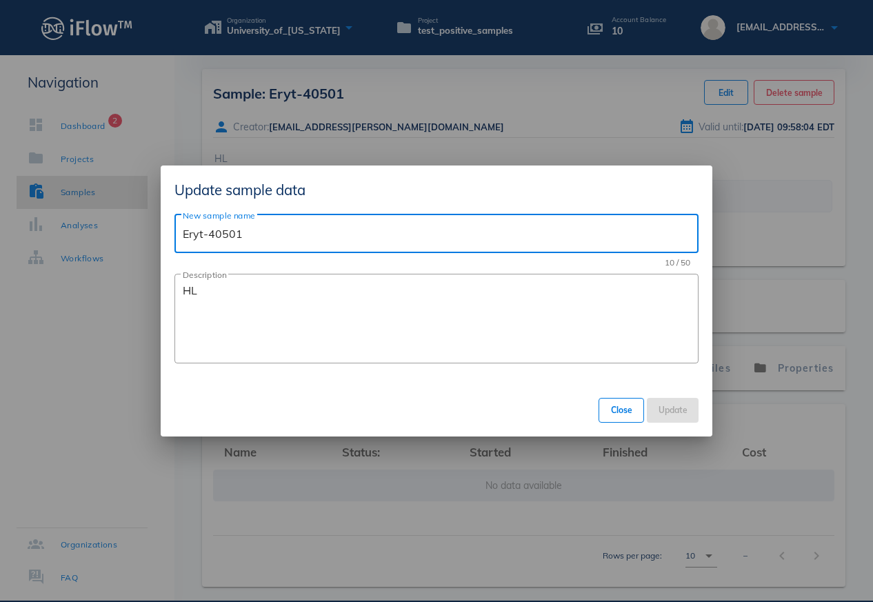
drag, startPoint x: 209, startPoint y: 236, endPoint x: 19, endPoint y: 244, distance: 190.6
click at [19, 244] on div "Organization University_of_[US_STATE] Project test_positive_samples Account Bal…" at bounding box center [436, 331] width 873 height 663
click at [208, 241] on input "Eryt-40501" at bounding box center [437, 234] width 508 height 22
drag, startPoint x: 208, startPoint y: 235, endPoint x: 155, endPoint y: 239, distance: 52.5
click at [155, 239] on div "Organization University_of_[US_STATE] Project test_positive_samples Account Bal…" at bounding box center [436, 331] width 873 height 663
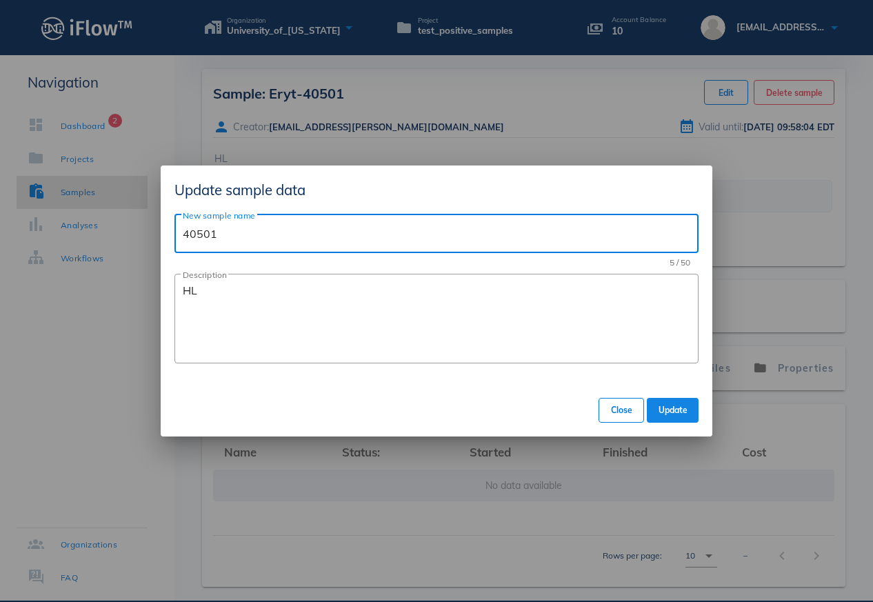
type input "40501"
click at [678, 411] on span "Update" at bounding box center [673, 410] width 30 height 10
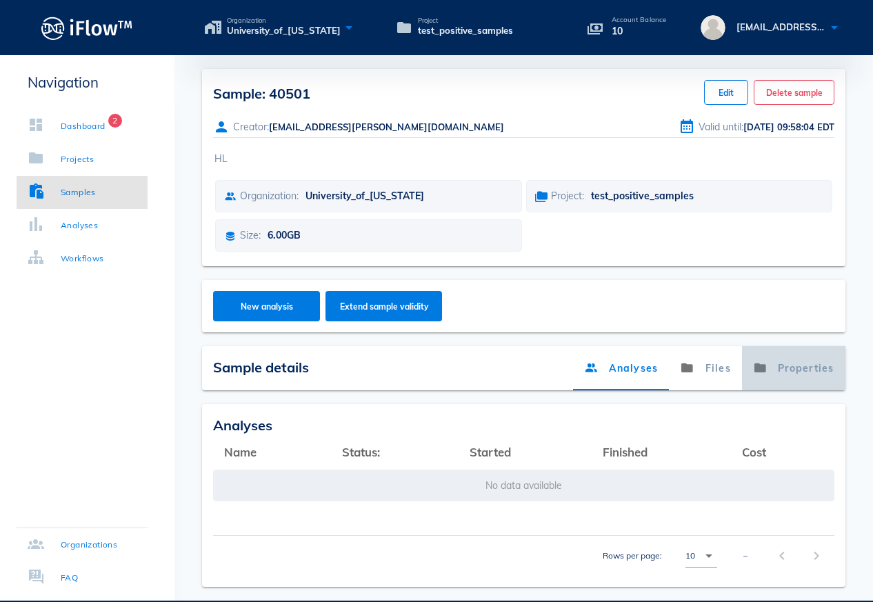
click at [814, 377] on link "Properties" at bounding box center [793, 368] width 103 height 44
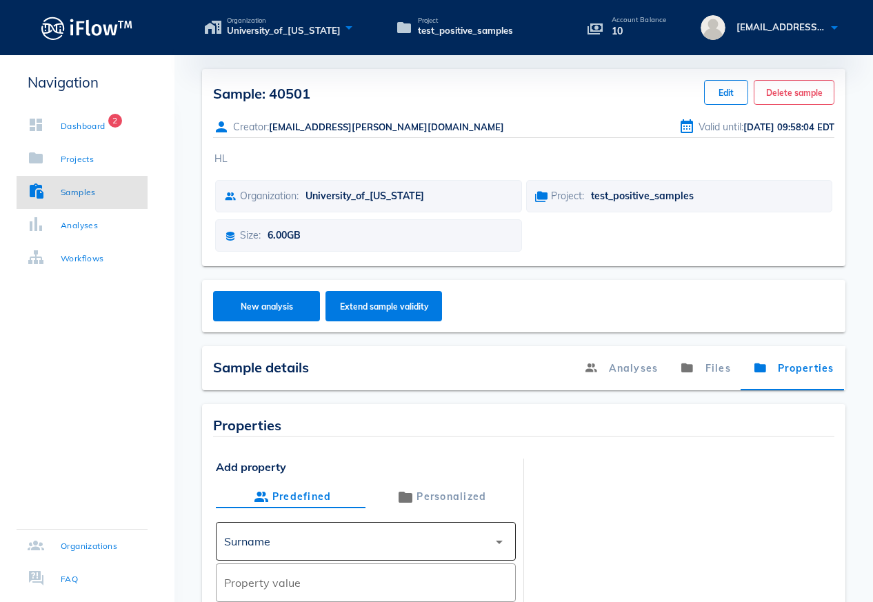
click at [402, 539] on div "Surname" at bounding box center [356, 541] width 264 height 33
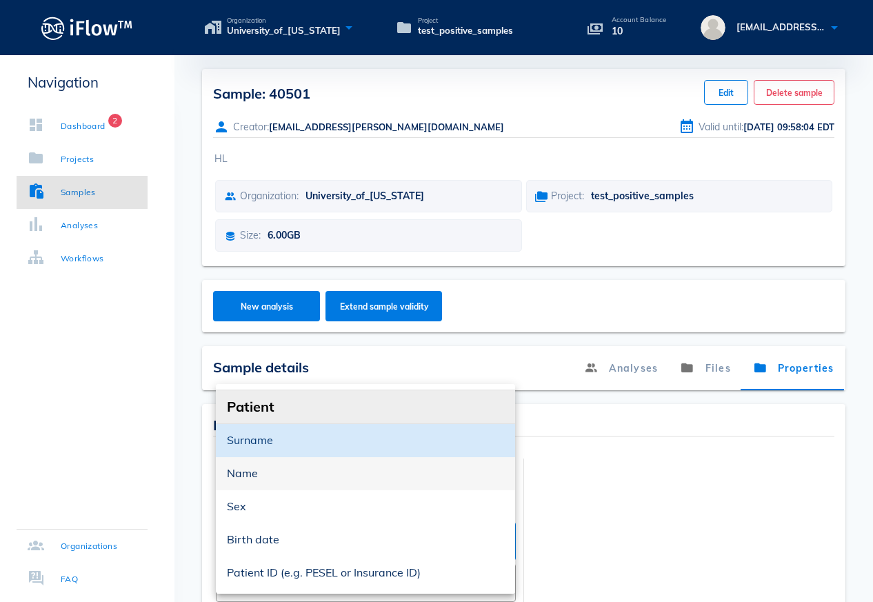
click at [310, 473] on div "Name" at bounding box center [365, 473] width 277 height 13
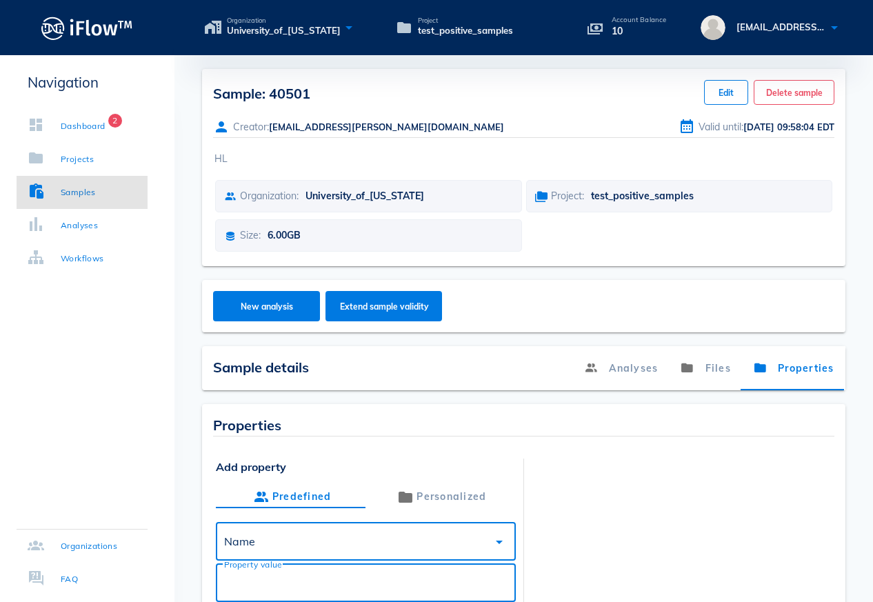
click at [257, 574] on input "Property value" at bounding box center [365, 583] width 283 height 22
type input "E"
type input "Case-02513"
click at [597, 563] on div at bounding box center [681, 557] width 299 height 197
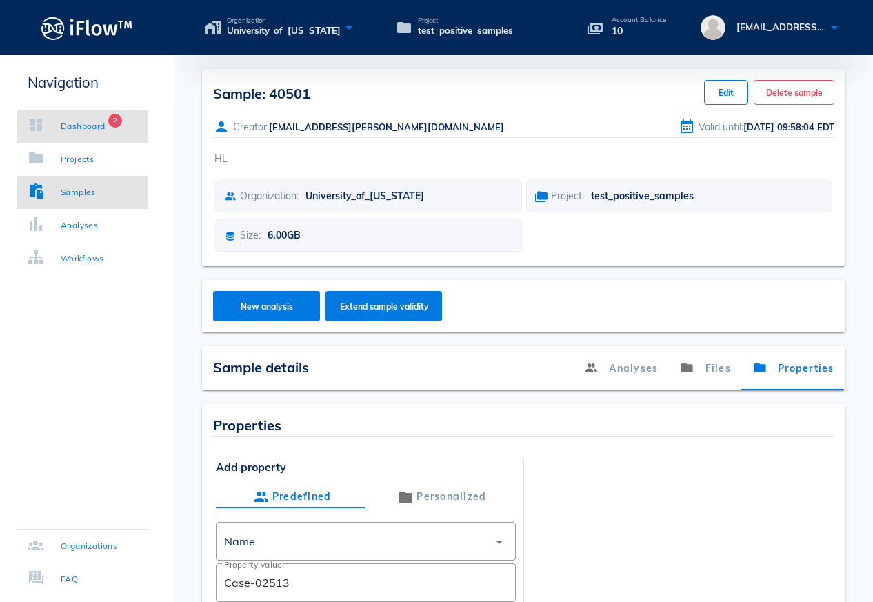
click at [81, 125] on div "Dashboard" at bounding box center [83, 126] width 45 height 14
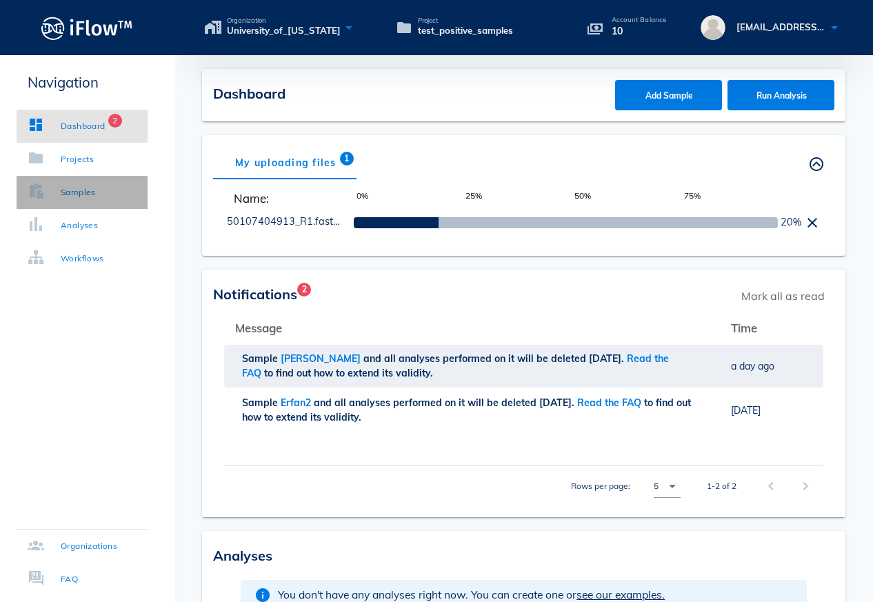
click at [96, 188] on div "Samples" at bounding box center [78, 193] width 35 height 14
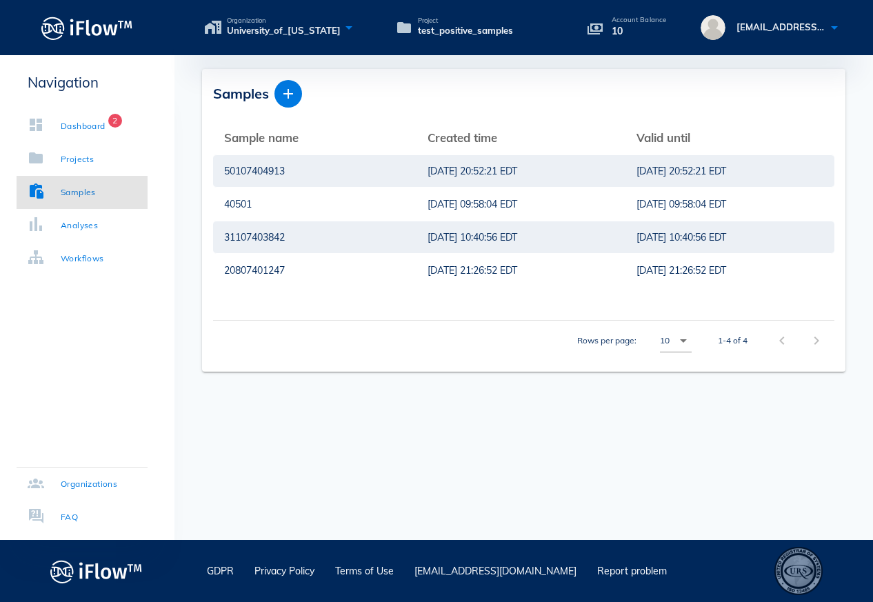
click at [306, 410] on div "Samples Sample name arrow_upward Created time arrow_upward Valid until arrow_up…" at bounding box center [524, 297] width 699 height 485
click at [98, 227] on div "Analyses" at bounding box center [79, 226] width 37 height 14
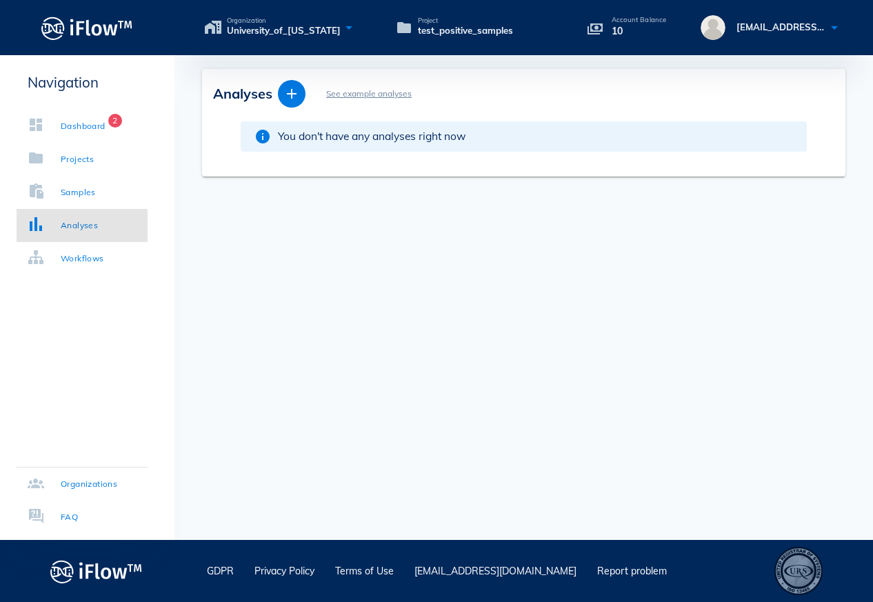
click at [395, 137] on span "You don't have any analyses right now" at bounding box center [372, 136] width 188 height 17
click at [345, 90] on link "See example analyses" at bounding box center [369, 93] width 86 height 10
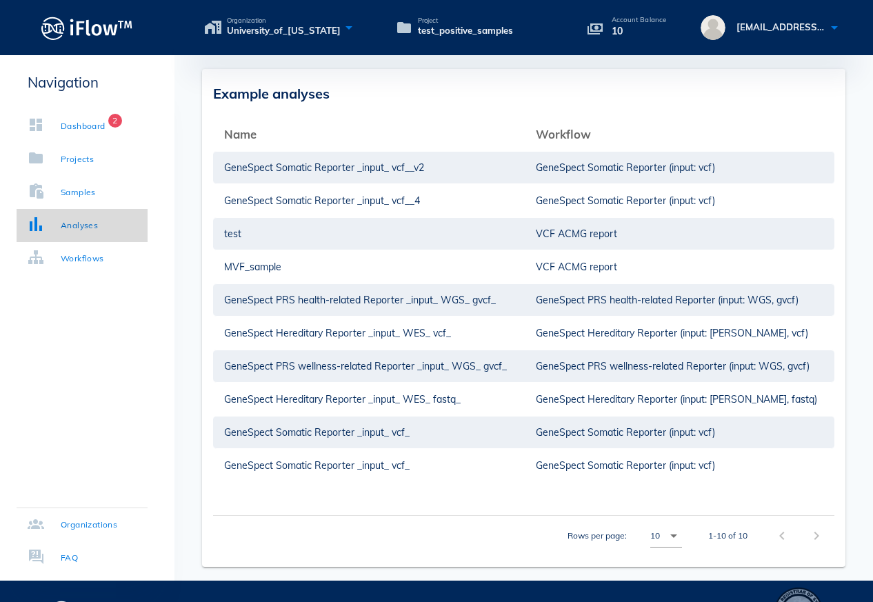
click at [83, 226] on div "Analyses" at bounding box center [79, 226] width 37 height 14
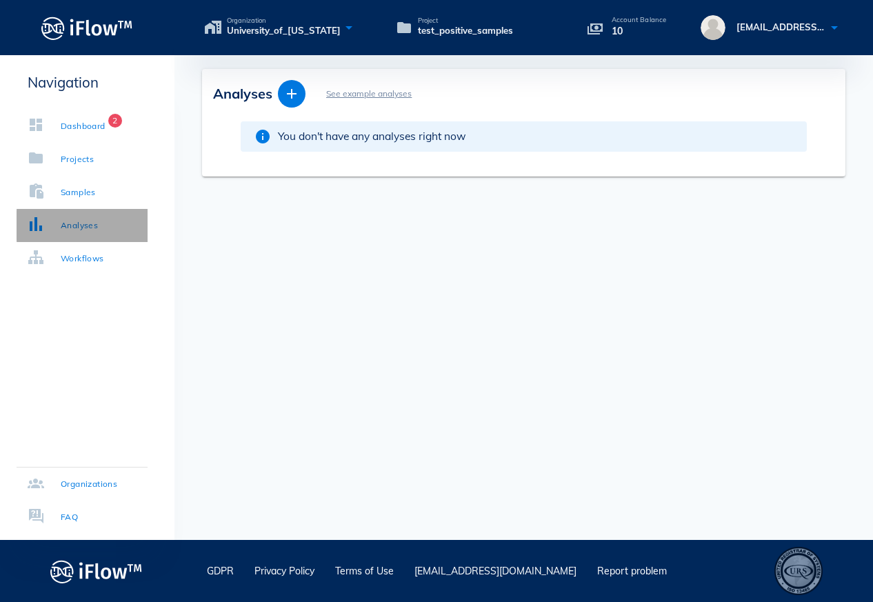
click at [83, 226] on div "Analyses" at bounding box center [79, 226] width 37 height 14
click at [296, 87] on icon "button" at bounding box center [292, 94] width 17 height 17
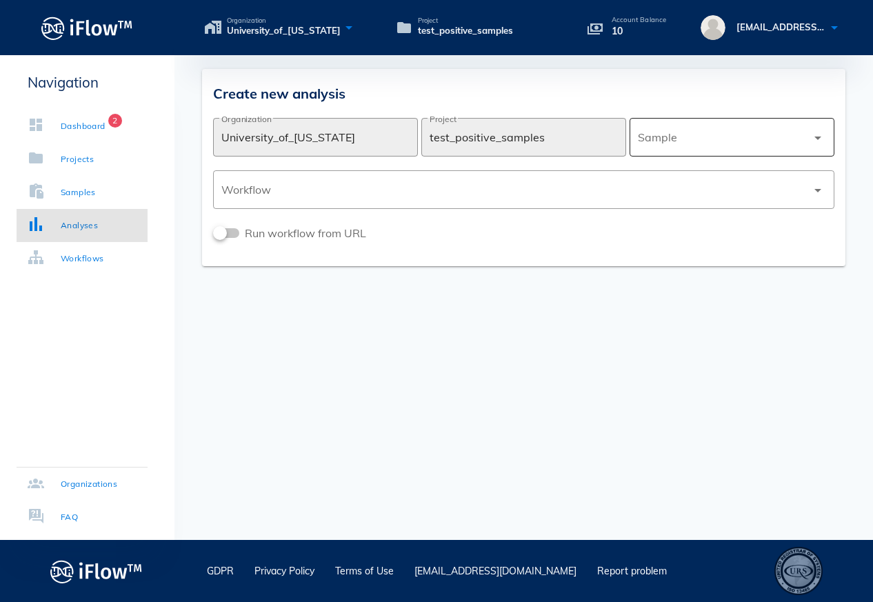
click at [688, 145] on div at bounding box center [722, 137] width 169 height 33
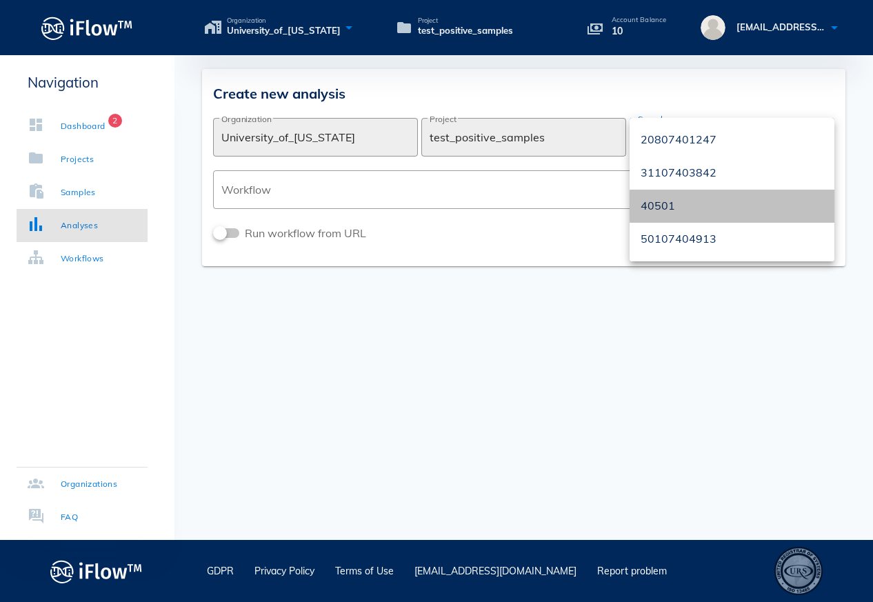
click at [693, 213] on div "40501" at bounding box center [732, 206] width 183 height 30
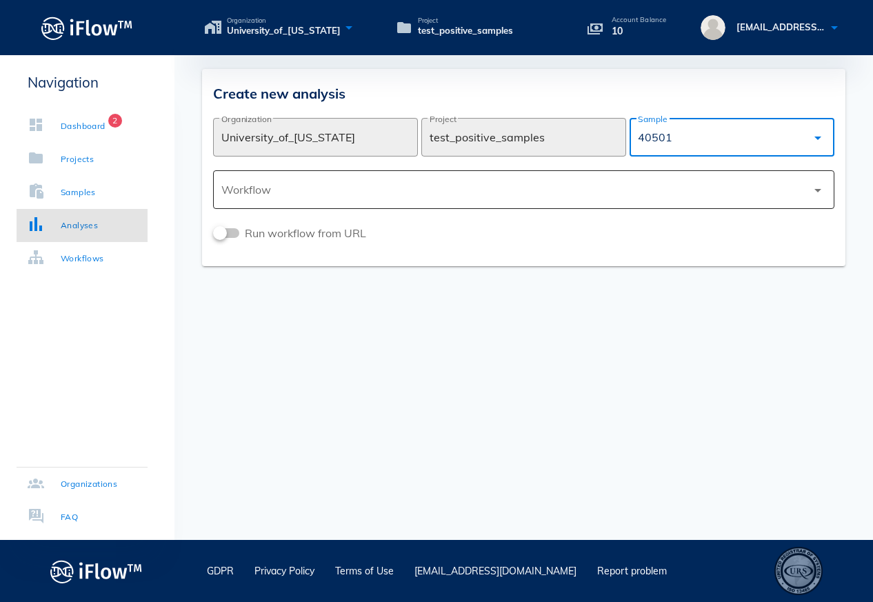
click at [767, 203] on div at bounding box center [514, 189] width 586 height 33
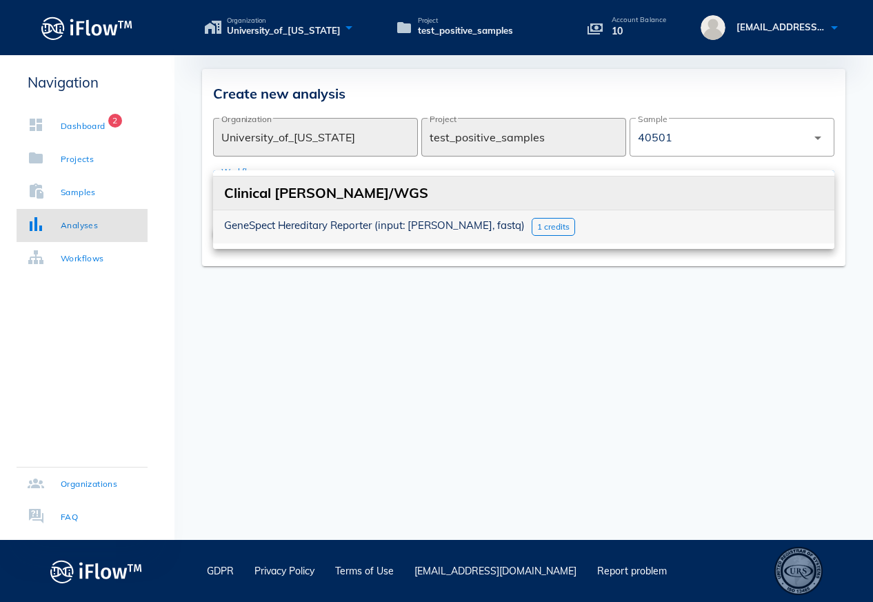
click at [537, 227] on span "1 credits" at bounding box center [553, 226] width 32 height 10
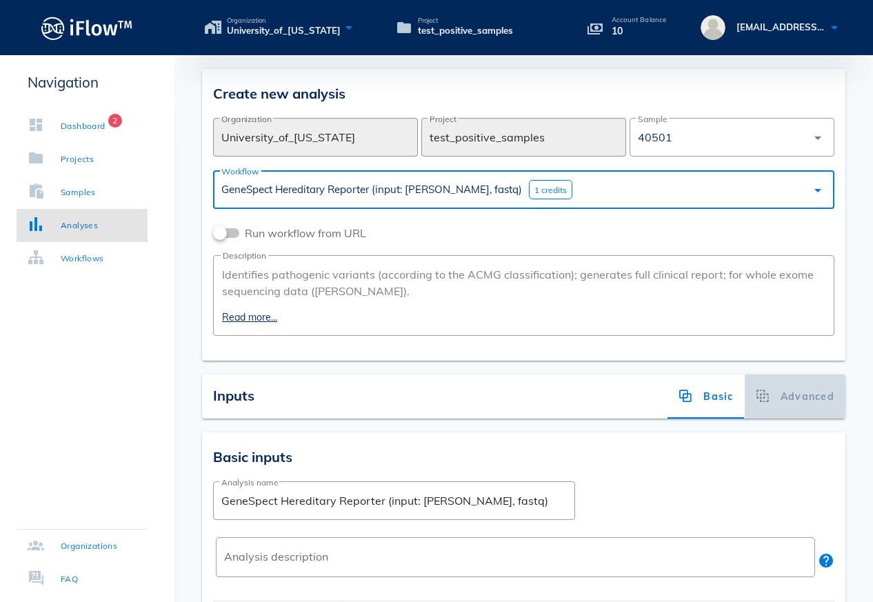
click at [807, 396] on div "Advanced" at bounding box center [795, 397] width 101 height 44
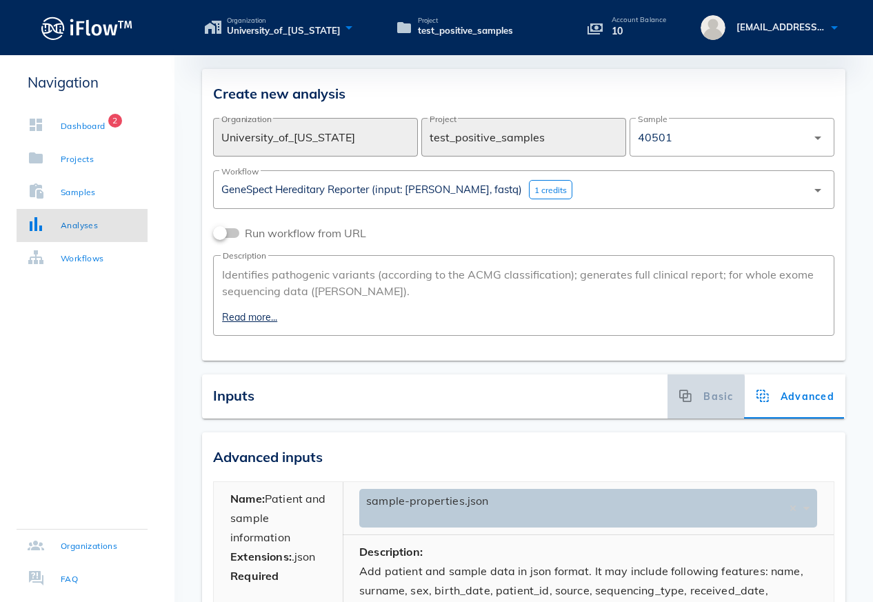
click at [715, 391] on div "Basic" at bounding box center [706, 397] width 77 height 44
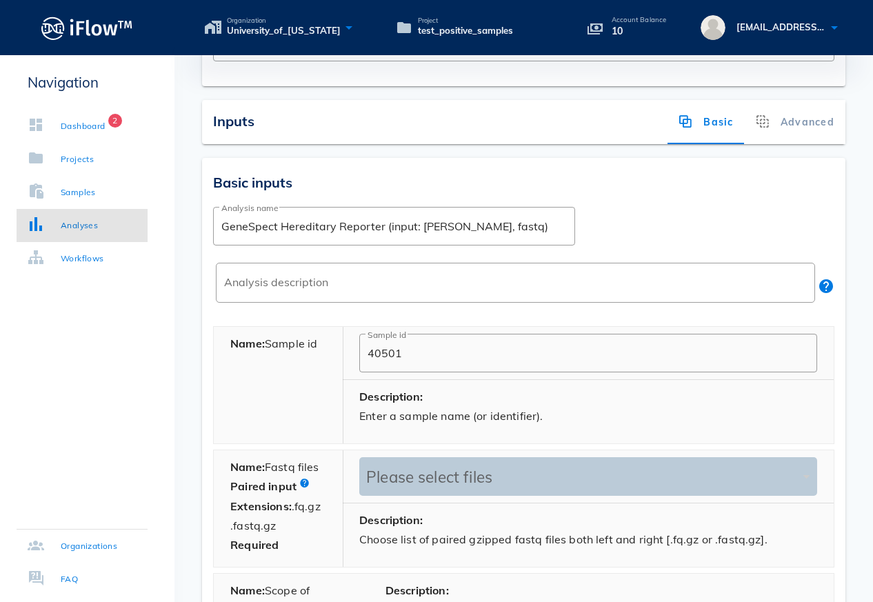
scroll to position [272, 0]
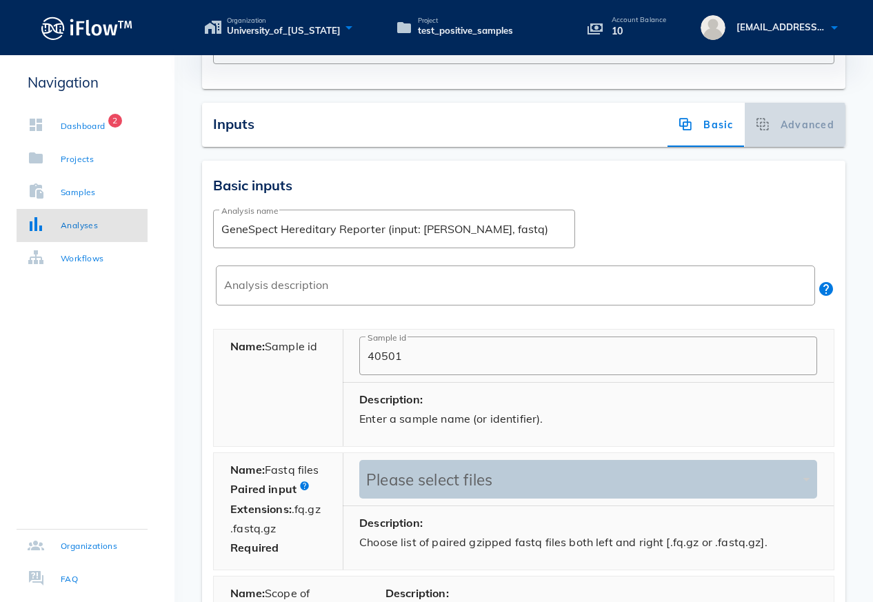
click at [822, 110] on div "Advanced" at bounding box center [795, 125] width 101 height 44
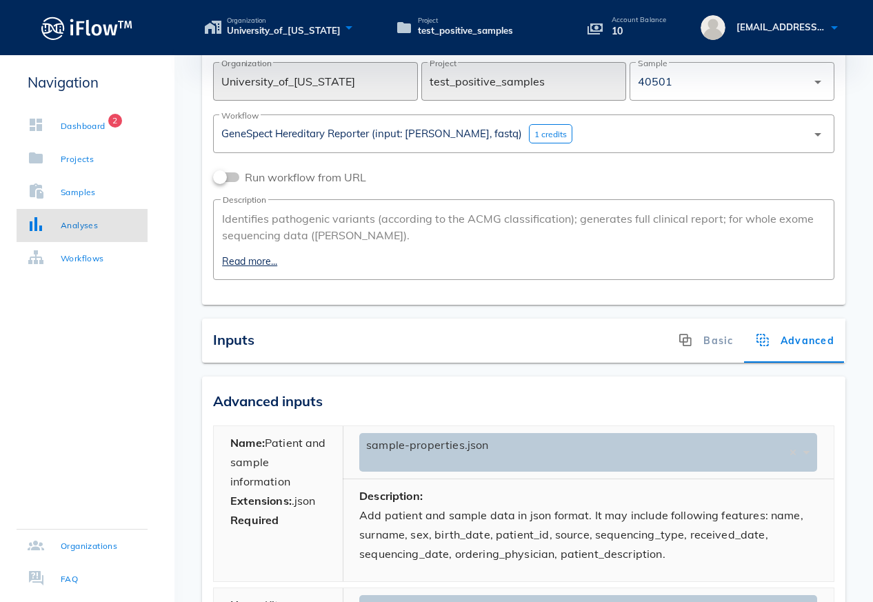
scroll to position [0, 0]
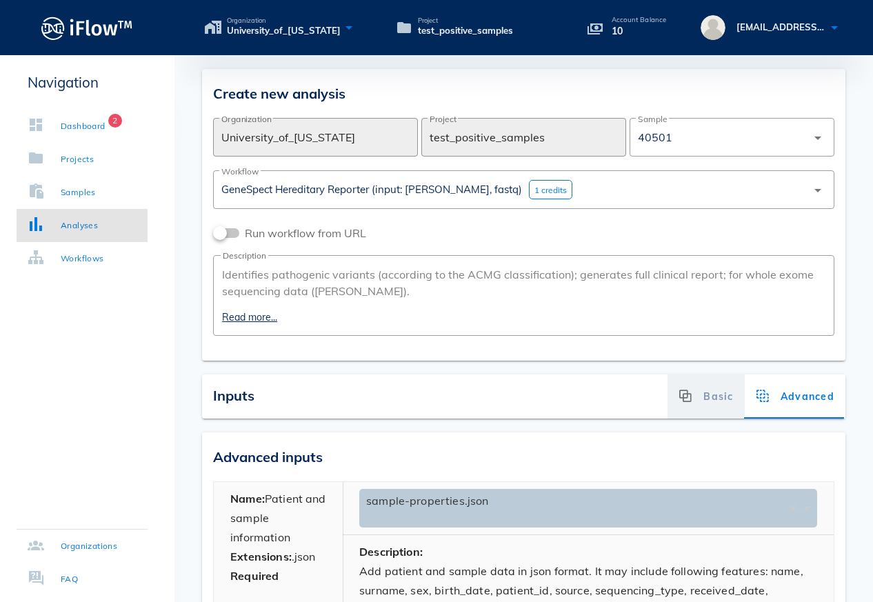
click at [711, 404] on div "Basic" at bounding box center [706, 397] width 77 height 44
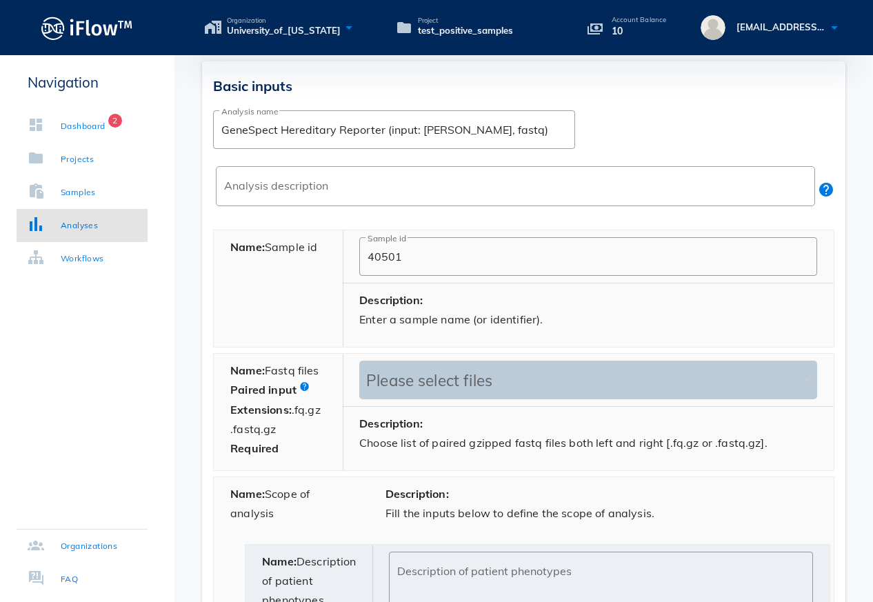
scroll to position [364, 0]
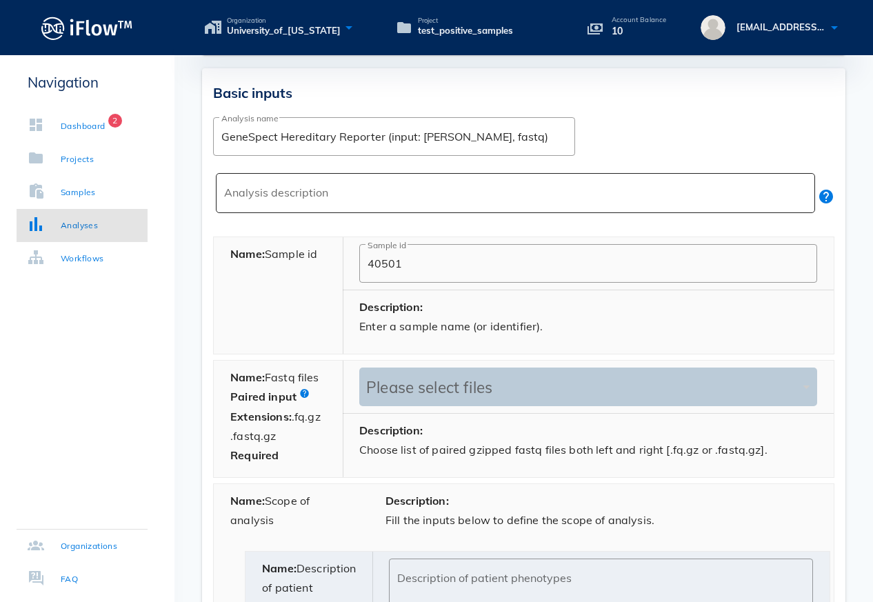
click at [387, 195] on textarea "Analysis description" at bounding box center [519, 196] width 591 height 33
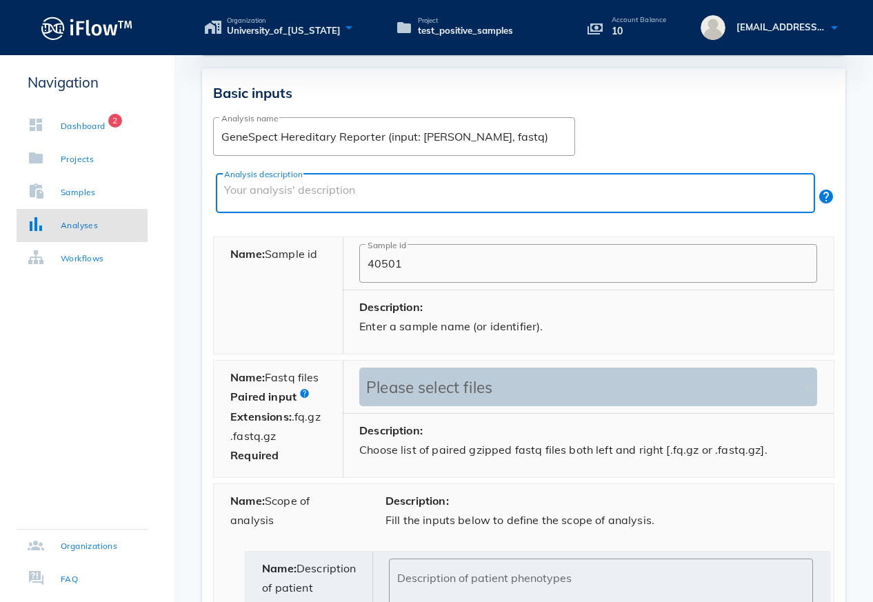
click at [540, 195] on textarea "Analysis description" at bounding box center [519, 196] width 591 height 33
click at [433, 190] on textarea "Analysis description" at bounding box center [519, 196] width 591 height 33
click at [620, 386] on div "Please select files" at bounding box center [581, 387] width 437 height 19
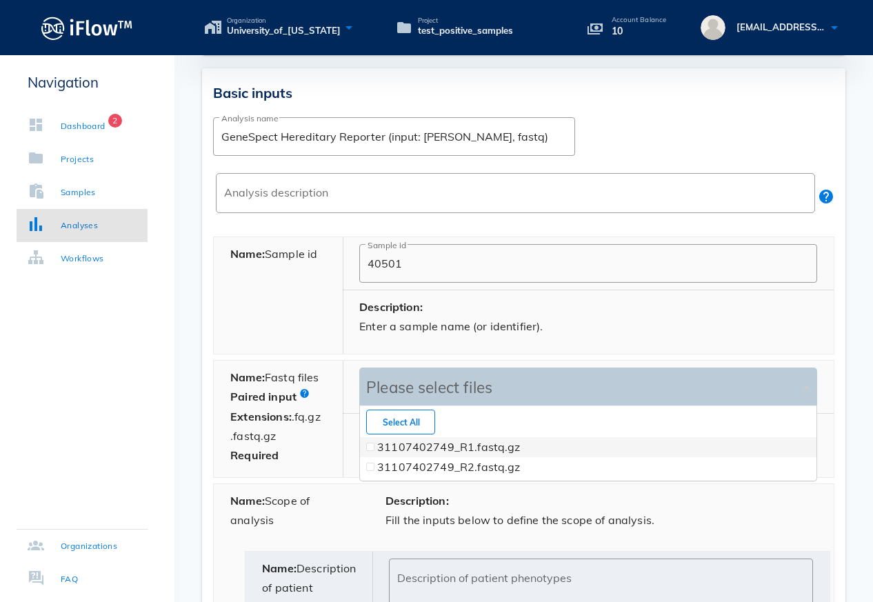
scroll to position [74, 456]
click at [435, 446] on label "31107402749_R1.fastq.gz" at bounding box center [448, 447] width 143 height 14
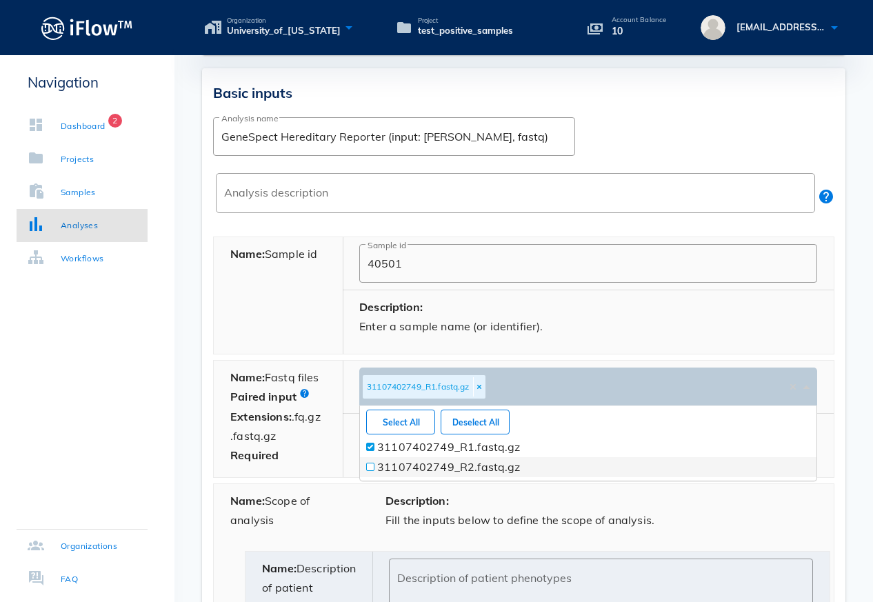
click at [435, 465] on label "31107402749_R2.fastq.gz" at bounding box center [448, 467] width 143 height 14
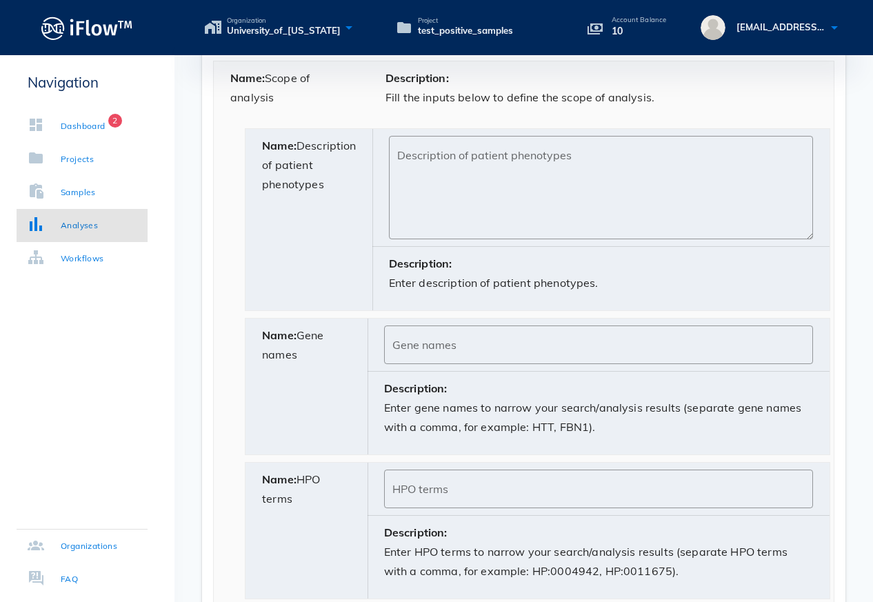
scroll to position [791, 0]
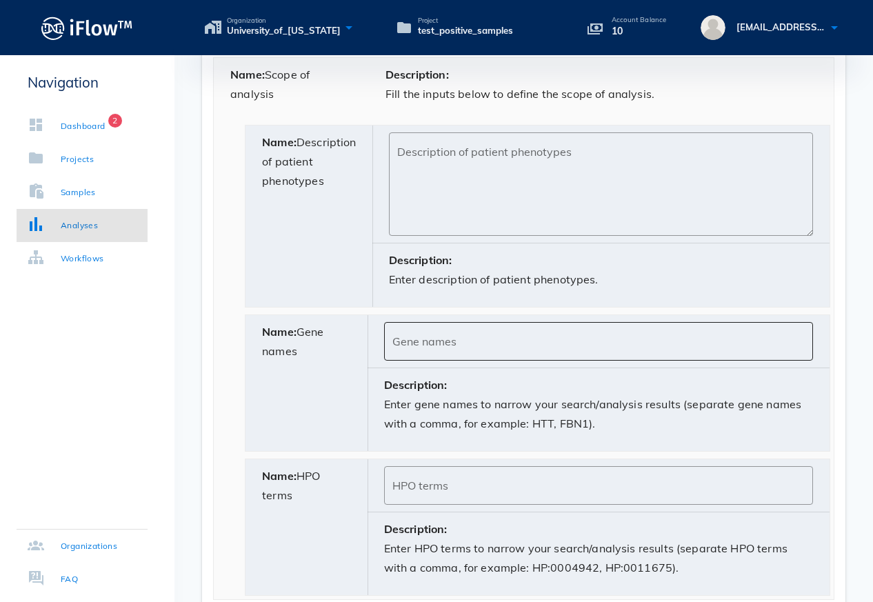
click at [420, 341] on input "Gene names" at bounding box center [599, 341] width 413 height 22
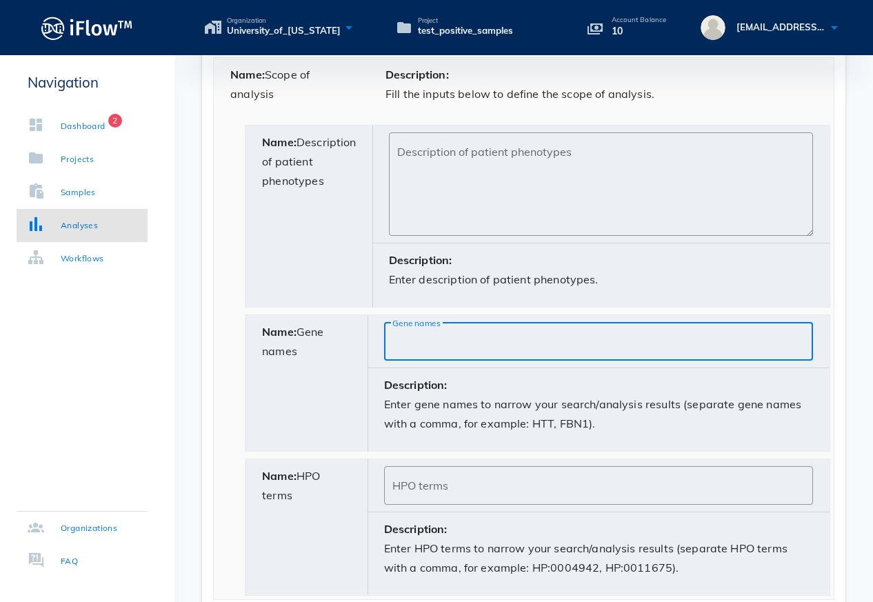
scroll to position [961, 0]
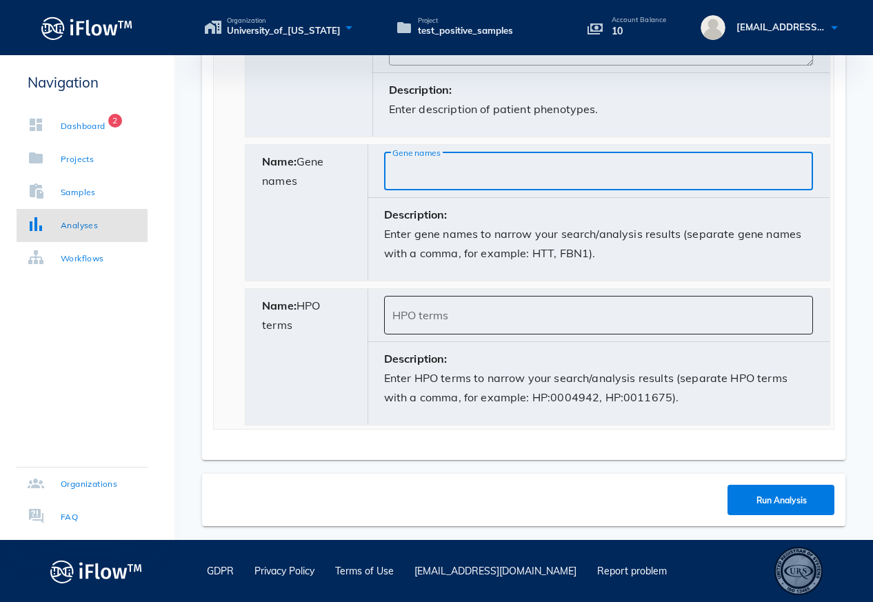
click at [438, 318] on input "HPO terms" at bounding box center [599, 315] width 413 height 22
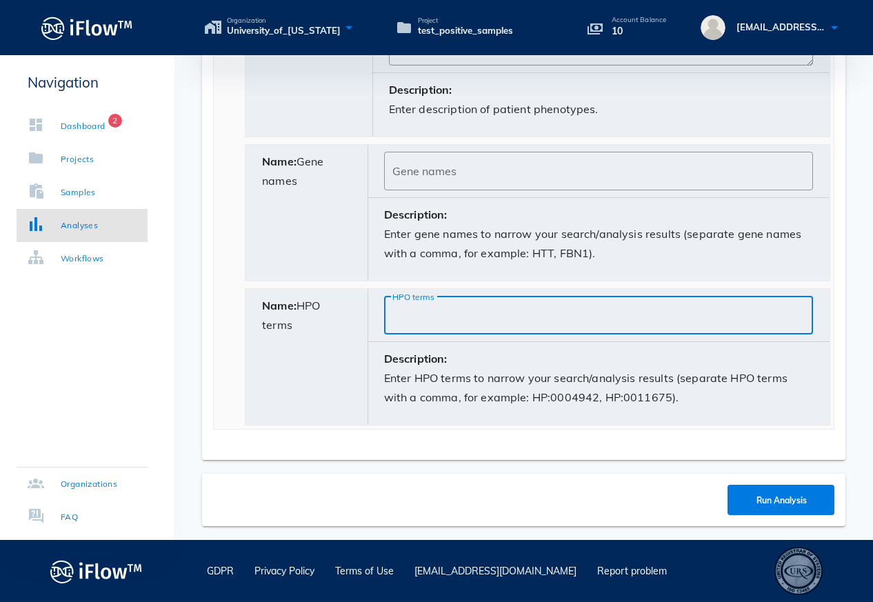
click at [609, 311] on input "HPO terms" at bounding box center [599, 315] width 413 height 22
click at [434, 322] on input "HPO terms" at bounding box center [599, 315] width 413 height 22
paste input "HP:0000365"
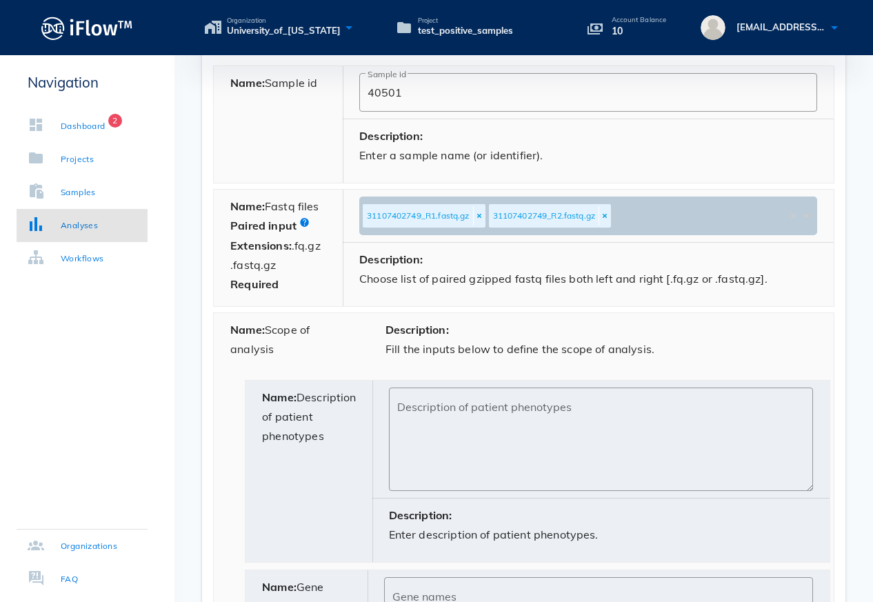
scroll to position [536, 0]
type input "HP:0000365"
click at [428, 410] on textarea "Description of patient phenotypes" at bounding box center [605, 442] width 416 height 97
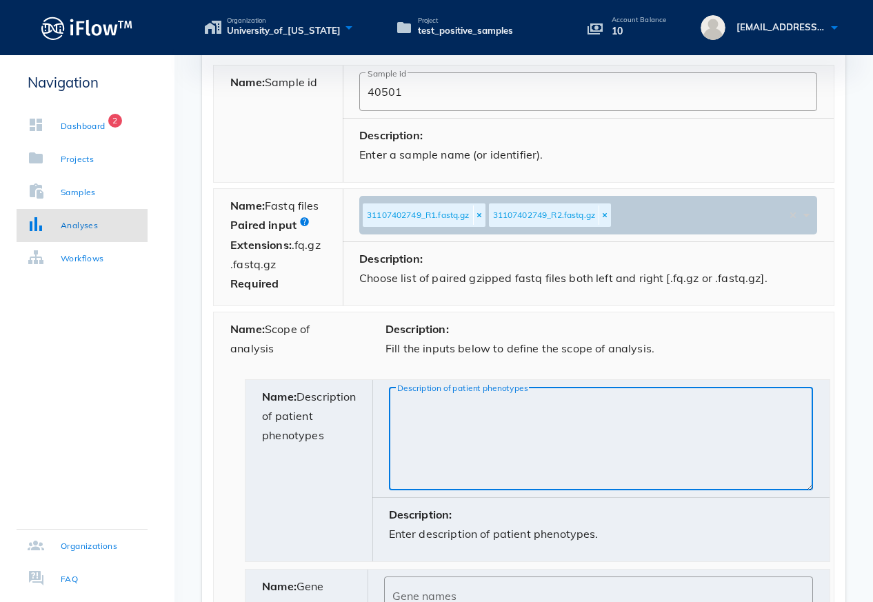
click at [397, 417] on textarea "Description of patient phenotypes" at bounding box center [605, 442] width 416 height 97
paste textarea "[MEDICAL_DATA]"
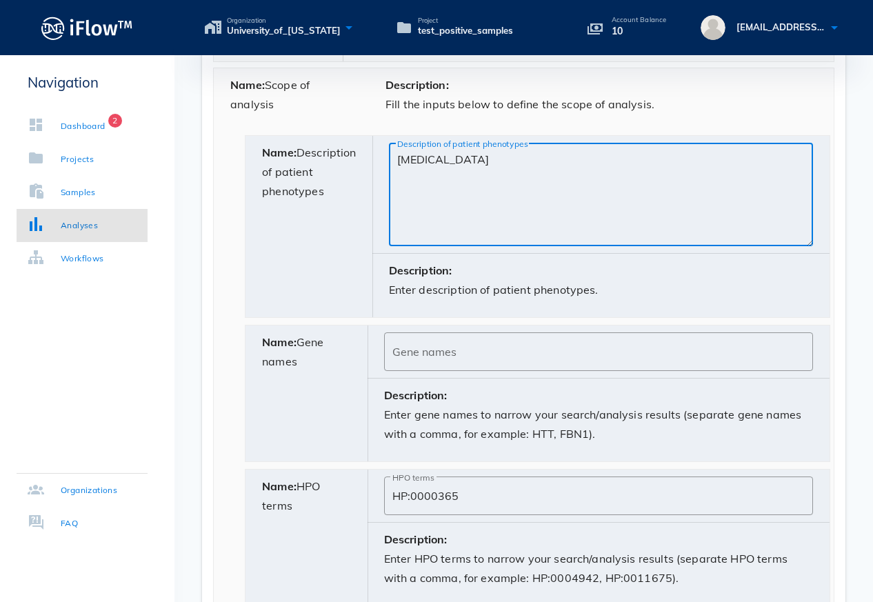
scroll to position [961, 0]
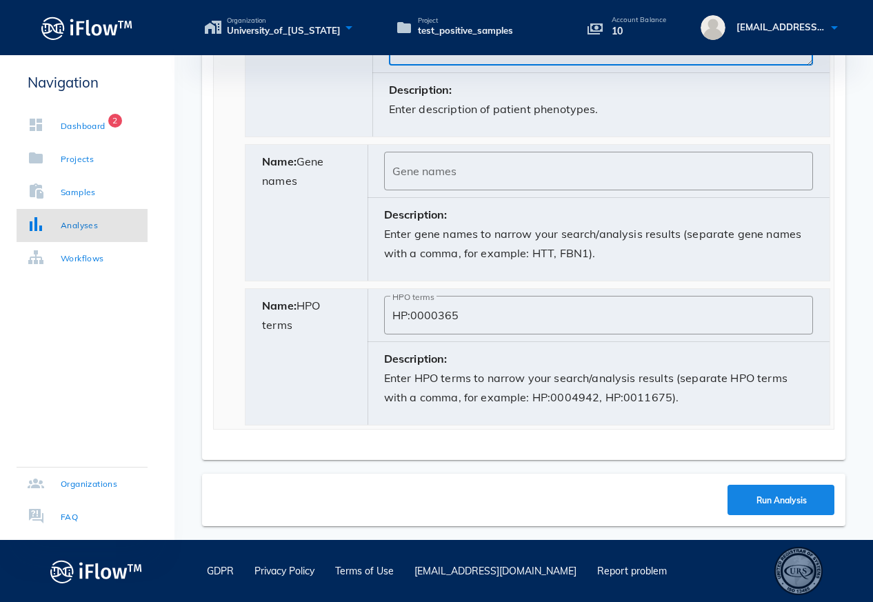
type textarea "[MEDICAL_DATA]"
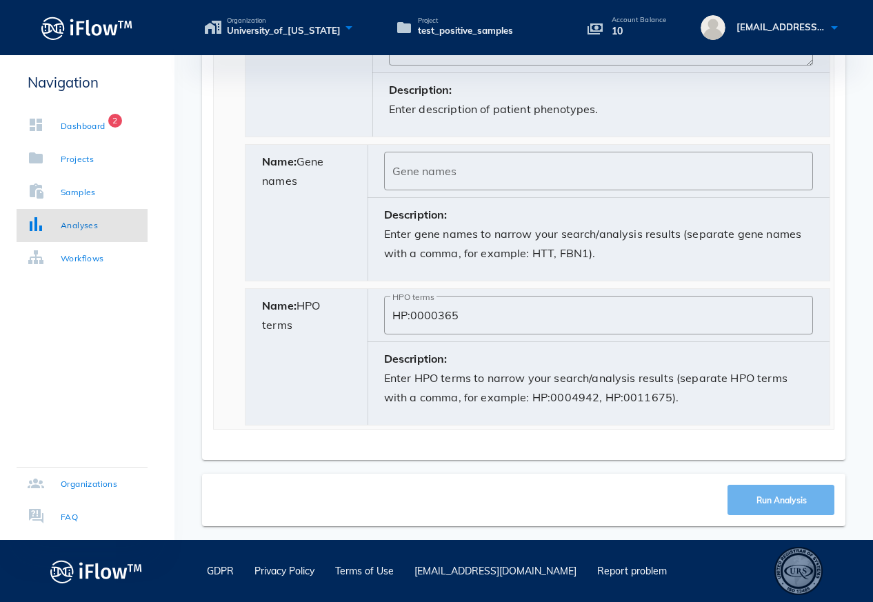
click at [773, 496] on span "Run Analysis" at bounding box center [780, 500] width 51 height 10
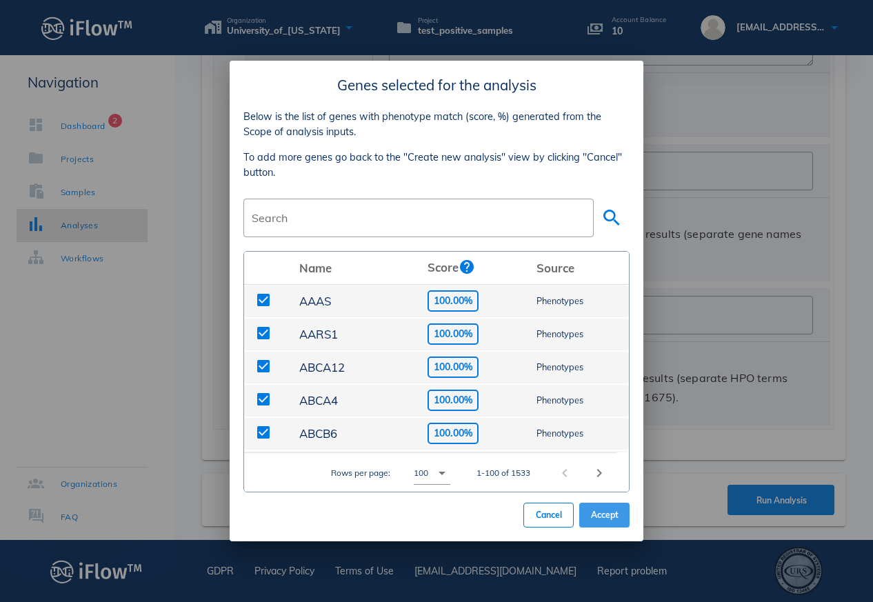
click at [613, 510] on span "Accept" at bounding box center [605, 515] width 28 height 10
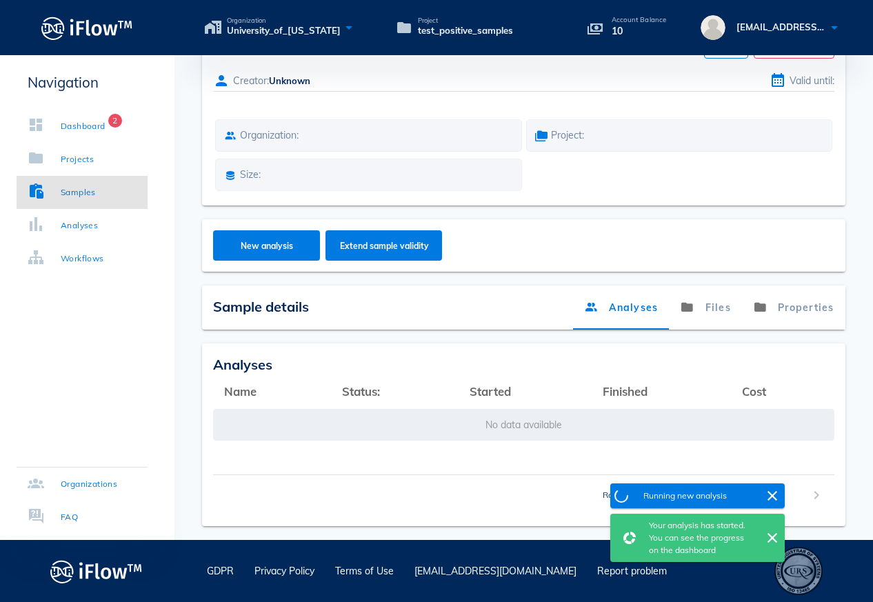
scroll to position [61, 0]
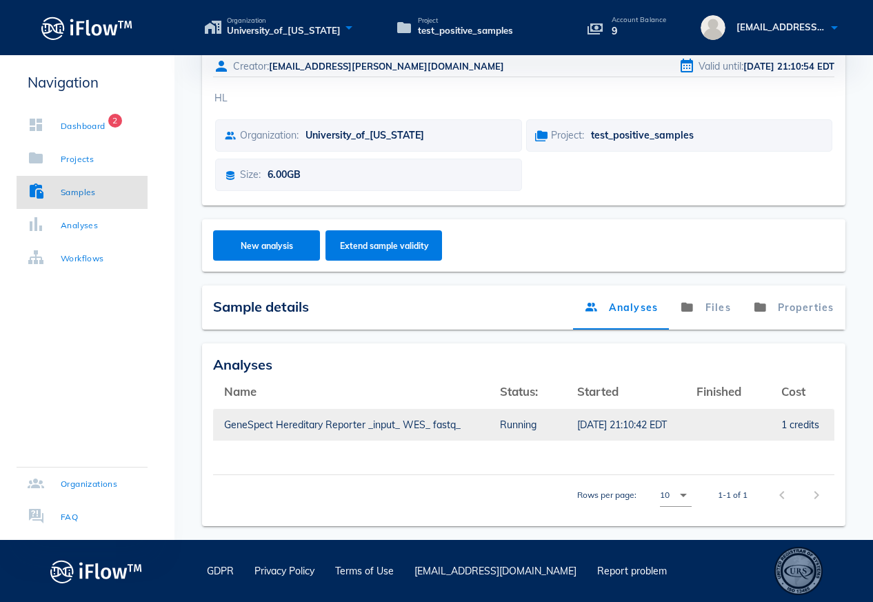
click at [553, 426] on td "Running" at bounding box center [527, 424] width 77 height 33
click at [798, 428] on div "1 credits" at bounding box center [803, 425] width 42 height 32
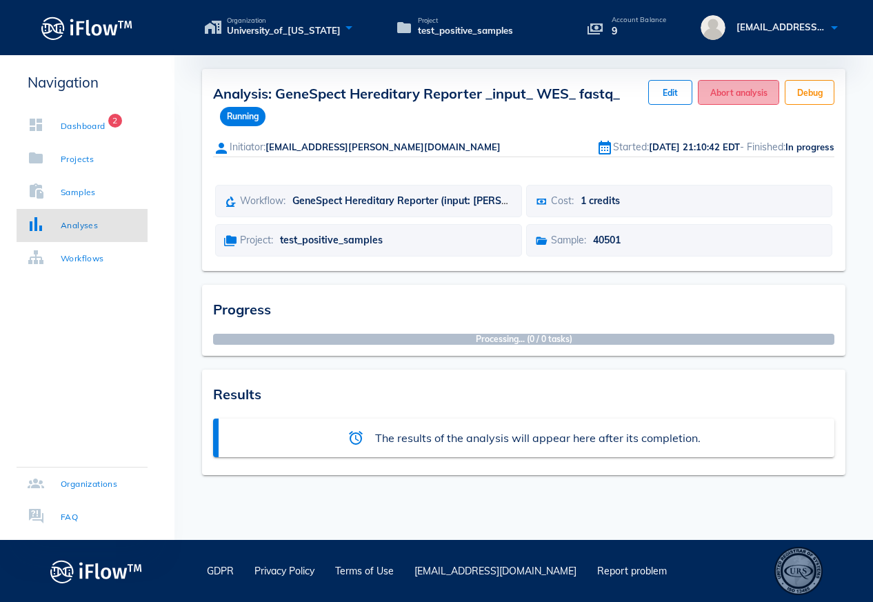
click at [750, 95] on span "Abort analysis" at bounding box center [739, 93] width 58 height 10
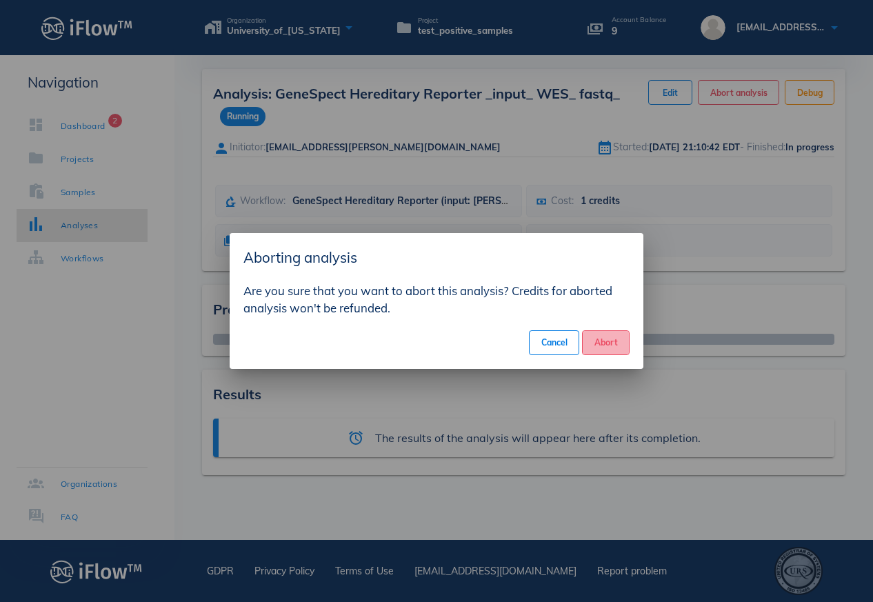
click at [604, 346] on span "Abort" at bounding box center [606, 342] width 24 height 10
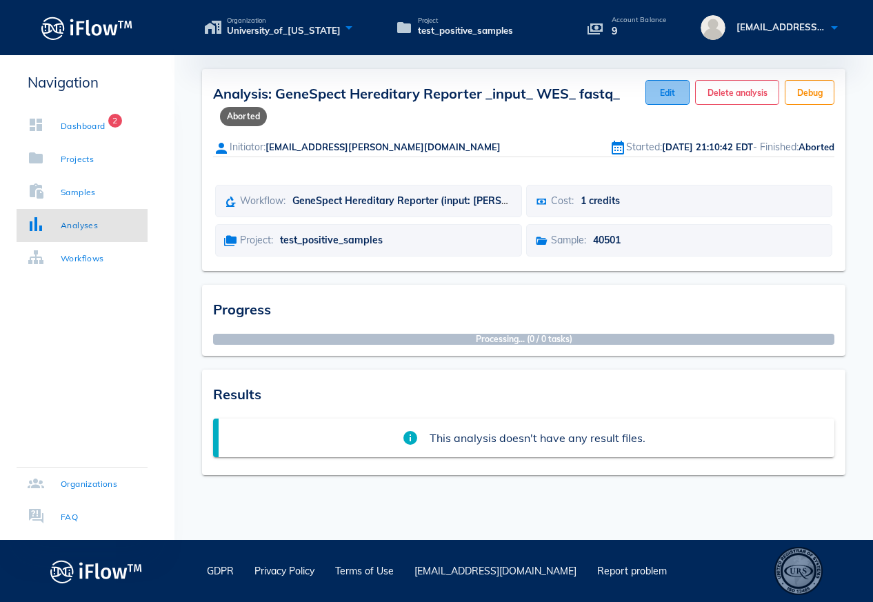
click at [672, 85] on button "Edit" at bounding box center [668, 92] width 44 height 25
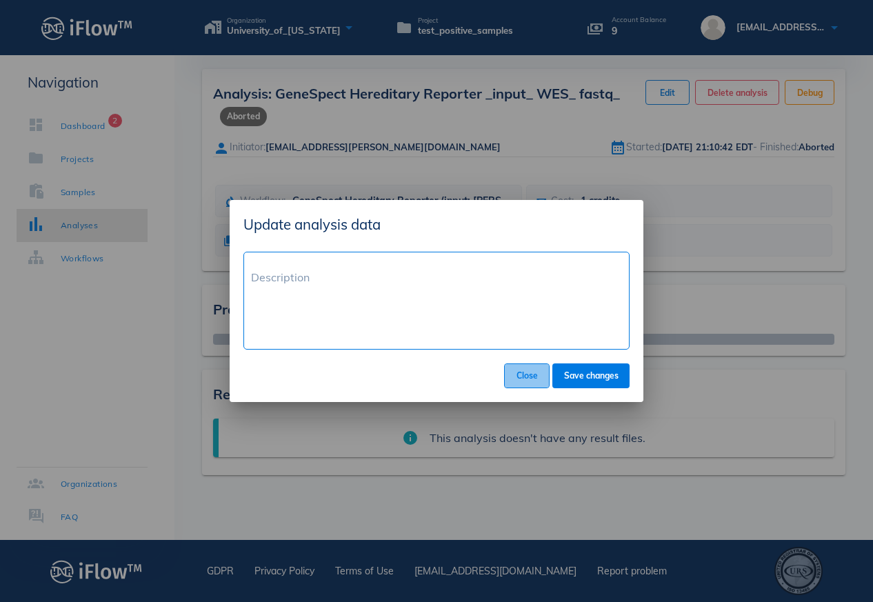
click at [532, 373] on span "Close" at bounding box center [527, 375] width 22 height 10
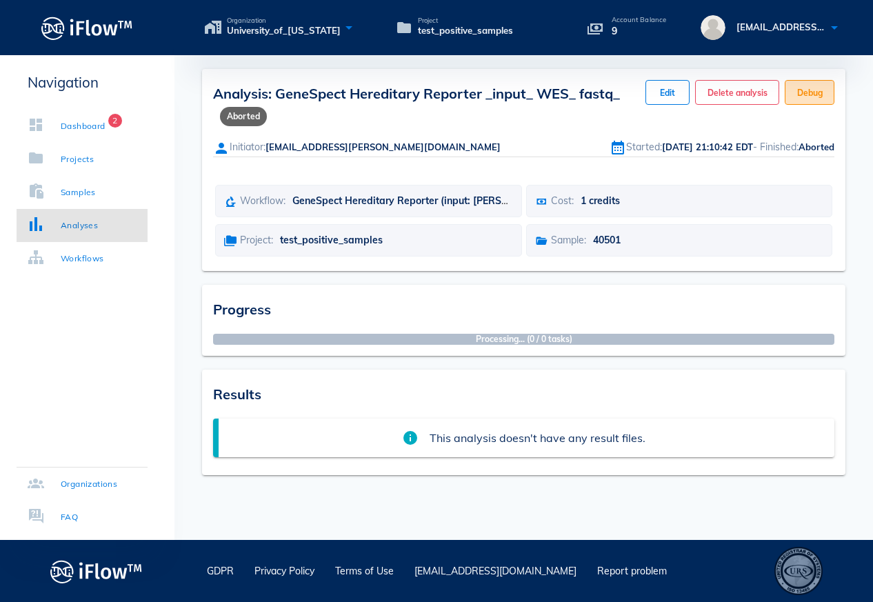
click at [809, 99] on button "Debug" at bounding box center [810, 92] width 50 height 25
click at [555, 451] on div "info This analysis doesn't have any result files." at bounding box center [524, 438] width 622 height 39
click at [479, 342] on strong "Processing... (0 / 0 tasks)" at bounding box center [524, 339] width 97 height 12
click at [388, 244] on div "Project: test_positive_samples" at bounding box center [368, 240] width 306 height 32
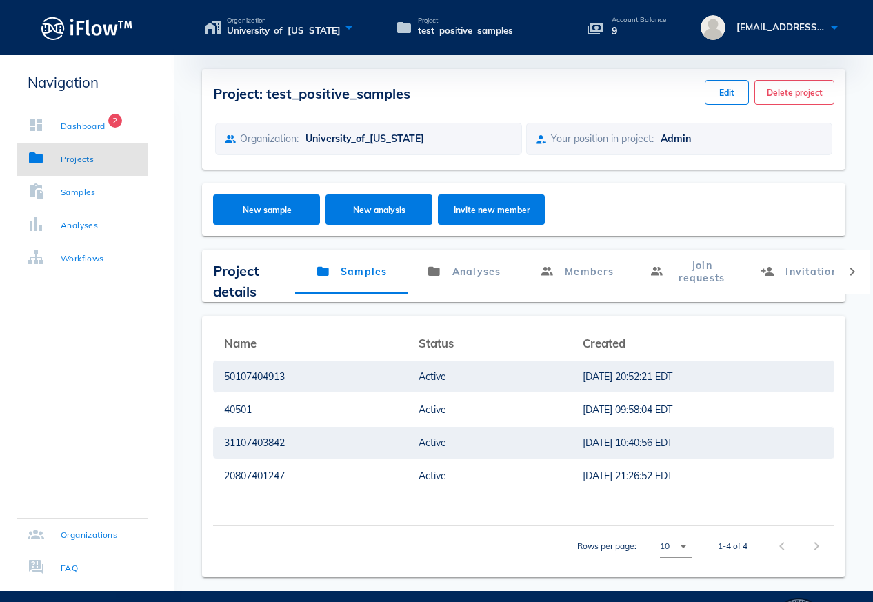
click at [149, 393] on div "Navigation Dashboard 2 Projects Samples Analyses Workflows Organizations FAQ" at bounding box center [87, 323] width 175 height 536
click at [247, 442] on div "31107403842" at bounding box center [310, 443] width 172 height 32
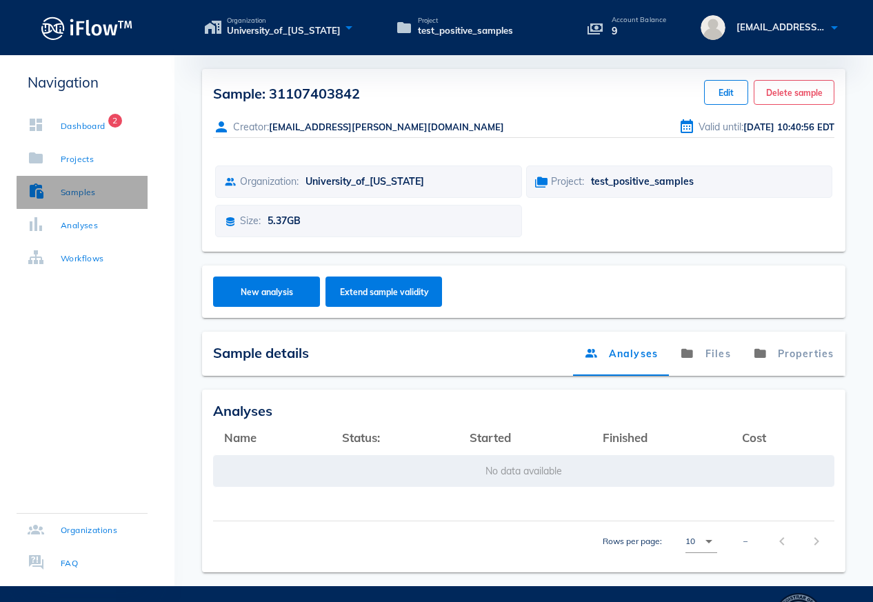
click at [68, 194] on div "Samples" at bounding box center [78, 193] width 35 height 14
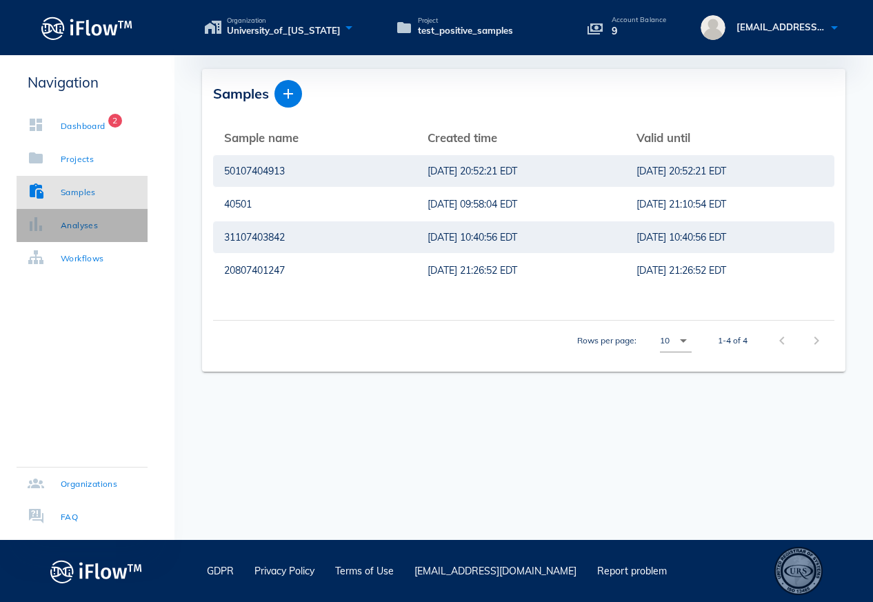
click at [72, 235] on link "Analyses" at bounding box center [82, 225] width 131 height 33
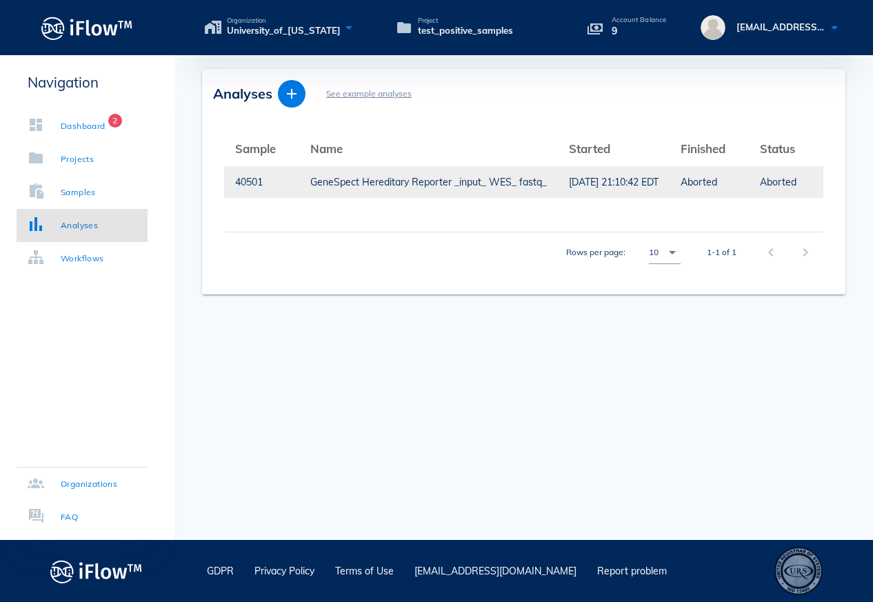
click at [659, 187] on div "[DATE] 21:10:42 EDT" at bounding box center [614, 182] width 90 height 32
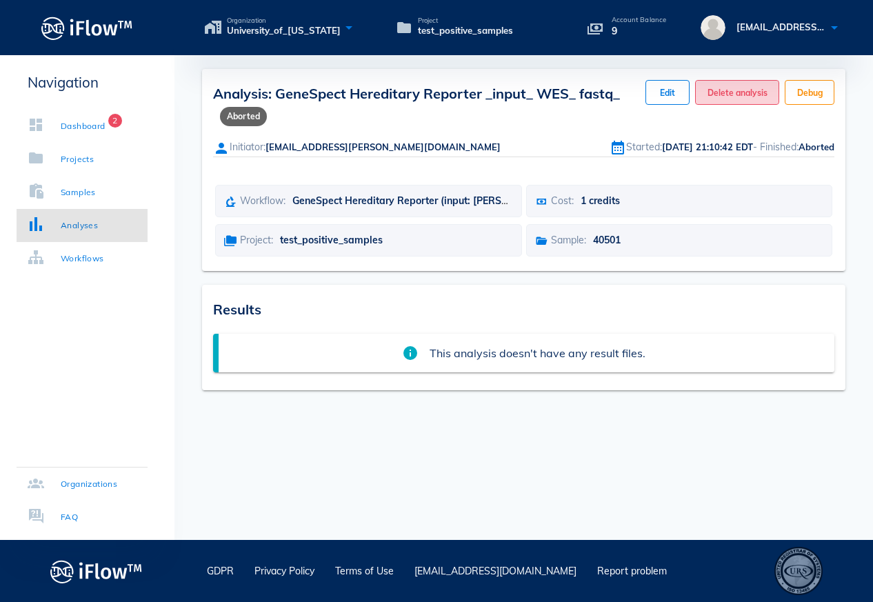
click at [724, 97] on span "Delete analysis" at bounding box center [737, 93] width 61 height 10
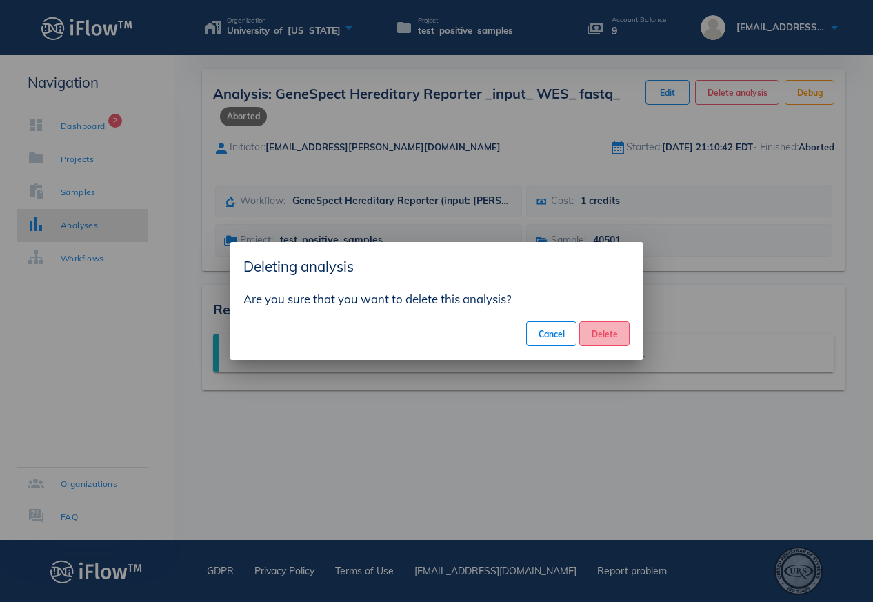
click at [610, 337] on span "Delete" at bounding box center [604, 334] width 27 height 10
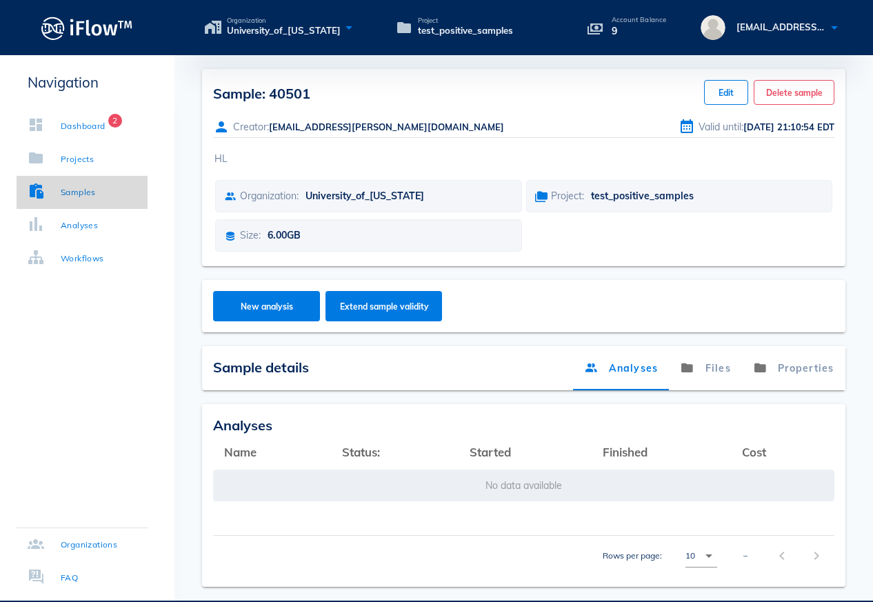
click at [73, 196] on div "Samples" at bounding box center [78, 193] width 35 height 14
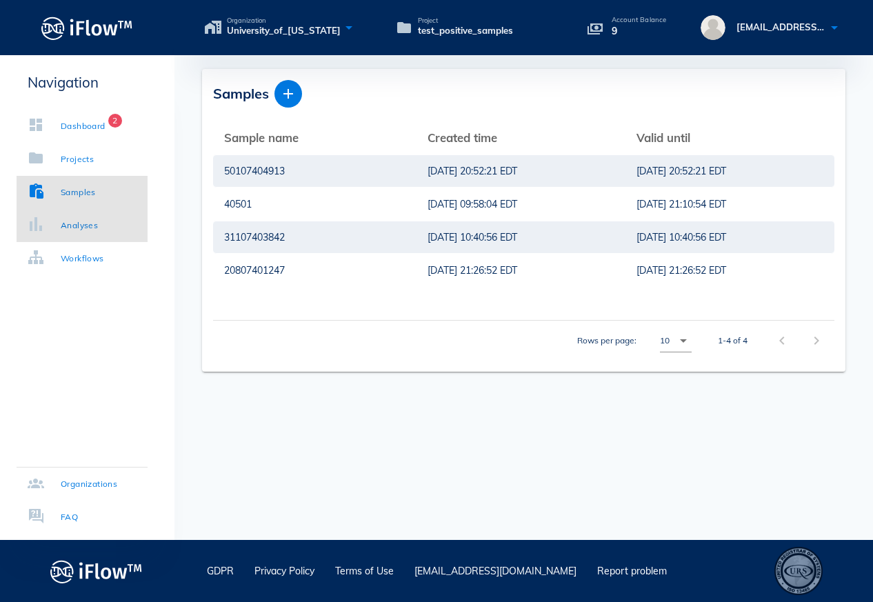
click at [77, 228] on div "Analyses" at bounding box center [79, 226] width 37 height 14
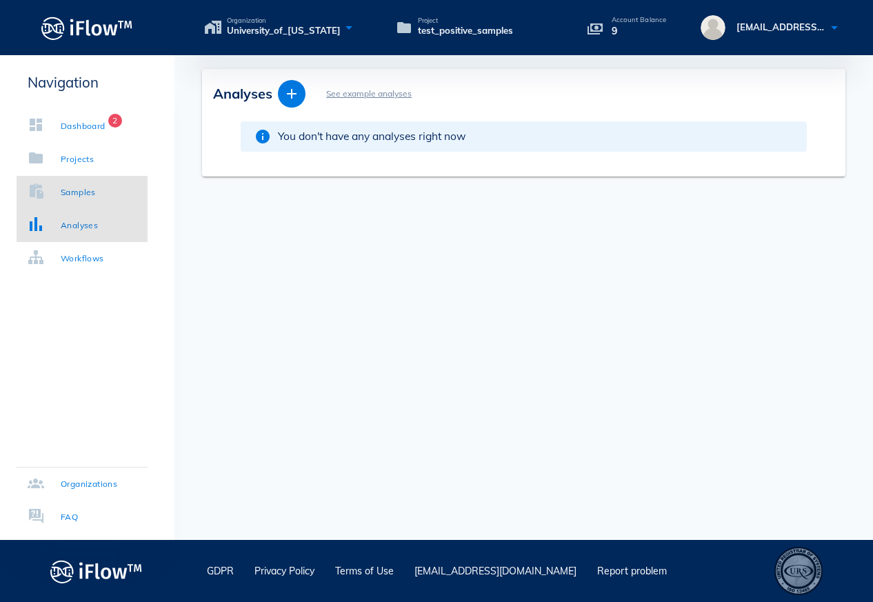
click at [80, 190] on div "Samples" at bounding box center [78, 193] width 35 height 14
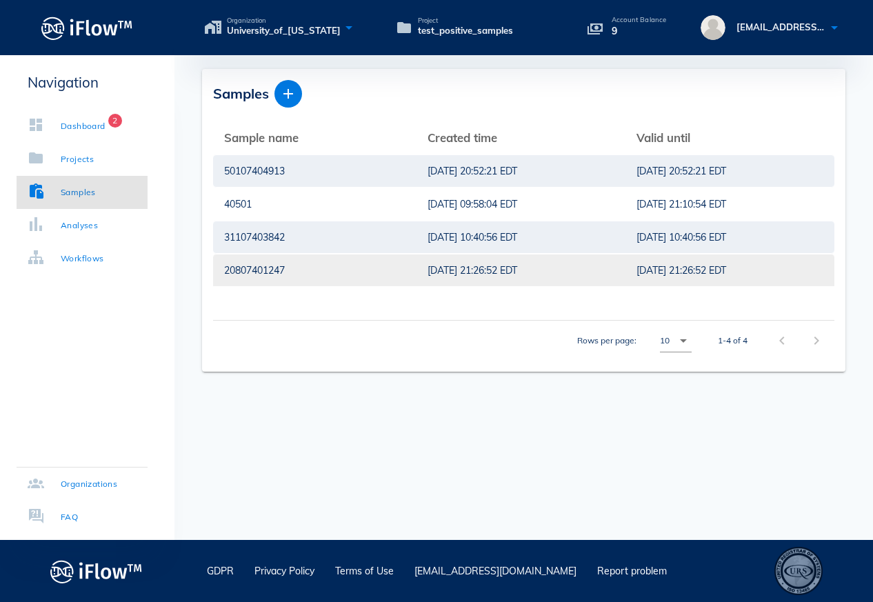
click at [302, 267] on div "20807401247" at bounding box center [314, 271] width 181 height 32
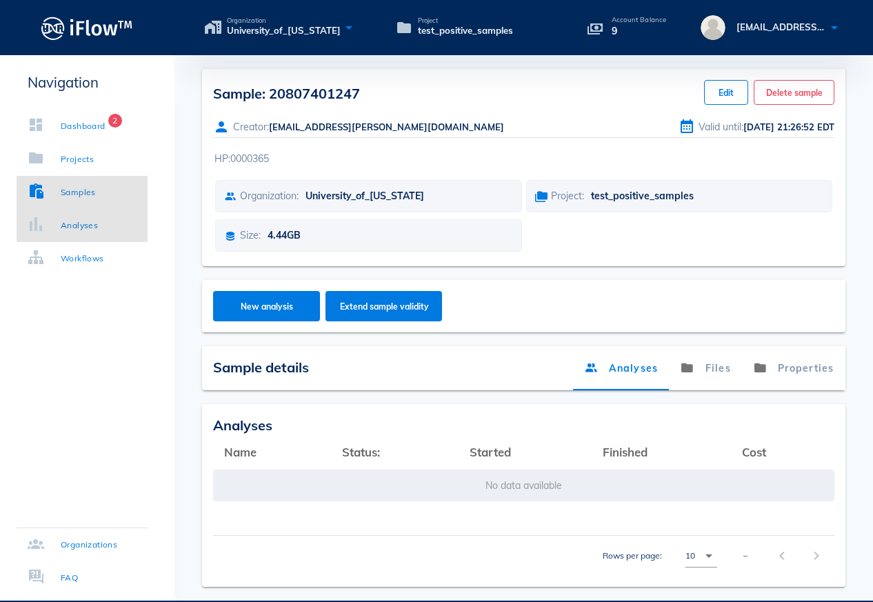
click at [116, 237] on link "Analyses" at bounding box center [82, 225] width 131 height 33
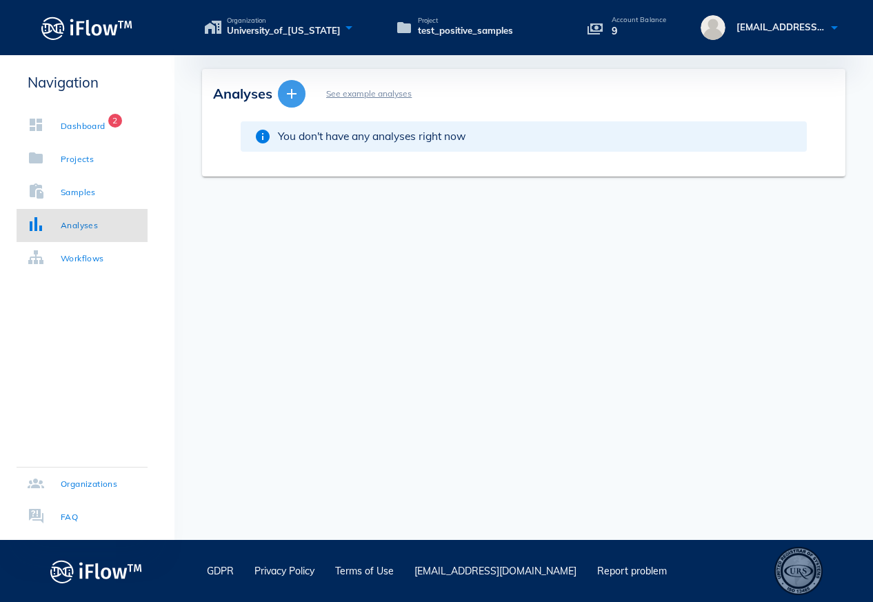
click at [288, 91] on icon "button" at bounding box center [292, 94] width 17 height 17
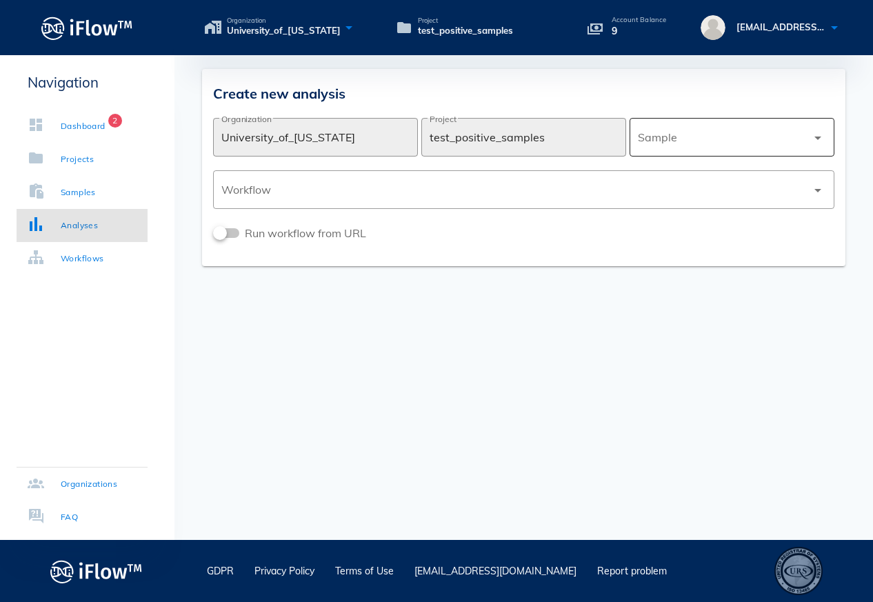
click at [691, 144] on div at bounding box center [722, 137] width 169 height 33
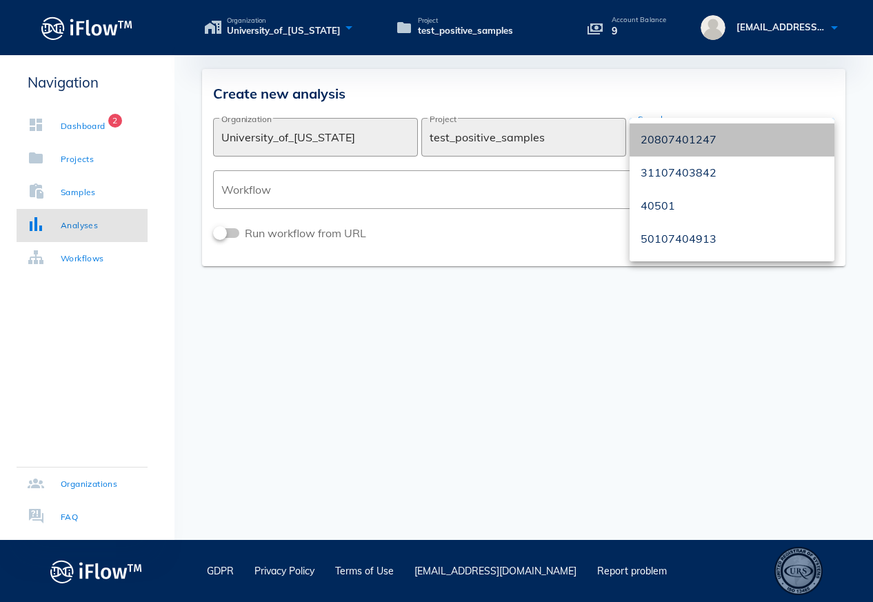
click at [705, 146] on div "20807401247" at bounding box center [732, 139] width 183 height 13
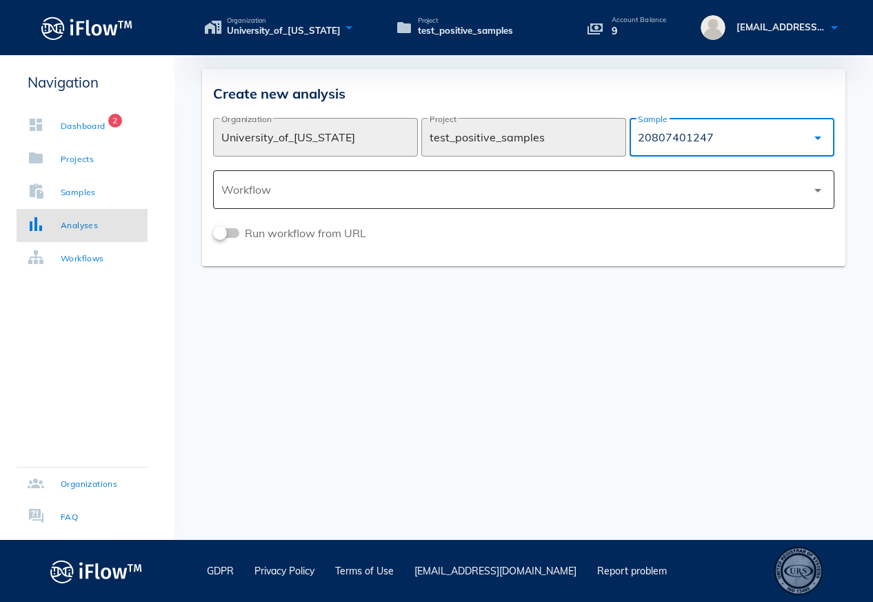
click at [560, 201] on div at bounding box center [514, 189] width 586 height 33
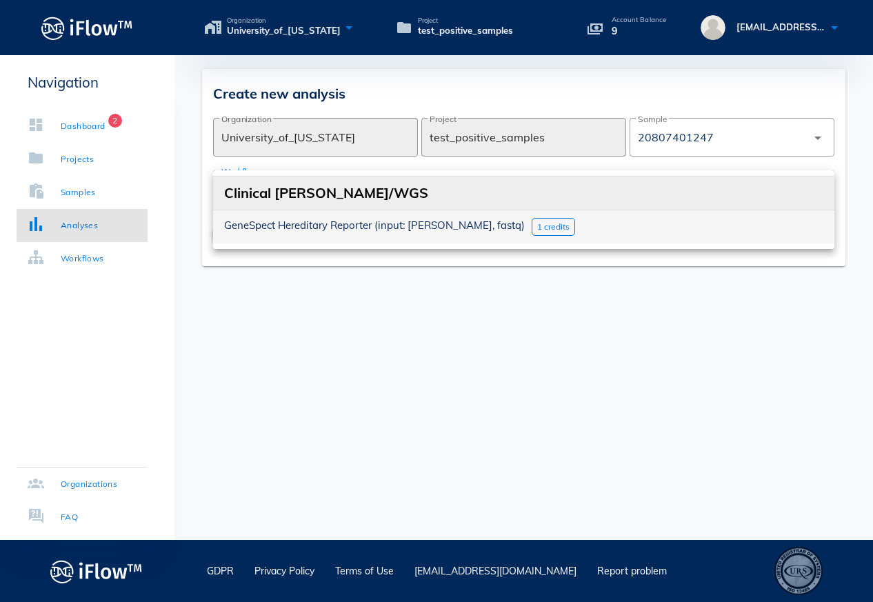
click at [537, 225] on span "1 credits" at bounding box center [553, 226] width 32 height 10
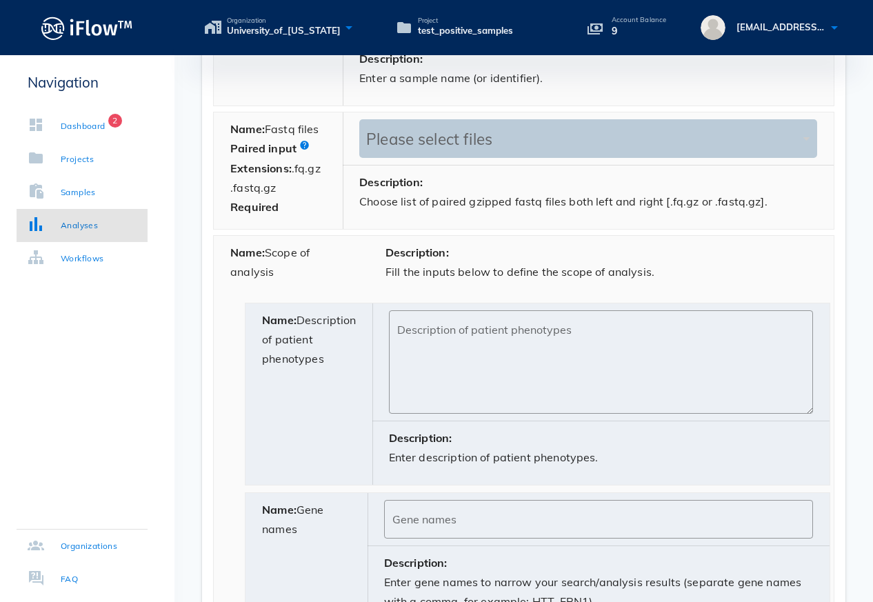
scroll to position [610, 0]
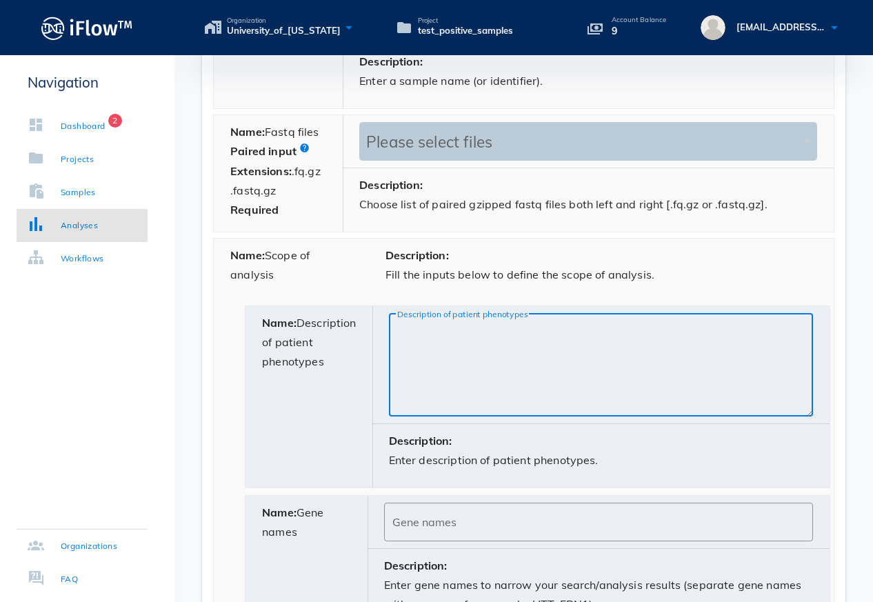
click at [433, 333] on textarea "Description of patient phenotypes" at bounding box center [605, 368] width 416 height 97
paste textarea "[MEDICAL_DATA]"
type textarea "[MEDICAL_DATA]"
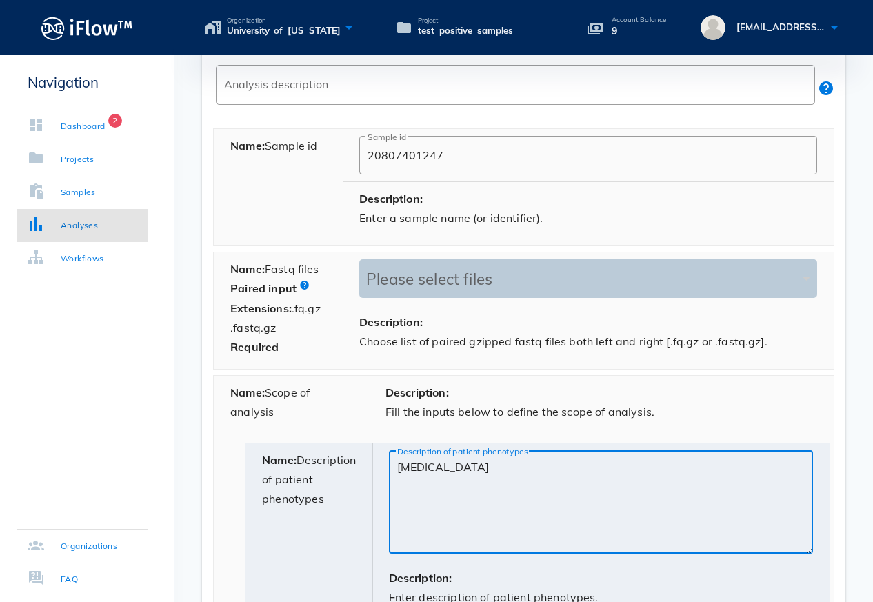
scroll to position [397, 0]
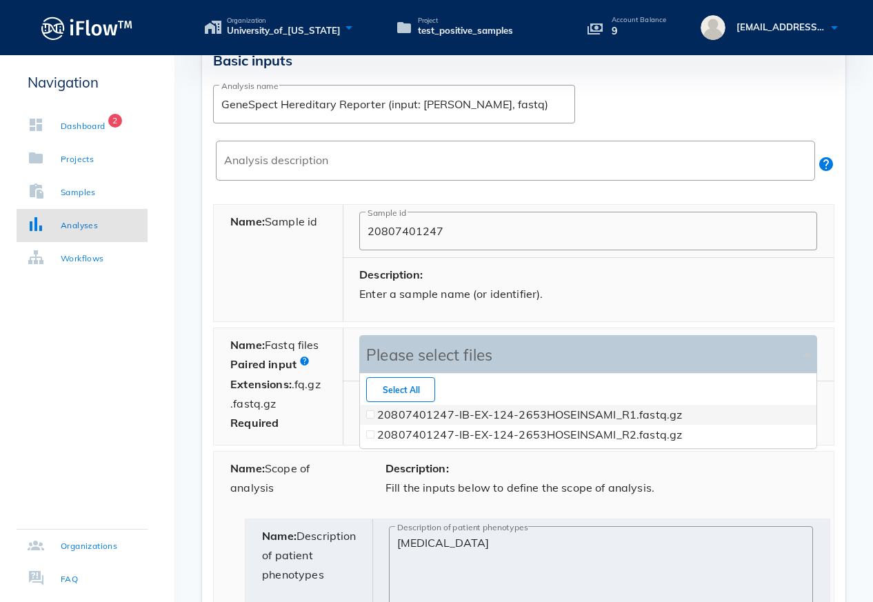
click at [487, 357] on div "Please select files" at bounding box center [581, 355] width 437 height 19
click at [370, 417] on span at bounding box center [370, 414] width 8 height 8
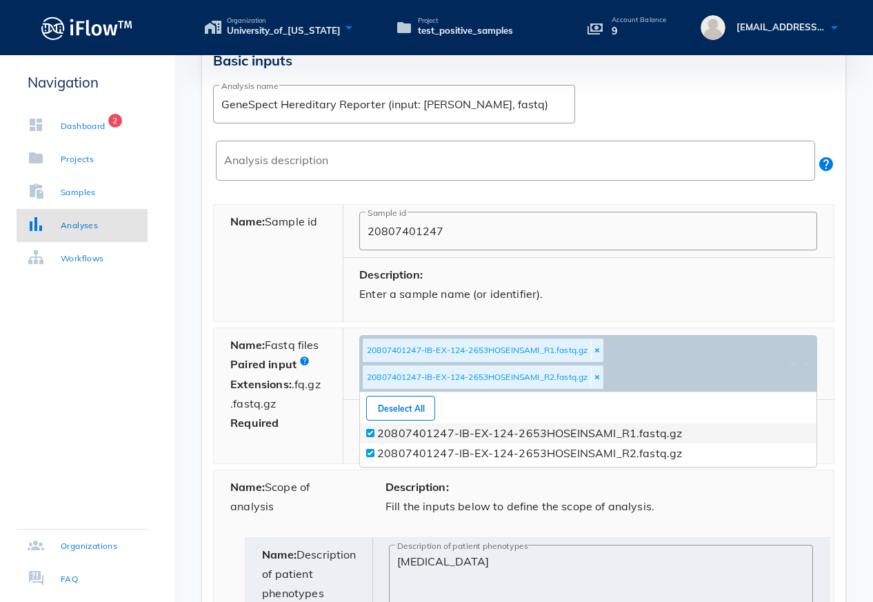
click at [372, 431] on div "20807401247-IB-EX-124-2653HOSEINSAMI_R1.fastq.gz 20807401247-IB-EX-124-2653HOSE…" at bounding box center [588, 444] width 457 height 40
click at [838, 294] on div "Basic inputs ​ Analysis name GeneSpect Hereditary Reporter (input: [PERSON_NAME…" at bounding box center [524, 539] width 644 height 1007
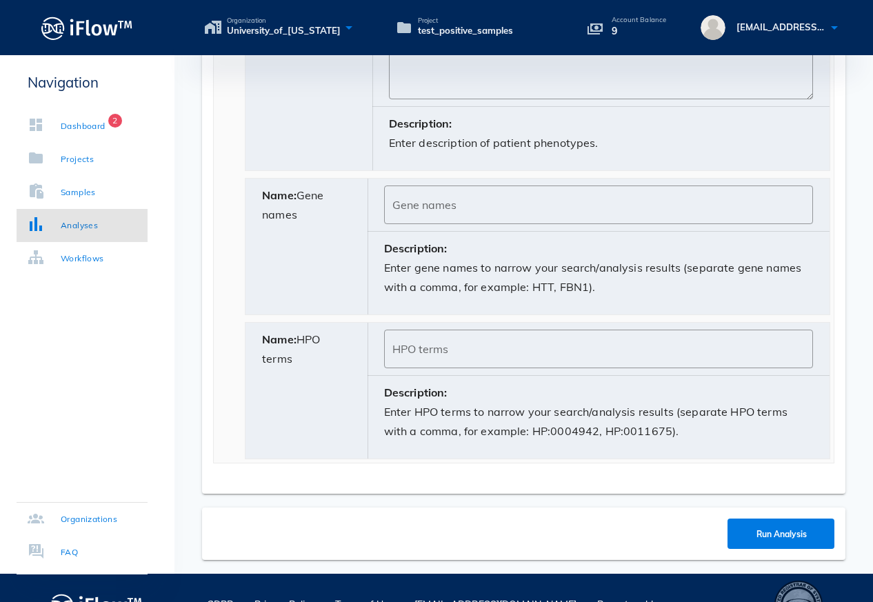
scroll to position [944, 0]
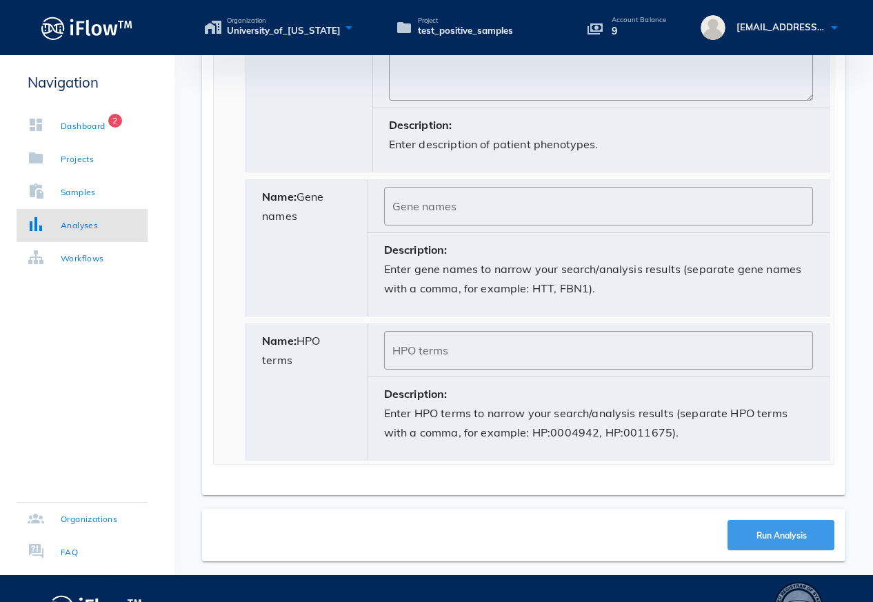
click at [742, 535] on span "Run Analysis" at bounding box center [782, 536] width 80 height 10
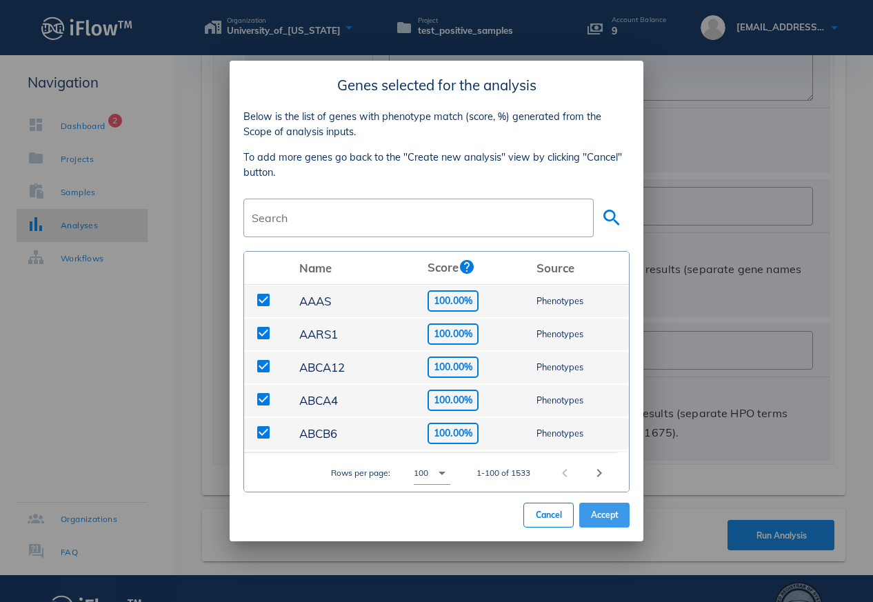
click at [611, 518] on span "Accept" at bounding box center [605, 515] width 28 height 10
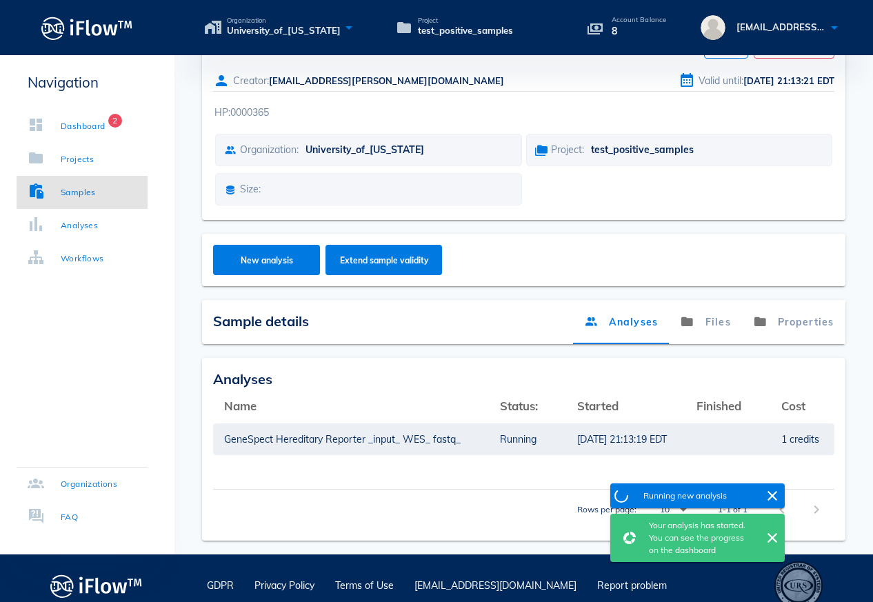
scroll to position [61, 0]
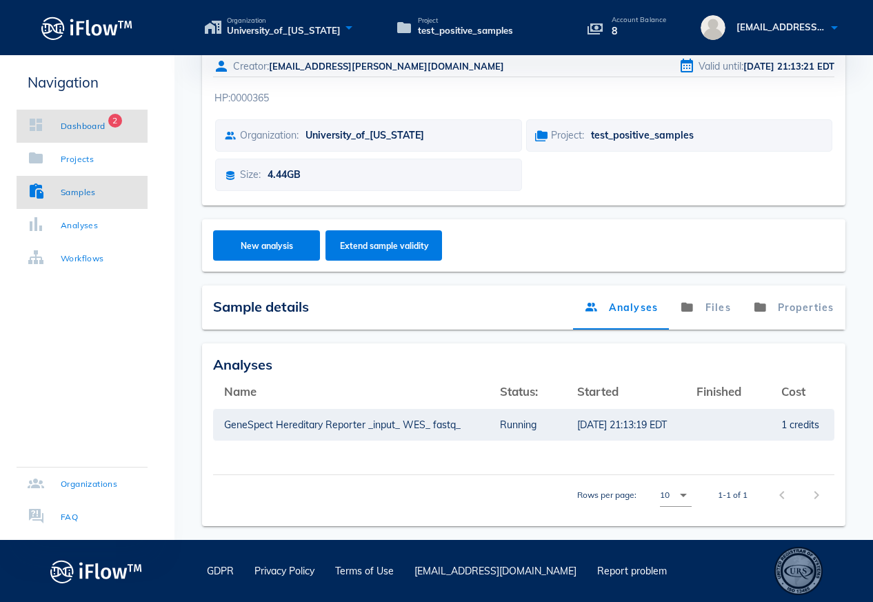
click at [81, 129] on div "Dashboard" at bounding box center [83, 126] width 45 height 14
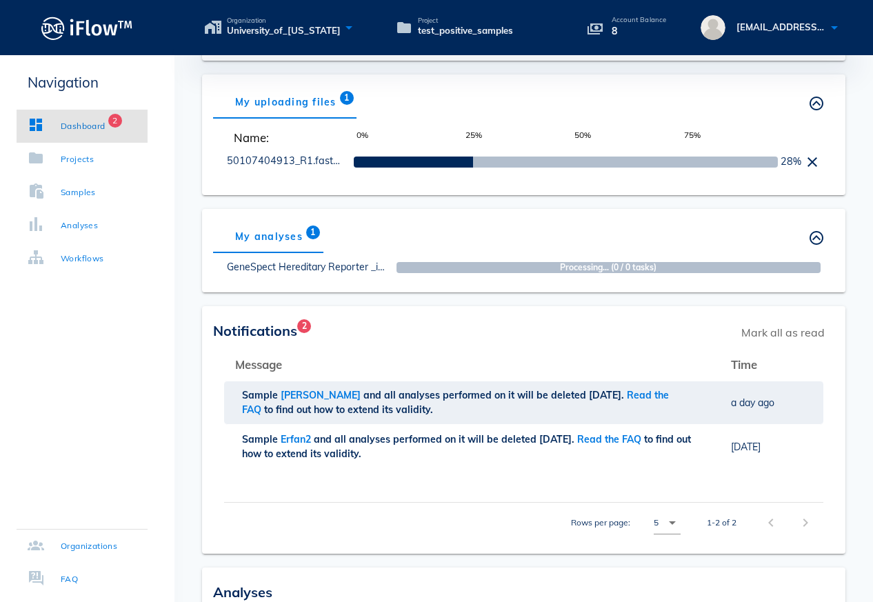
click at [497, 315] on div "Notifications 2 Mark all as read Message Time arrow_upward Sample Sami and all …" at bounding box center [524, 430] width 644 height 248
